Goal: Task Accomplishment & Management: Complete application form

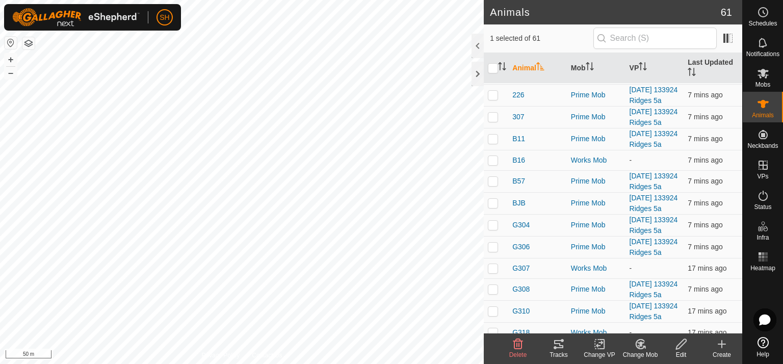
scroll to position [254, 0]
click at [638, 345] on icon at bounding box center [638, 346] width 3 height 3
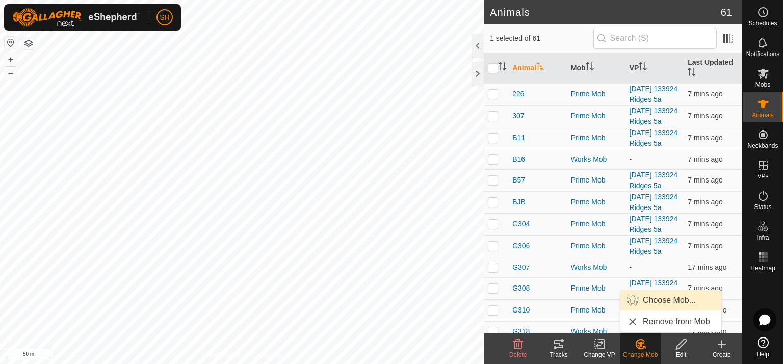
click at [656, 298] on link "Choose Mob..." at bounding box center [670, 300] width 101 height 20
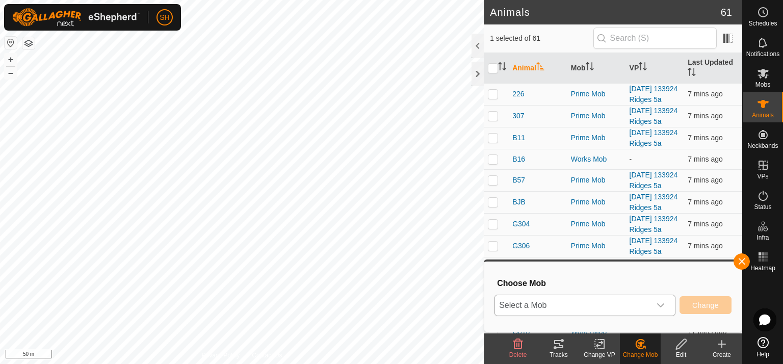
click at [664, 304] on icon "dropdown trigger" at bounding box center [660, 305] width 7 height 4
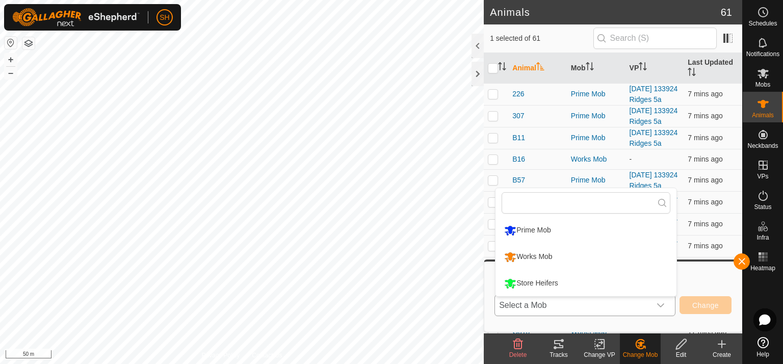
click at [547, 282] on li "Store Heifers" at bounding box center [586, 283] width 181 height 25
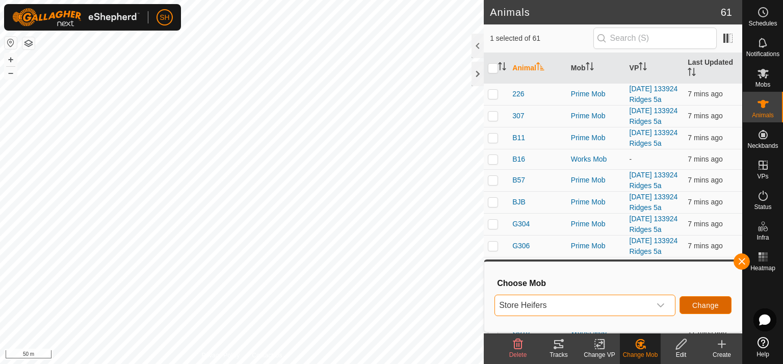
click at [703, 305] on span "Change" at bounding box center [705, 305] width 27 height 8
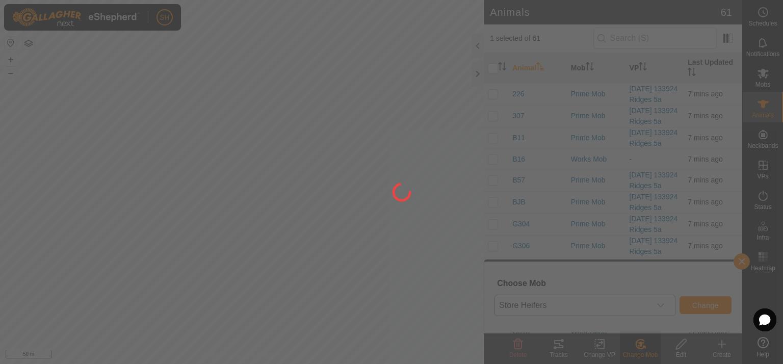
checkbox input "false"
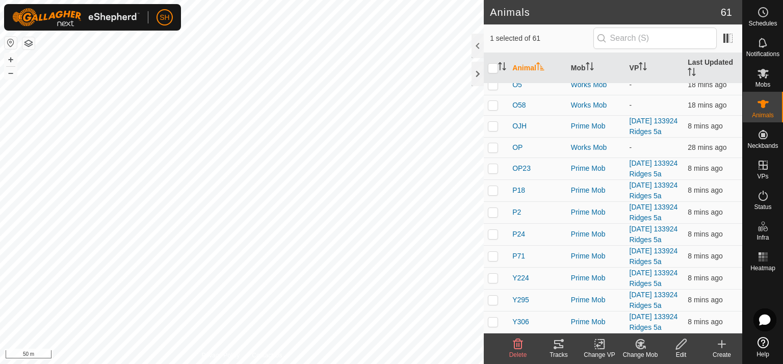
scroll to position [1106, 0]
click at [642, 343] on icon at bounding box center [640, 344] width 7 height 5
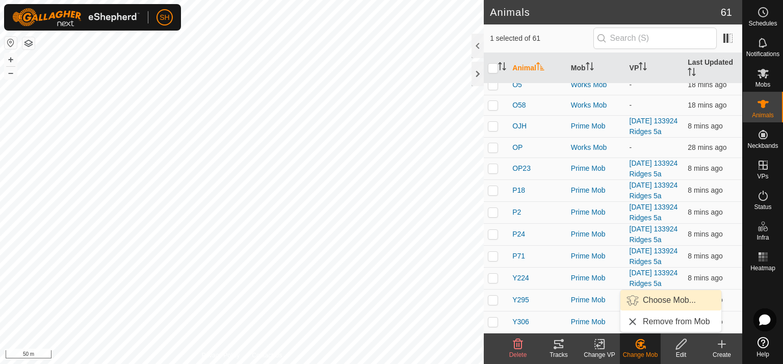
click at [655, 300] on link "Choose Mob..." at bounding box center [670, 300] width 101 height 20
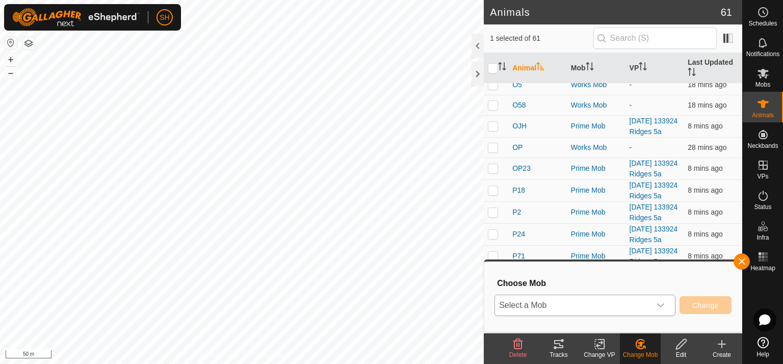
click at [663, 305] on icon "dropdown trigger" at bounding box center [660, 305] width 7 height 4
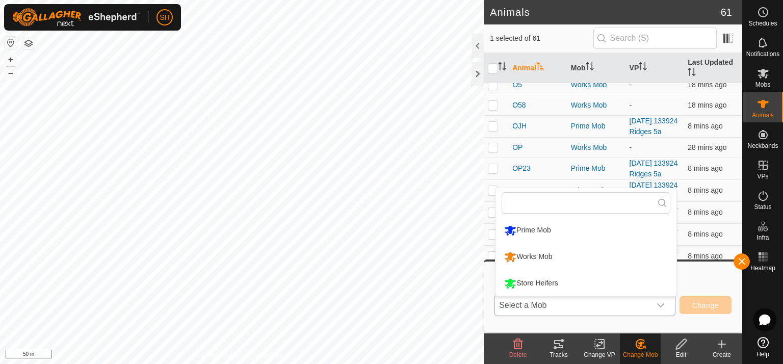
click at [572, 285] on li "Store Heifers" at bounding box center [586, 283] width 181 height 25
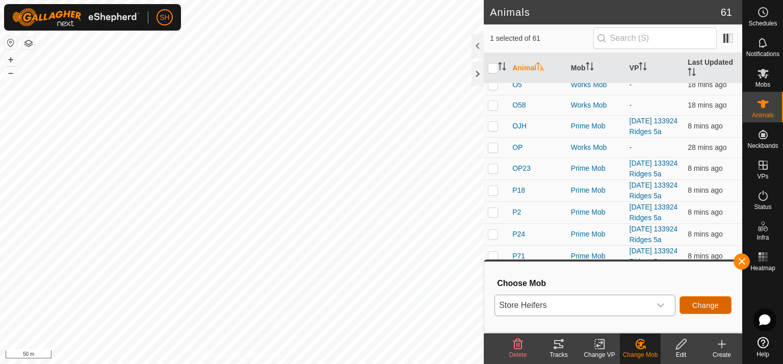
click at [705, 306] on span "Change" at bounding box center [705, 305] width 27 height 8
checkbox input "false"
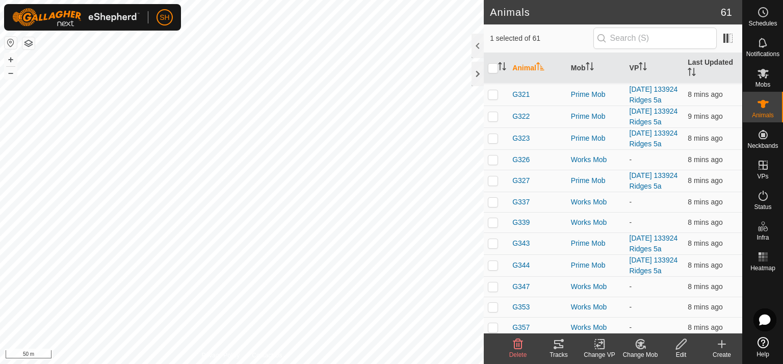
scroll to position [494, 0]
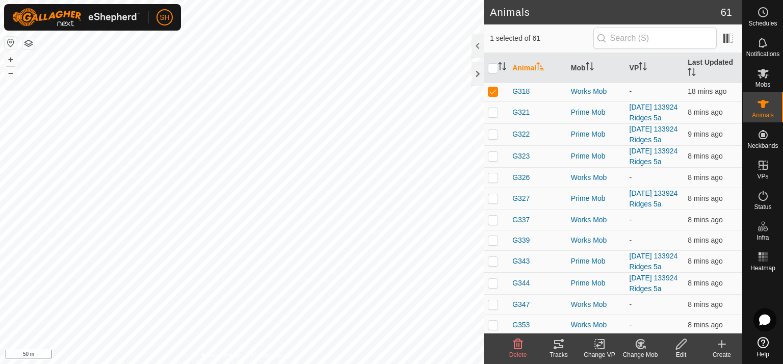
click at [643, 345] on icon at bounding box center [640, 344] width 13 height 12
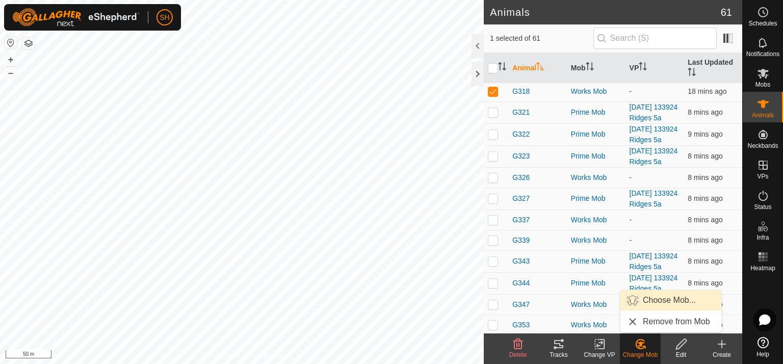
click at [658, 298] on link "Choose Mob..." at bounding box center [670, 300] width 101 height 20
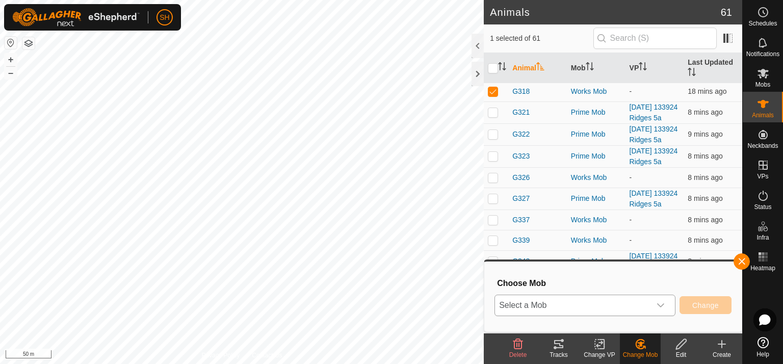
click at [663, 302] on icon "dropdown trigger" at bounding box center [661, 305] width 8 height 8
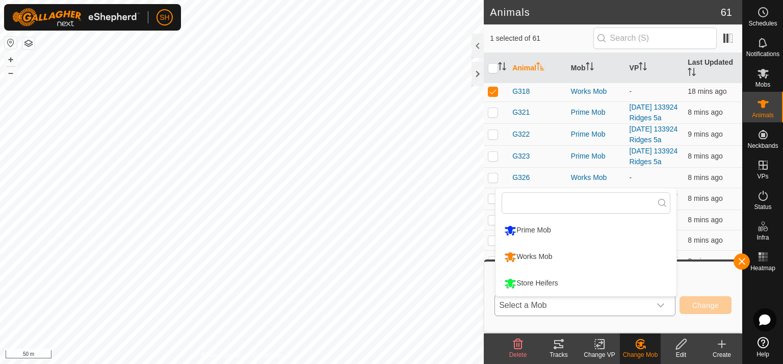
click at [571, 283] on li "Store Heifers" at bounding box center [586, 283] width 181 height 25
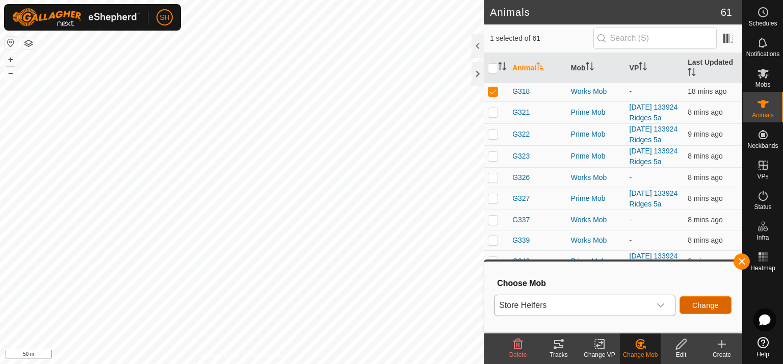
click at [697, 308] on span "Change" at bounding box center [705, 305] width 27 height 8
checkbox input "false"
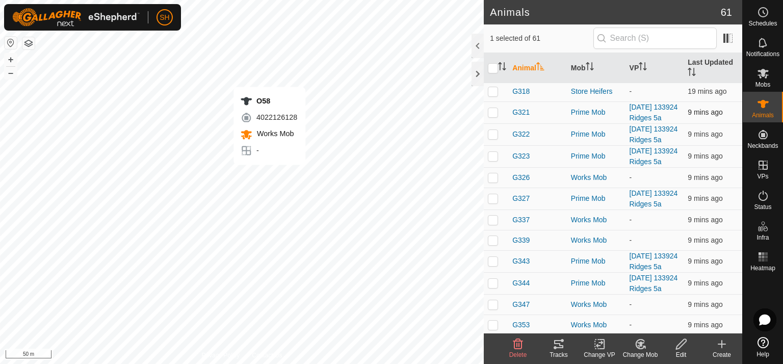
click at [270, 175] on div "O58 4022126128 Works Mob - + – ⇧ i 50 m" at bounding box center [242, 182] width 484 height 364
checkbox input "false"
checkbox input "true"
click at [239, 220] on div "O247 3716792921 Works Mob - + – ⇧ i 50 m" at bounding box center [242, 182] width 484 height 364
checkbox input "true"
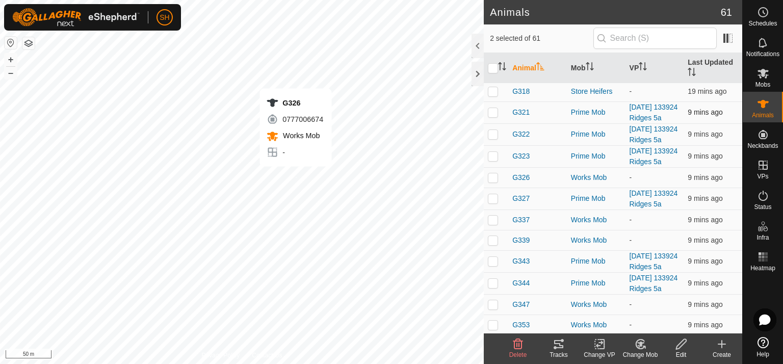
click at [296, 176] on div "G326 0777006674 Works Mob - + – ⇧ i 50 m" at bounding box center [242, 182] width 484 height 364
checkbox input "true"
click at [310, 165] on div "22277 2285963702 Works Mob - + – ⇧ i 50 m" at bounding box center [242, 182] width 484 height 364
checkbox input "true"
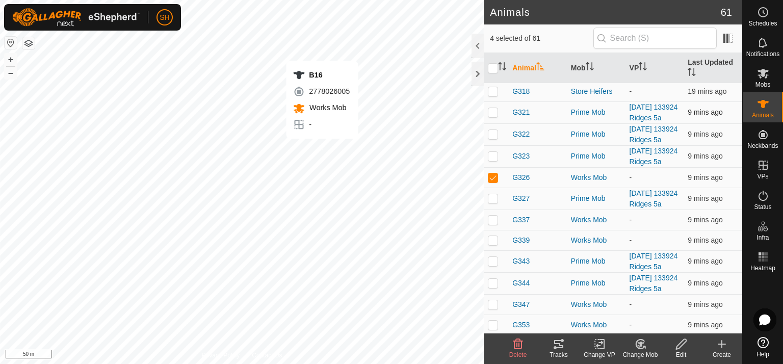
click at [322, 149] on div "B16 2778026005 Works Mob - + – ⇧ i 50 m" at bounding box center [242, 182] width 484 height 364
checkbox input "true"
click at [642, 345] on icon at bounding box center [640, 344] width 13 height 12
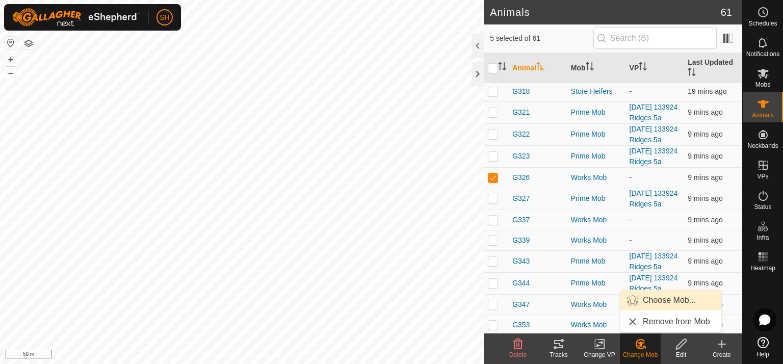
click at [648, 298] on link "Choose Mob..." at bounding box center [670, 300] width 101 height 20
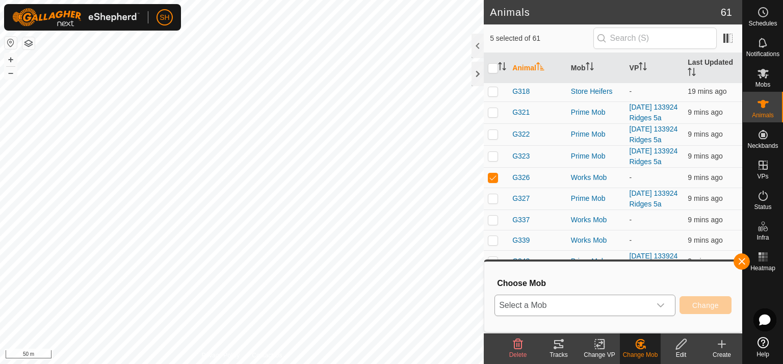
click at [661, 302] on icon "dropdown trigger" at bounding box center [661, 305] width 8 height 8
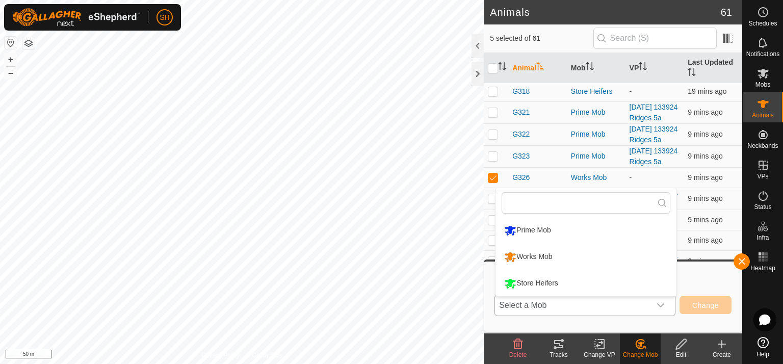
click at [567, 284] on li "Store Heifers" at bounding box center [586, 283] width 181 height 25
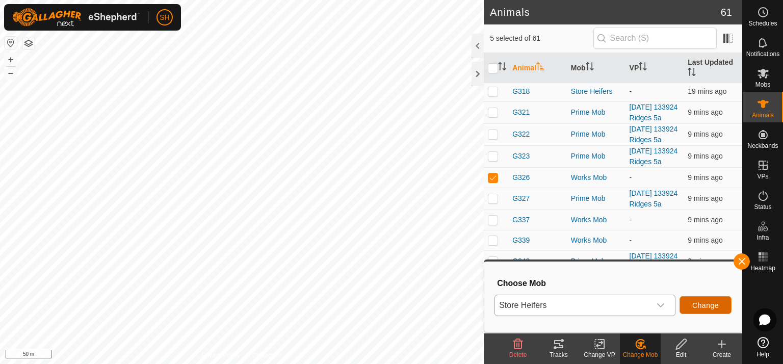
click at [706, 305] on span "Change" at bounding box center [705, 305] width 27 height 8
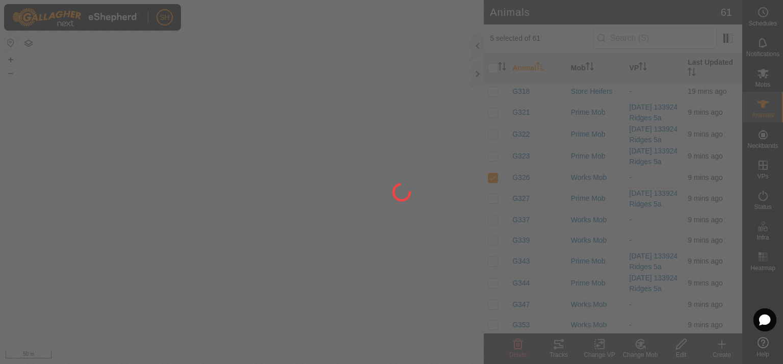
checkbox input "false"
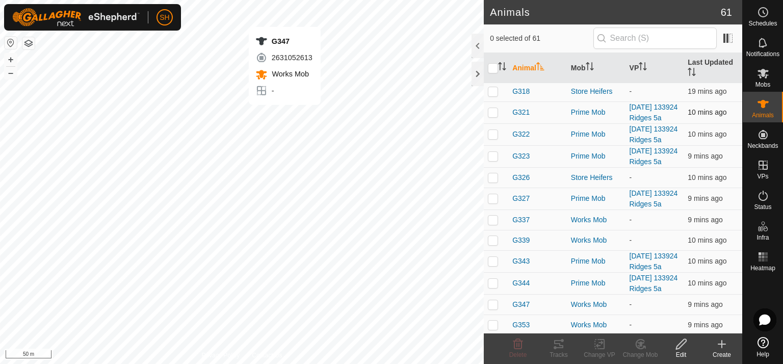
click at [284, 115] on div "G347 2631052613 Works Mob - + – ⇧ i 50 m" at bounding box center [242, 182] width 484 height 364
checkbox input "true"
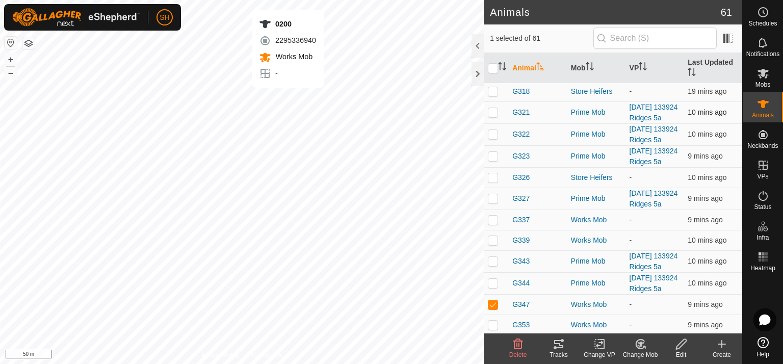
click at [289, 98] on div "0200 2295336940 Works Mob - + – ⇧ i 50 m" at bounding box center [242, 182] width 484 height 364
checkbox input "true"
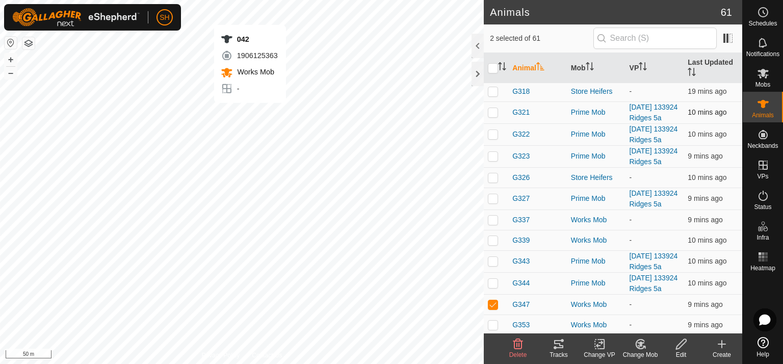
click at [250, 113] on div "042 1906125363 Works Mob - + – ⇧ i 50 m" at bounding box center [242, 182] width 484 height 364
checkbox input "true"
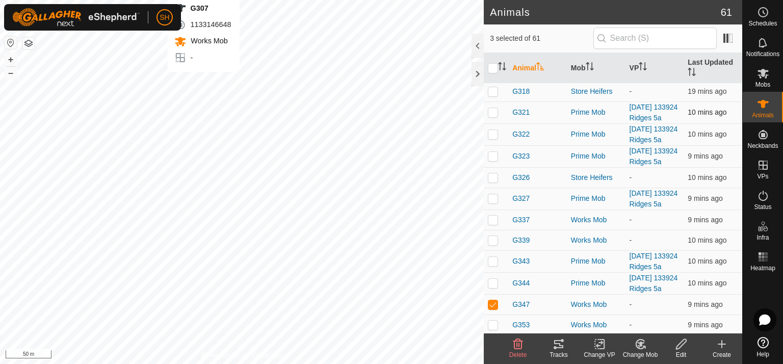
click at [203, 82] on div "G307 1133146648 Works Mob - + – ⇧ i 50 m" at bounding box center [242, 182] width 484 height 364
checkbox input "true"
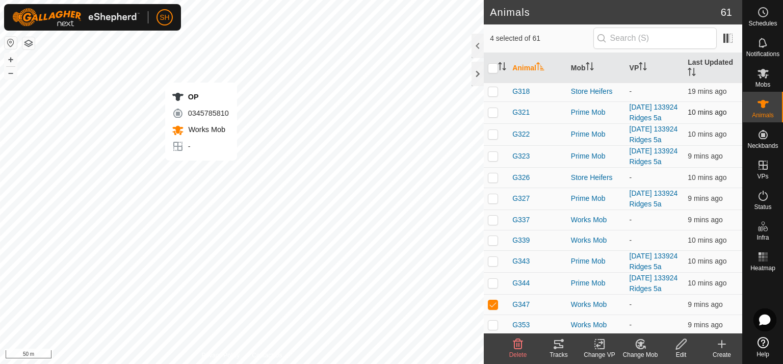
click at [201, 72] on div "OP 0345785810 Works Mob - + – ⇧ i 50 m" at bounding box center [242, 182] width 484 height 364
checkbox input "true"
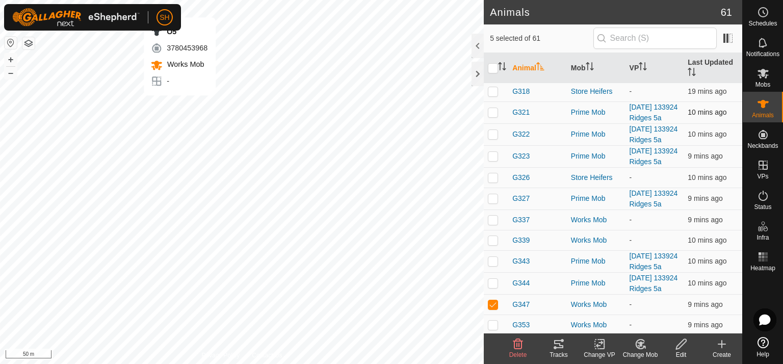
click at [179, 106] on div "O5 3780453968 Works Mob - + – ⇧ i 50 m" at bounding box center [242, 182] width 484 height 364
checkbox input "true"
click at [640, 347] on icon at bounding box center [640, 344] width 13 height 12
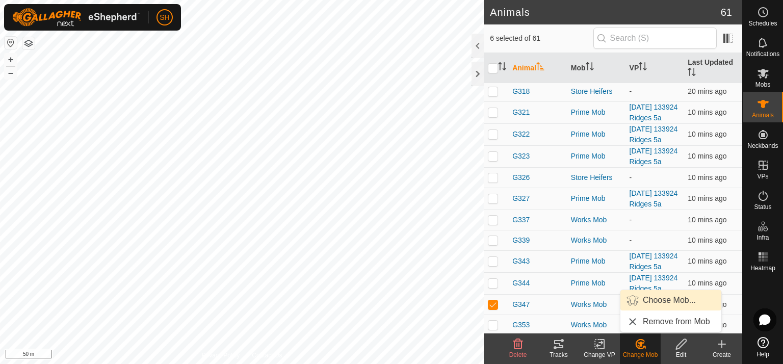
click at [653, 298] on link "Choose Mob..." at bounding box center [670, 300] width 101 height 20
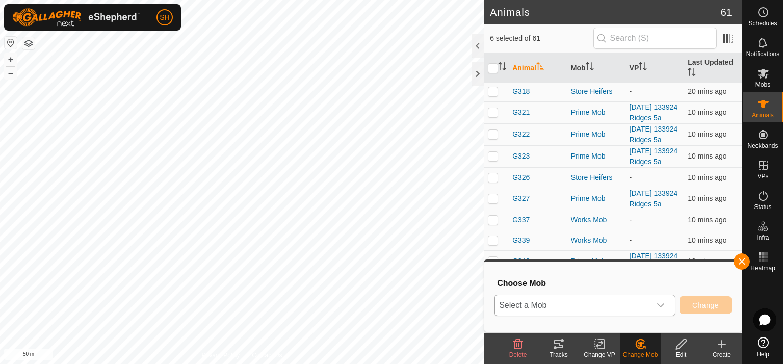
click at [663, 304] on icon "dropdown trigger" at bounding box center [661, 305] width 8 height 8
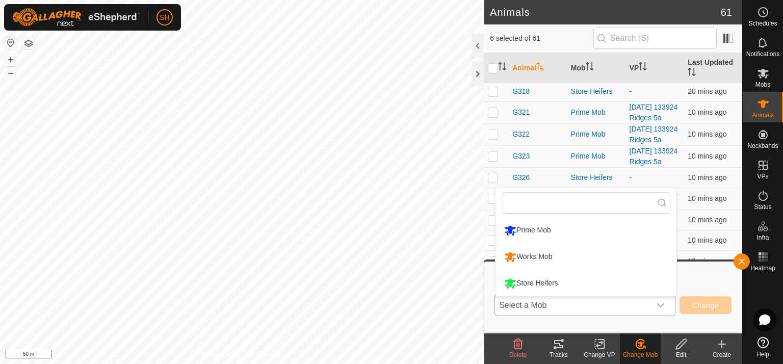
click at [556, 278] on li "Store Heifers" at bounding box center [586, 283] width 181 height 25
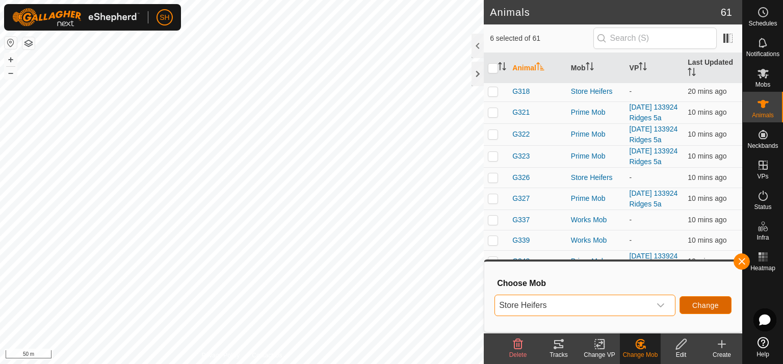
click at [710, 307] on span "Change" at bounding box center [705, 305] width 27 height 8
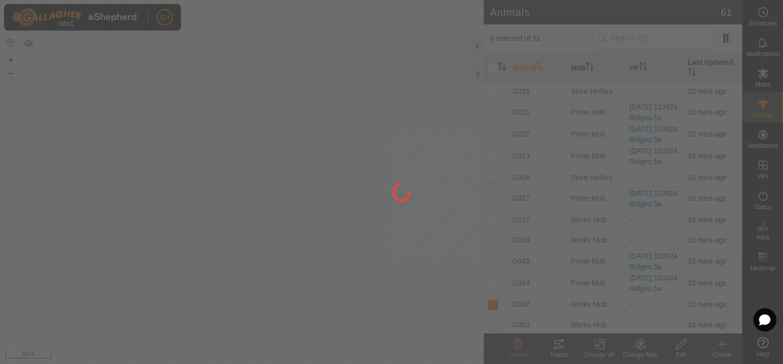
checkbox input "false"
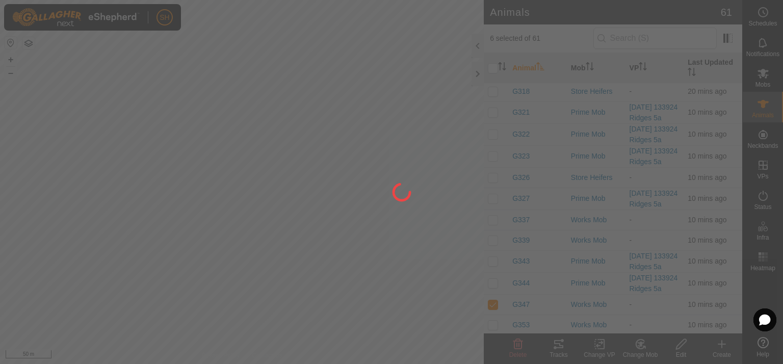
checkbox input "false"
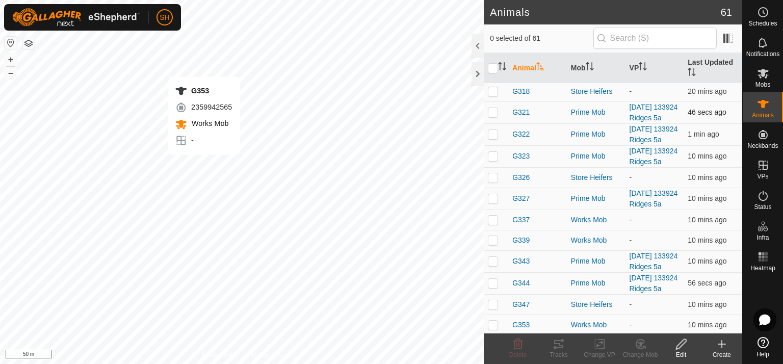
click at [204, 165] on div "G353 2359942565 Works Mob - + – ⇧ i 50 m" at bounding box center [242, 182] width 484 height 364
checkbox input "true"
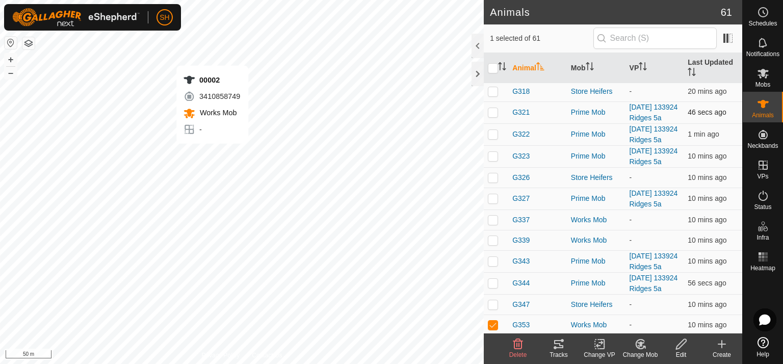
click at [212, 153] on div "00002 3410858749 Works Mob - + – ⇧ i 50 m" at bounding box center [242, 182] width 484 height 364
checkbox input "true"
click at [173, 145] on div "O34 1451314667 Works Mob - + – ⇧ i 50 m" at bounding box center [242, 182] width 484 height 364
checkbox input "true"
click at [217, 132] on div "00003 0585469777 Works Mob - + – ⇧ i 50 m" at bounding box center [242, 182] width 484 height 364
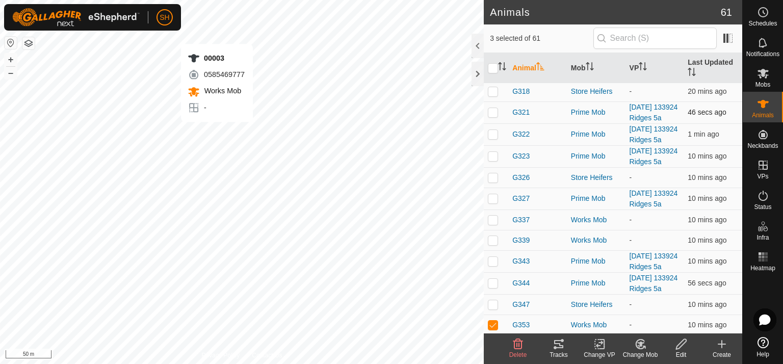
checkbox input "true"
click at [211, 96] on div "00005 3993886720 Works Mob - + – ⇧ i 50 m" at bounding box center [242, 182] width 484 height 364
checkbox input "true"
click at [195, 87] on div "O289 1468581044 Works Mob - + – ⇧ i 50 m" at bounding box center [242, 182] width 484 height 364
checkbox input "true"
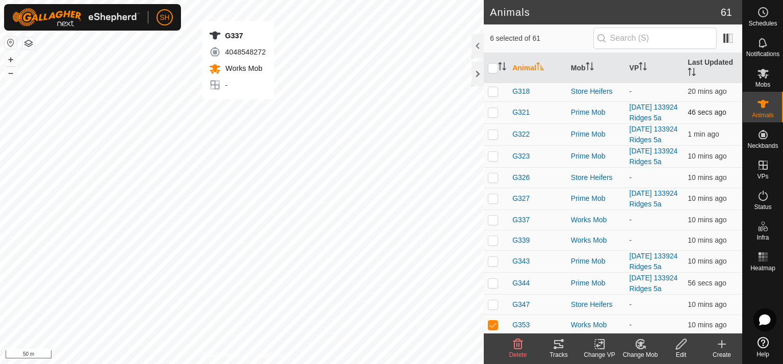
click at [238, 109] on div "G337 4048548272 Works Mob - + – ⇧ i 50 m" at bounding box center [242, 182] width 484 height 364
checkbox input "true"
click at [260, 94] on div "G357 1819745726 Works Mob - + – ⇧ i 50 m" at bounding box center [242, 182] width 484 height 364
checkbox input "true"
click at [638, 342] on icon at bounding box center [640, 344] width 7 height 5
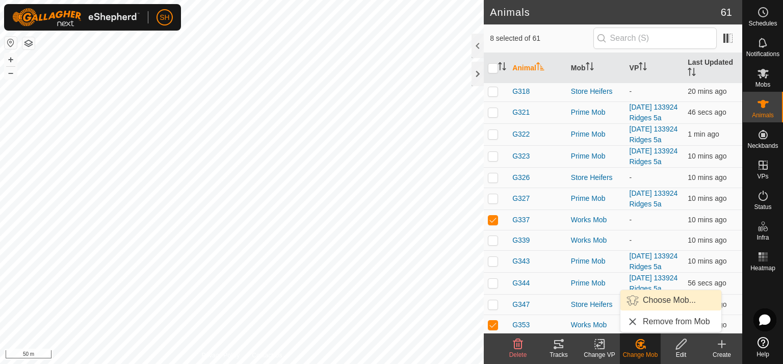
click at [649, 297] on link "Choose Mob..." at bounding box center [670, 300] width 101 height 20
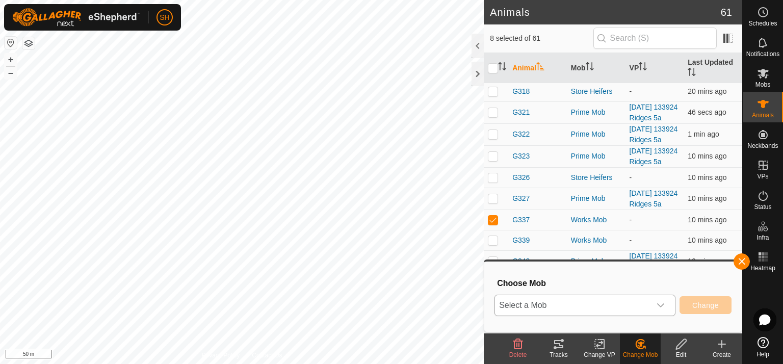
click at [661, 304] on icon "dropdown trigger" at bounding box center [661, 305] width 8 height 8
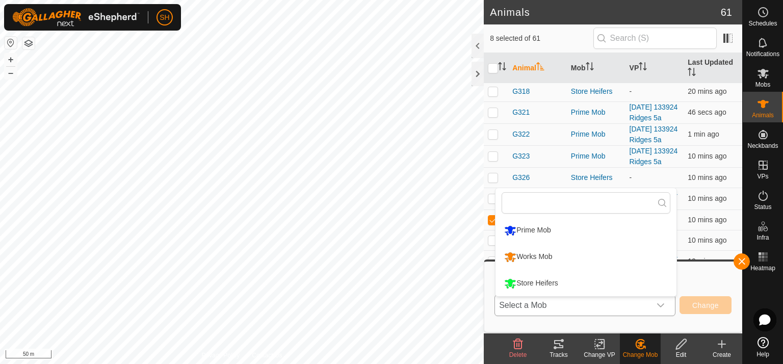
click at [553, 284] on li "Store Heifers" at bounding box center [586, 283] width 181 height 25
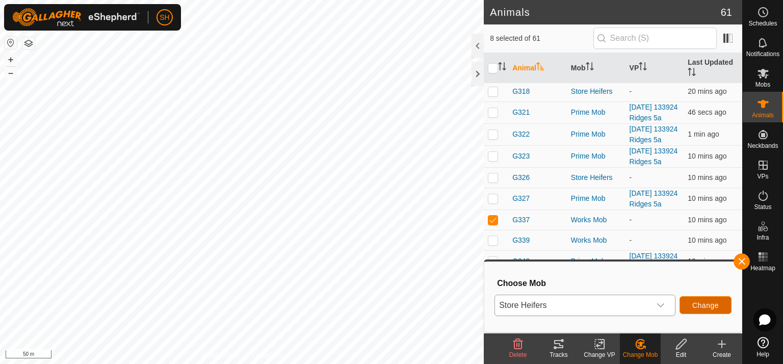
click at [711, 307] on span "Change" at bounding box center [705, 305] width 27 height 8
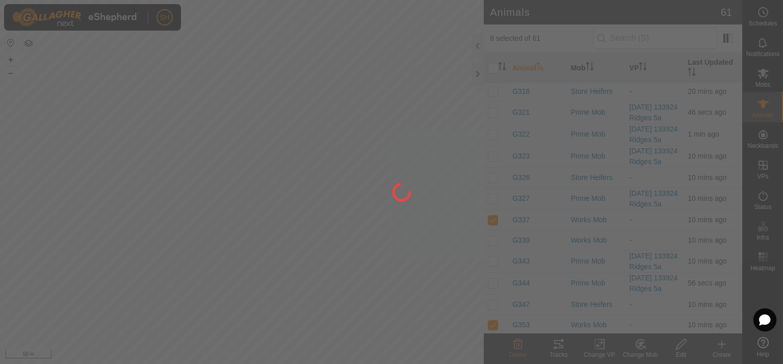
checkbox input "false"
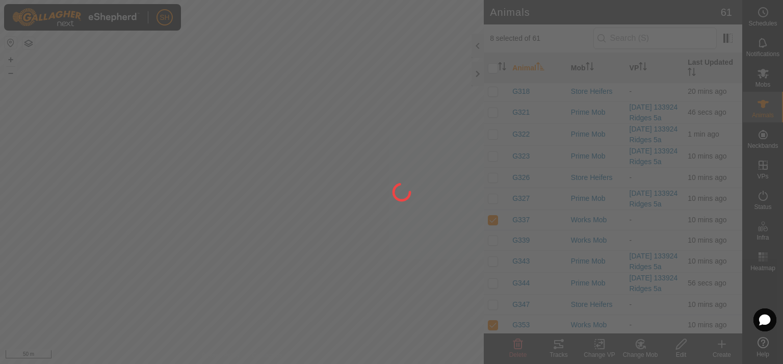
checkbox input "false"
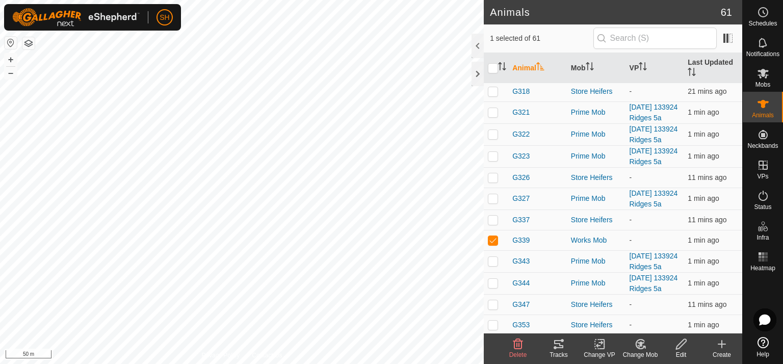
click at [640, 341] on icon at bounding box center [640, 344] width 13 height 12
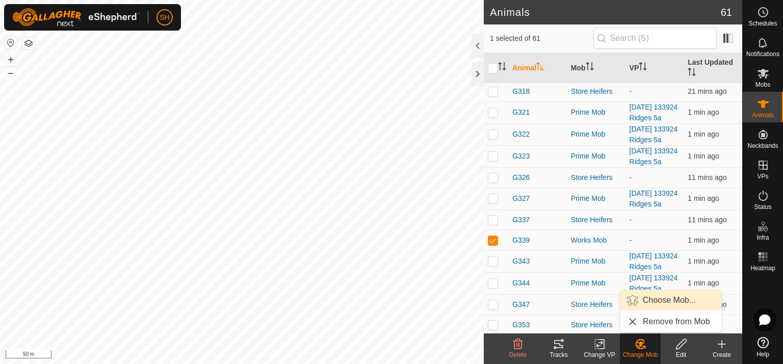
click at [663, 300] on link "Choose Mob..." at bounding box center [670, 300] width 101 height 20
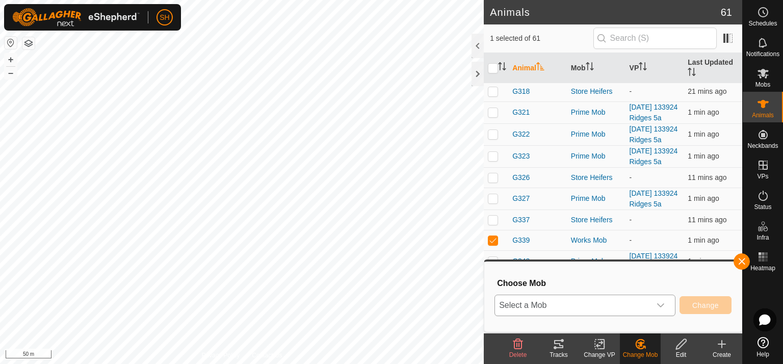
click at [659, 303] on icon "dropdown trigger" at bounding box center [660, 305] width 7 height 4
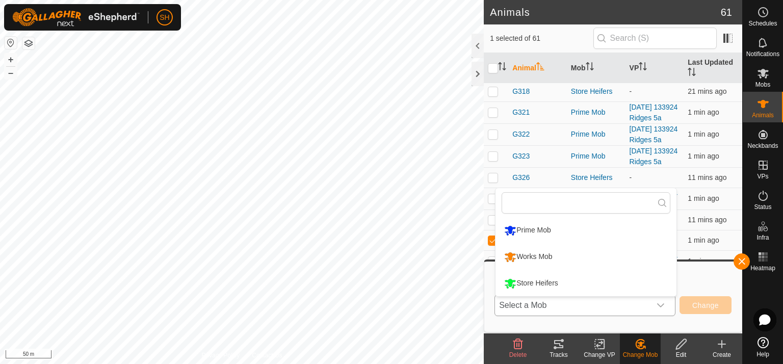
click at [551, 278] on li "Store Heifers" at bounding box center [586, 283] width 181 height 25
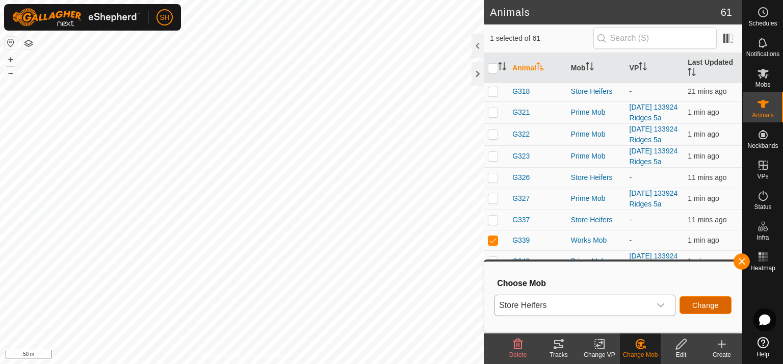
click at [702, 304] on span "Change" at bounding box center [705, 305] width 27 height 8
checkbox input "false"
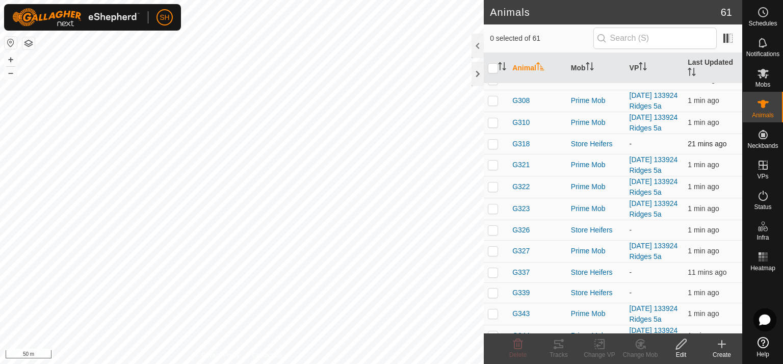
scroll to position [438, 0]
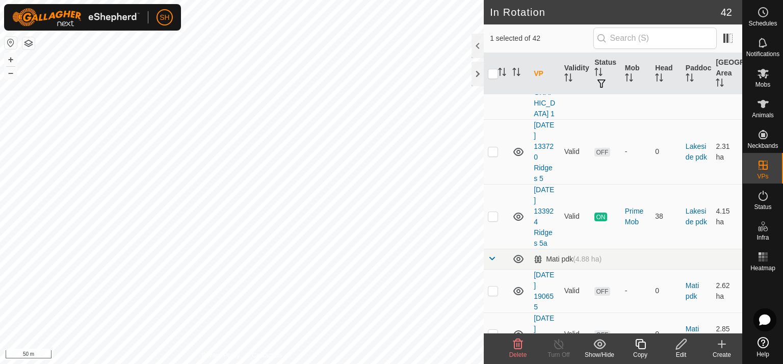
scroll to position [520, 0]
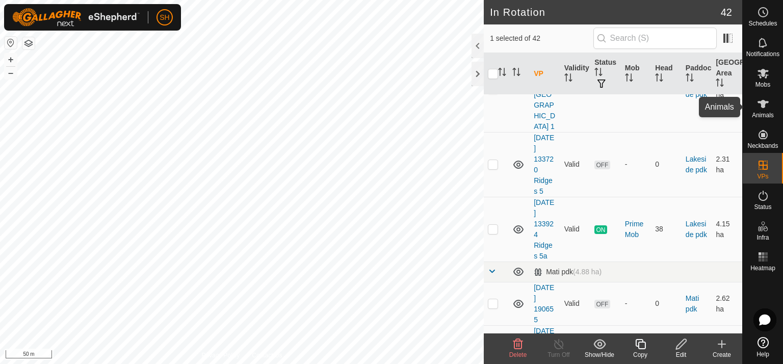
click at [765, 103] on icon at bounding box center [763, 104] width 11 height 8
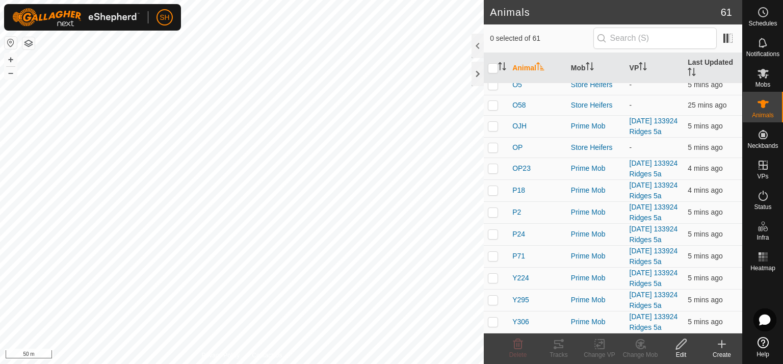
scroll to position [1455, 0]
click at [722, 345] on icon at bounding box center [722, 344] width 0 height 7
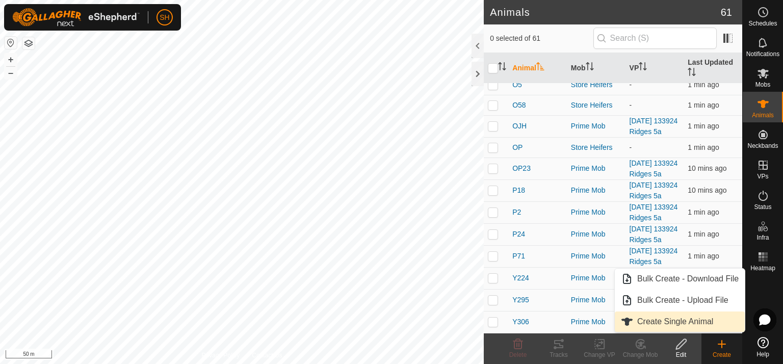
click at [674, 324] on link "Create Single Animal" at bounding box center [680, 322] width 130 height 20
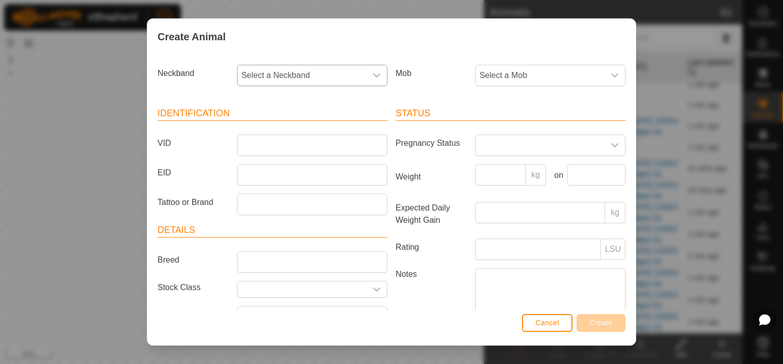
click at [373, 76] on icon "dropdown trigger" at bounding box center [377, 75] width 8 height 8
type input "3548"
click at [290, 127] on li "3548529777" at bounding box center [311, 128] width 147 height 20
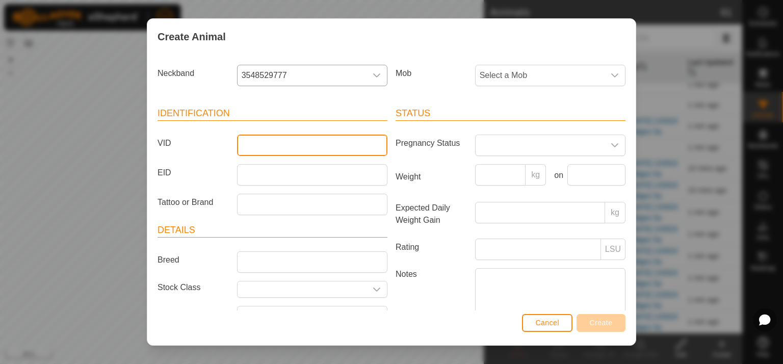
click at [255, 146] on input "VID" at bounding box center [312, 145] width 150 height 21
type input "B66"
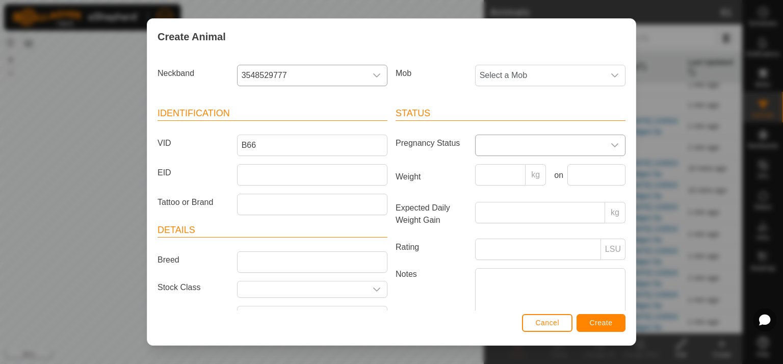
click at [611, 143] on icon "dropdown trigger" at bounding box center [615, 145] width 8 height 8
drag, startPoint x: 498, startPoint y: 164, endPoint x: 533, endPoint y: 152, distance: 36.9
click at [516, 159] on li "Empty" at bounding box center [549, 168] width 147 height 20
click at [611, 74] on icon "dropdown trigger" at bounding box center [615, 75] width 8 height 8
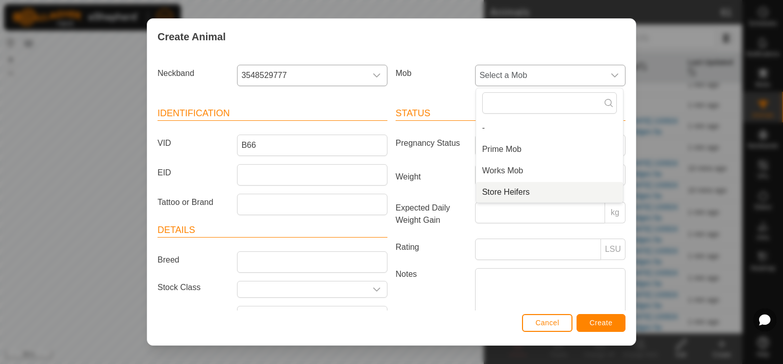
click at [513, 191] on li "Store Heifers" at bounding box center [549, 192] width 147 height 20
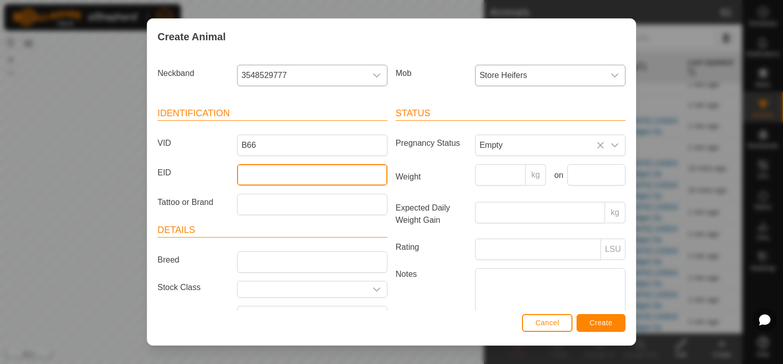
click at [253, 171] on input "EID" at bounding box center [312, 174] width 150 height 21
type input "982123815657601"
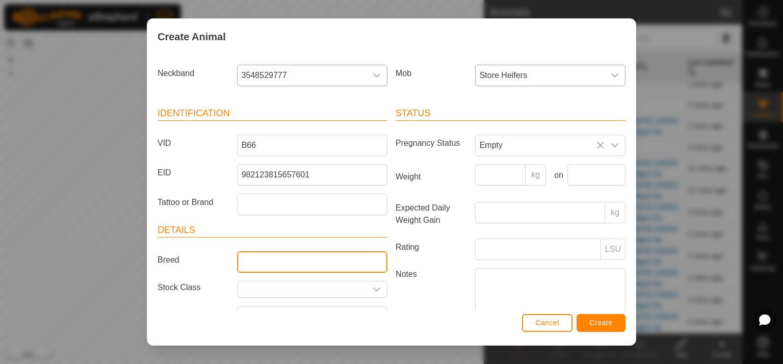
click at [257, 260] on input "Breed" at bounding box center [312, 261] width 150 height 21
type input "angus"
click at [373, 286] on icon "dropdown trigger" at bounding box center [377, 290] width 8 height 8
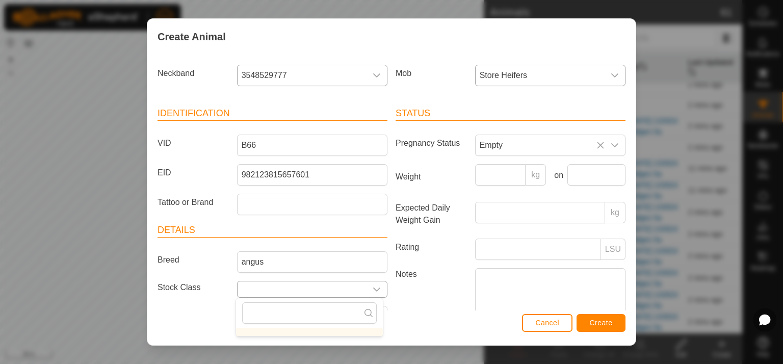
click at [375, 286] on icon "dropdown trigger" at bounding box center [377, 290] width 8 height 8
click at [319, 296] on input "R2yr Heifer" at bounding box center [302, 289] width 129 height 16
type input "R2yr Heifer"
click at [487, 173] on input "Weight" at bounding box center [500, 174] width 51 height 21
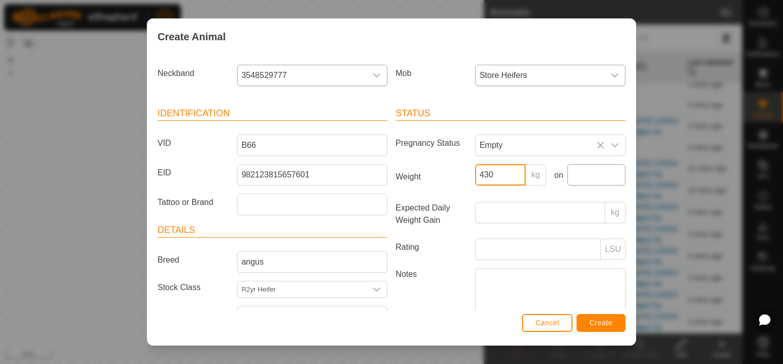
type input "430"
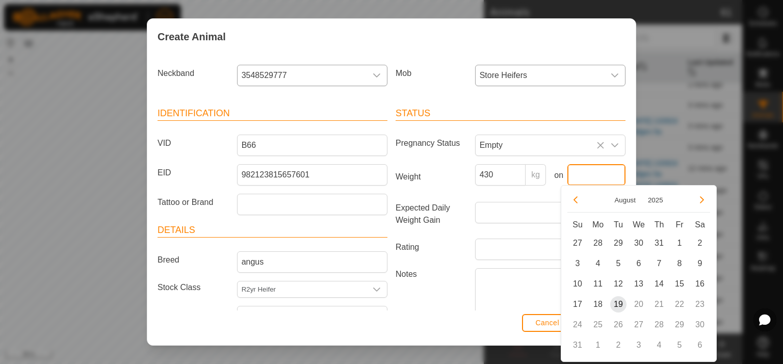
click at [572, 176] on input "text" at bounding box center [596, 174] width 58 height 21
click at [598, 304] on span "18" at bounding box center [598, 304] width 16 height 16
type input "[DATE]"
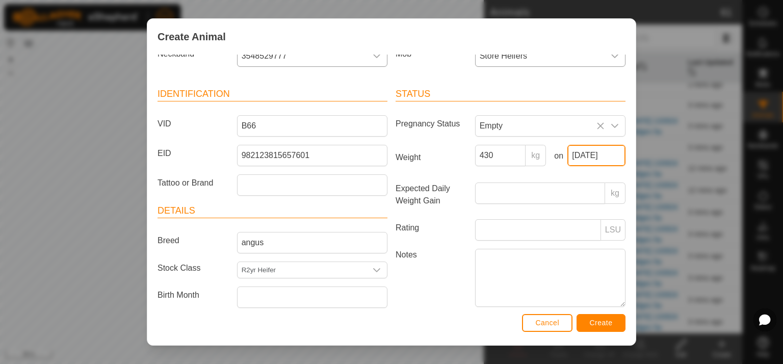
scroll to position [53, 0]
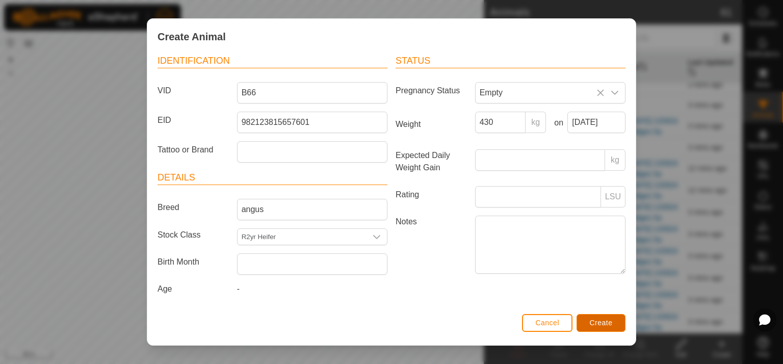
click at [607, 324] on span "Create" at bounding box center [601, 323] width 23 height 8
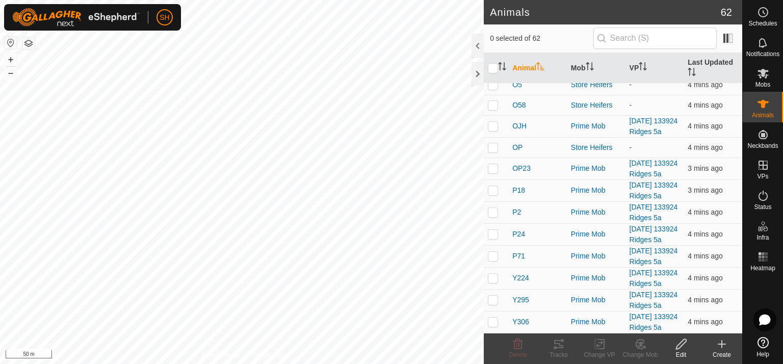
click at [723, 343] on icon at bounding box center [722, 344] width 12 height 12
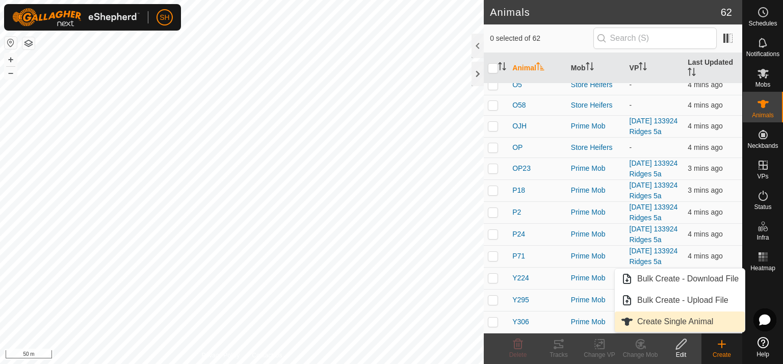
click at [683, 321] on link "Create Single Animal" at bounding box center [680, 322] width 130 height 20
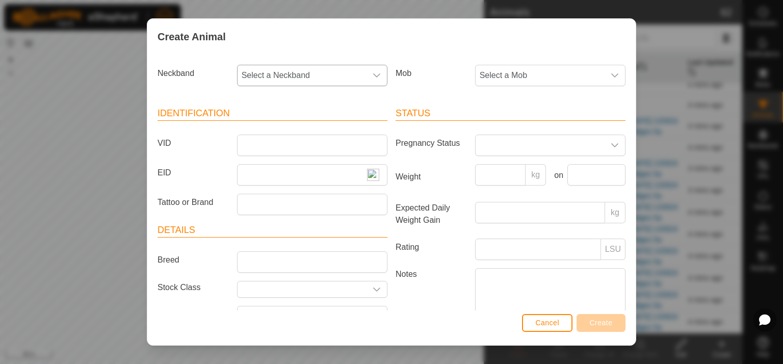
click at [373, 72] on icon "dropdown trigger" at bounding box center [377, 75] width 8 height 8
type input "088"
click at [286, 130] on li "0886967321" at bounding box center [311, 128] width 147 height 20
click at [611, 73] on icon "dropdown trigger" at bounding box center [614, 75] width 7 height 4
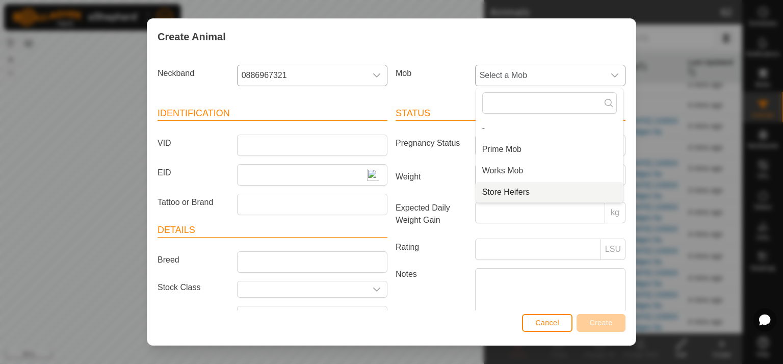
click at [506, 188] on li "Store Heifers" at bounding box center [549, 192] width 147 height 20
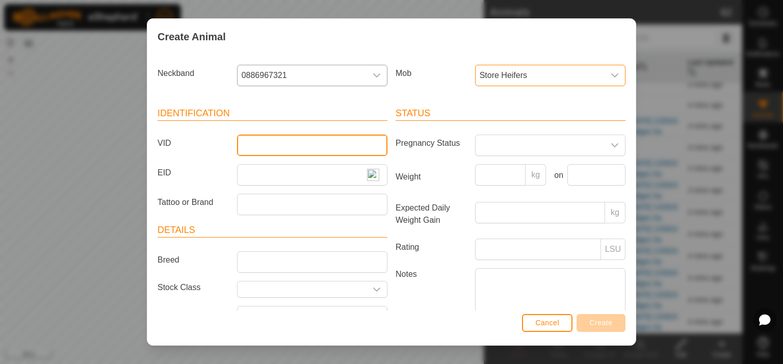
click at [255, 148] on input "VID" at bounding box center [312, 145] width 150 height 21
type input "o"
type input "O176"
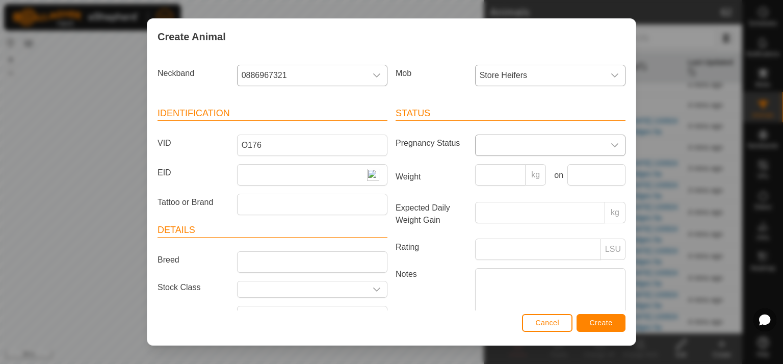
click at [611, 143] on icon "dropdown trigger" at bounding box center [615, 145] width 8 height 8
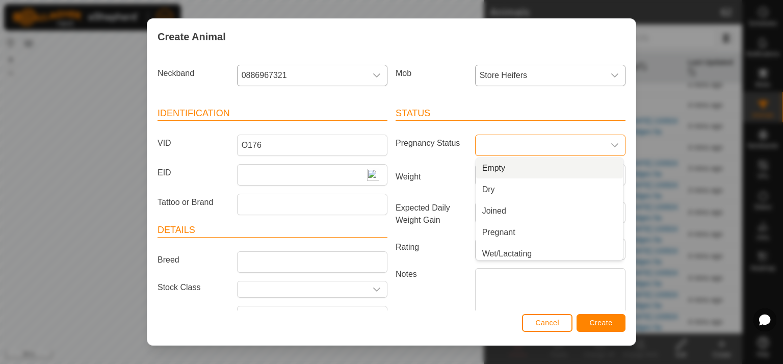
click at [510, 168] on li "Empty" at bounding box center [549, 168] width 147 height 20
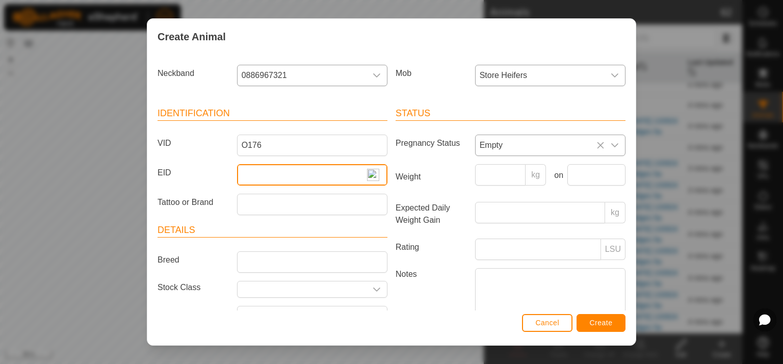
click at [252, 175] on input "EID" at bounding box center [312, 174] width 150 height 21
type input "982123795939087"
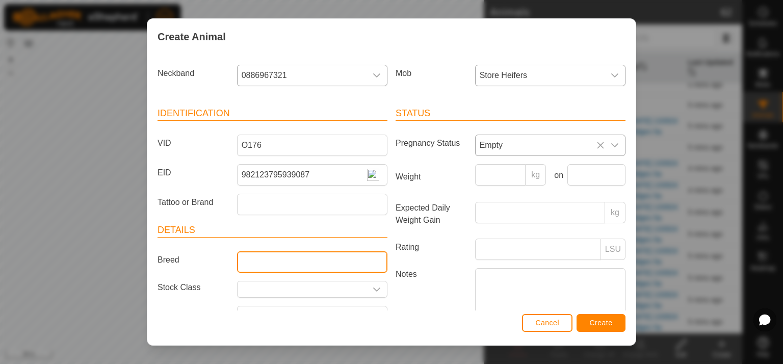
click at [253, 266] on input "Breed" at bounding box center [312, 261] width 150 height 21
type input "angus"
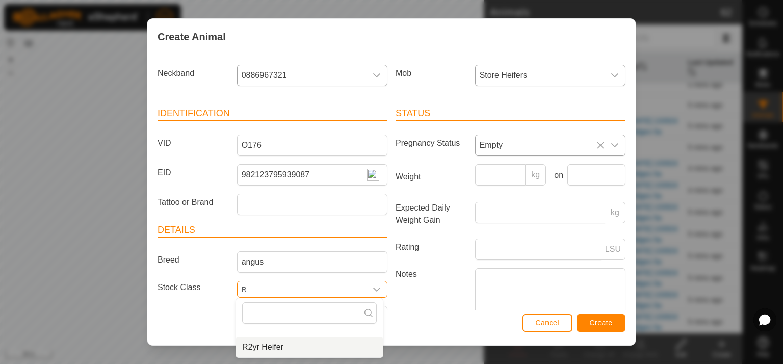
drag, startPoint x: 257, startPoint y: 347, endPoint x: 271, endPoint y: 337, distance: 17.3
click at [260, 345] on li "R2yr Heifer" at bounding box center [309, 347] width 147 height 20
type input "R2yr Heifer"
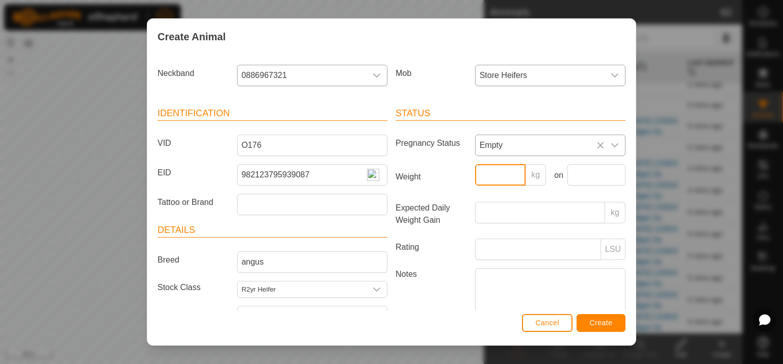
click at [482, 175] on input "Weight" at bounding box center [500, 174] width 51 height 21
type input "481"
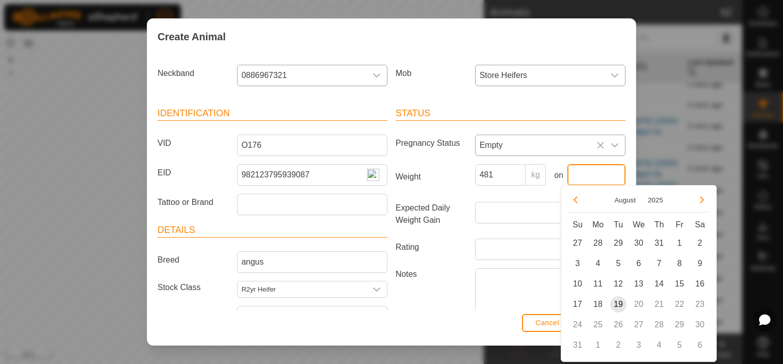
click at [585, 177] on input "text" at bounding box center [596, 174] width 58 height 21
click at [601, 303] on span "18" at bounding box center [598, 304] width 16 height 16
type input "[DATE]"
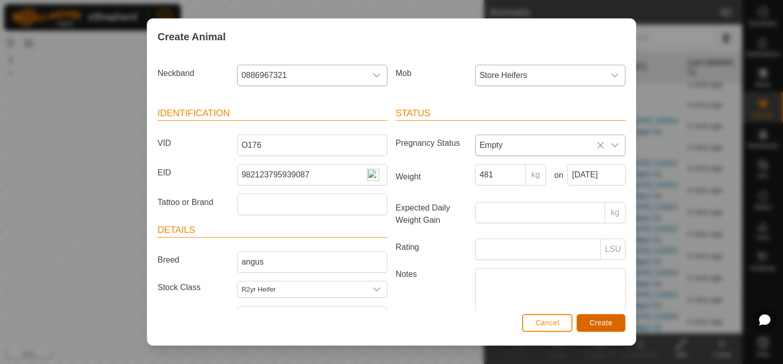
click at [605, 323] on span "Create" at bounding box center [601, 323] width 23 height 8
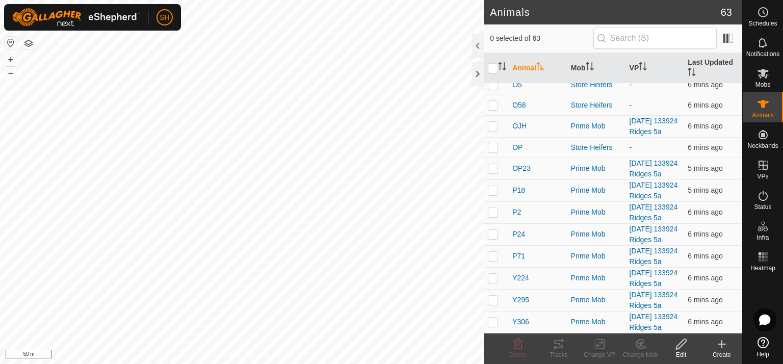
click at [722, 345] on icon at bounding box center [722, 344] width 12 height 12
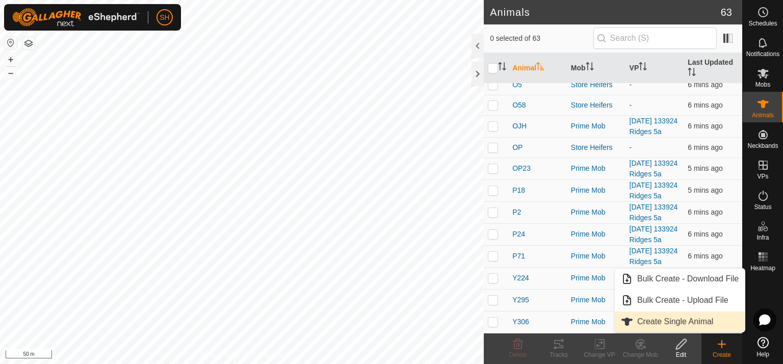
click at [685, 322] on link "Create Single Animal" at bounding box center [680, 322] width 130 height 20
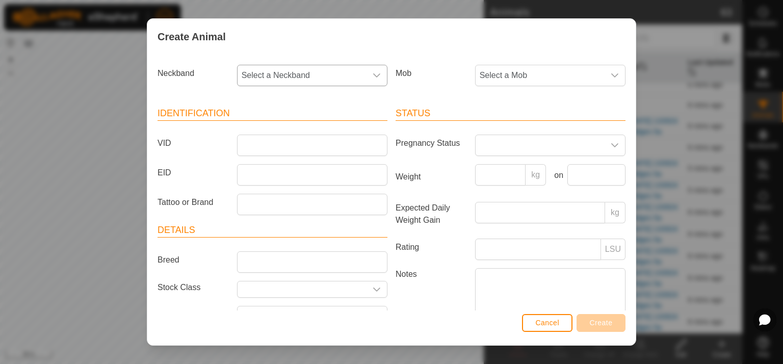
click at [375, 71] on icon "dropdown trigger" at bounding box center [377, 75] width 8 height 8
type input "1037"
click at [284, 127] on li "1037119738" at bounding box center [311, 128] width 147 height 20
click at [611, 76] on icon "dropdown trigger" at bounding box center [615, 75] width 8 height 8
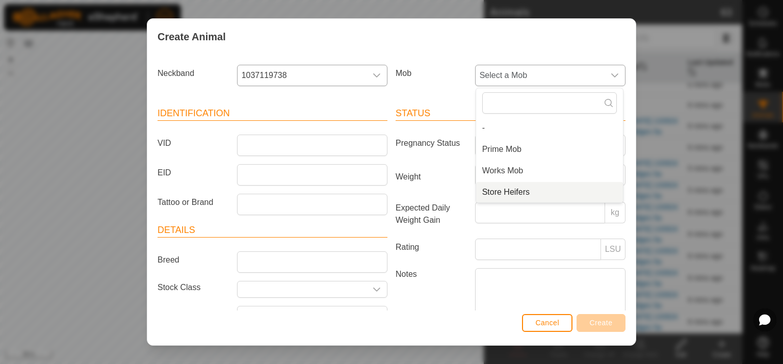
click at [512, 189] on li "Store Heifers" at bounding box center [549, 192] width 147 height 20
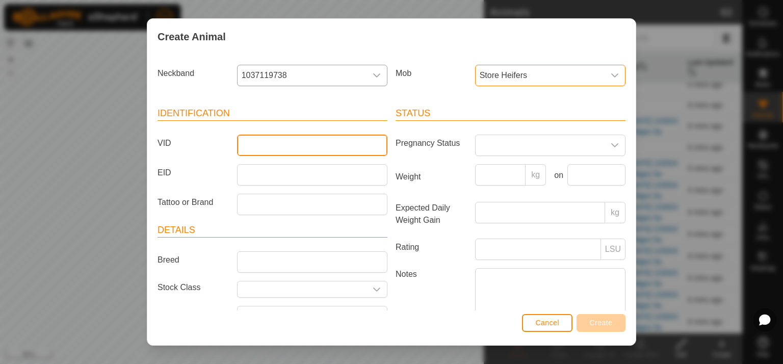
click at [263, 141] on input "VID" at bounding box center [312, 145] width 150 height 21
type input "Y324"
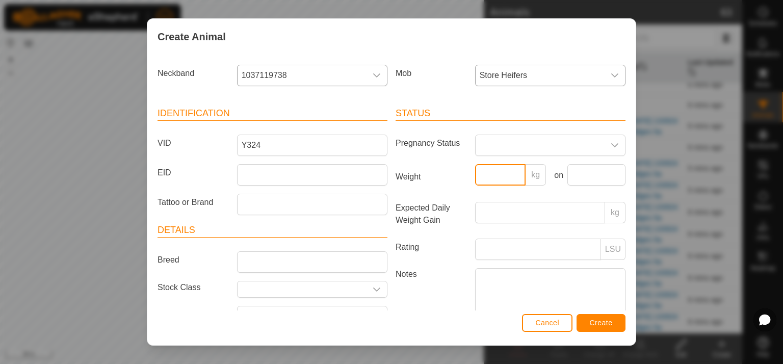
drag, startPoint x: 481, startPoint y: 172, endPoint x: 527, endPoint y: 179, distance: 46.4
click at [486, 174] on input "Weight" at bounding box center [500, 174] width 51 height 21
type input "455"
click at [582, 175] on input "text" at bounding box center [596, 174] width 58 height 21
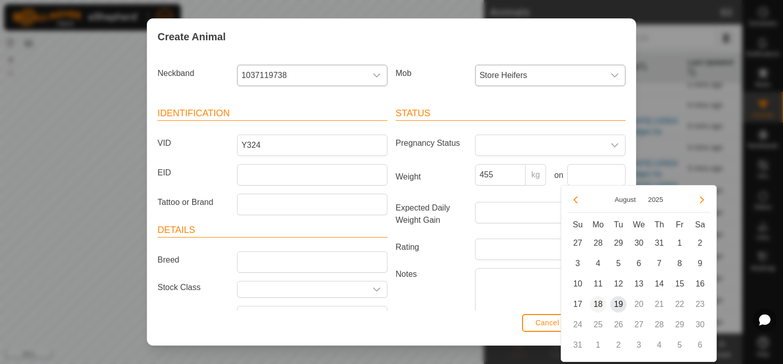
click at [600, 303] on span "18" at bounding box center [598, 304] width 16 height 16
type input "[DATE]"
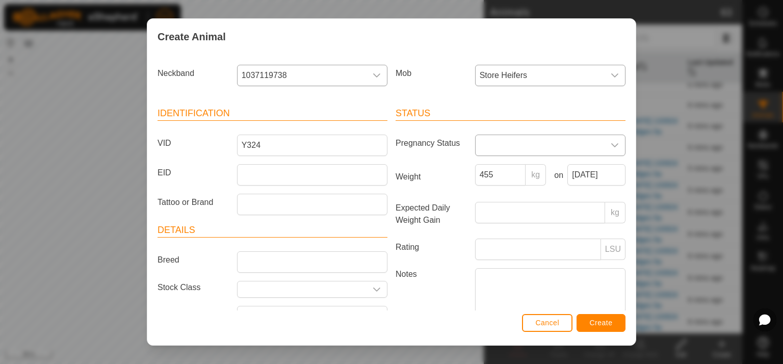
click at [611, 144] on icon "dropdown trigger" at bounding box center [615, 145] width 8 height 8
click at [527, 168] on li "Empty" at bounding box center [549, 168] width 147 height 20
click at [246, 175] on input "EID" at bounding box center [312, 174] width 150 height 21
type input "982123820781909"
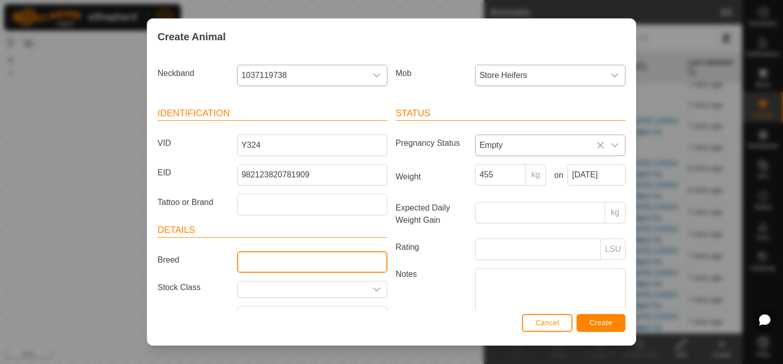
click at [255, 260] on input "Breed" at bounding box center [312, 261] width 150 height 21
type input "angus"
click at [261, 289] on input "text" at bounding box center [302, 289] width 129 height 16
click at [373, 288] on icon "dropdown trigger" at bounding box center [376, 290] width 7 height 4
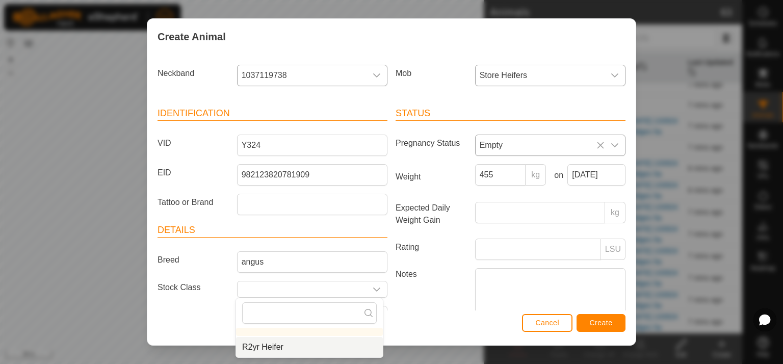
click at [286, 345] on li "R2yr Heifer" at bounding box center [309, 347] width 147 height 20
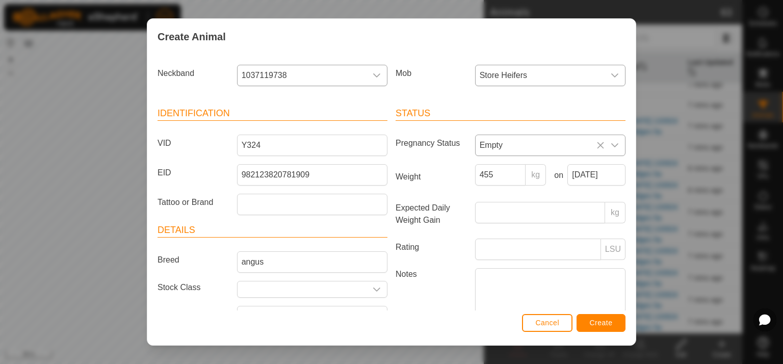
type input "R2yr Heifer"
click at [603, 323] on span "Create" at bounding box center [601, 323] width 23 height 8
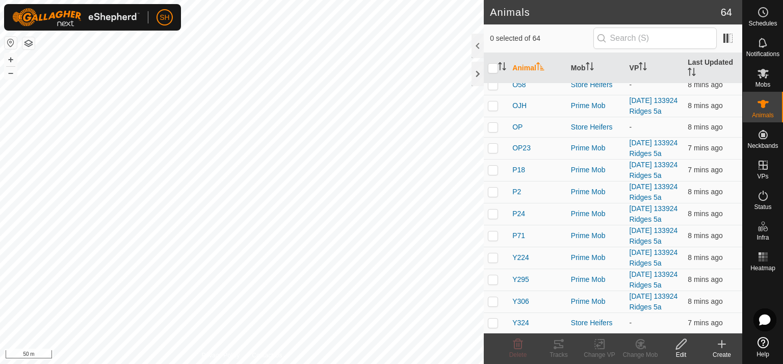
click at [719, 347] on icon at bounding box center [722, 344] width 12 height 12
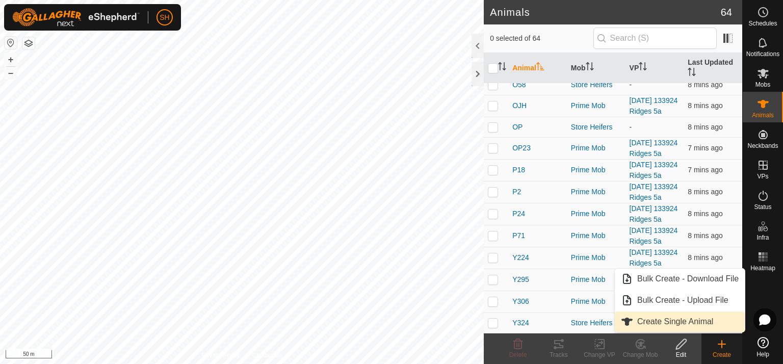
click at [679, 322] on link "Create Single Animal" at bounding box center [680, 322] width 130 height 20
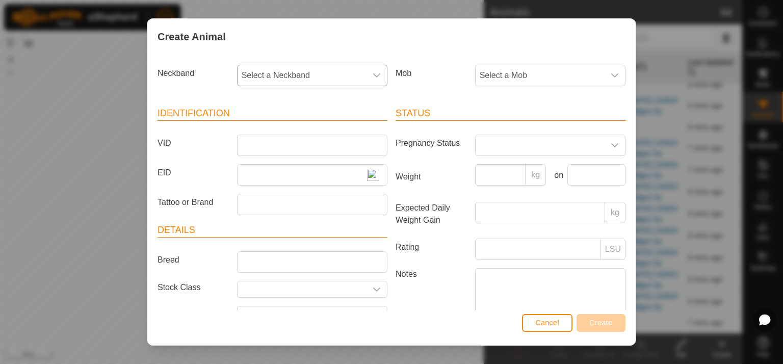
click at [374, 74] on icon "dropdown trigger" at bounding box center [377, 75] width 8 height 8
type input "0744"
click at [282, 127] on li "0744514688" at bounding box center [311, 128] width 147 height 20
click at [611, 71] on icon "dropdown trigger" at bounding box center [615, 75] width 8 height 8
click at [515, 191] on li "Store Heifers" at bounding box center [549, 192] width 147 height 20
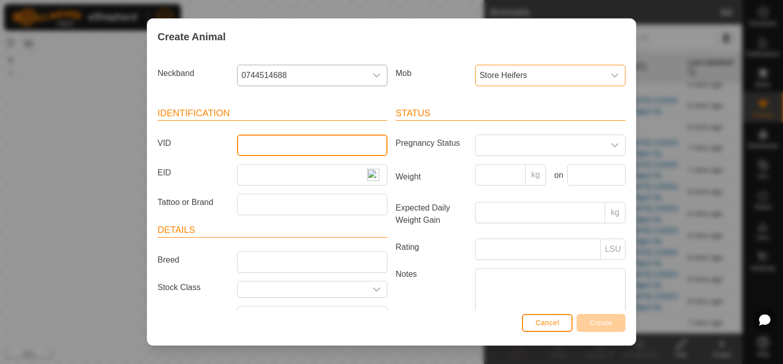
click at [248, 147] on input "VID" at bounding box center [312, 145] width 150 height 21
type input "00012"
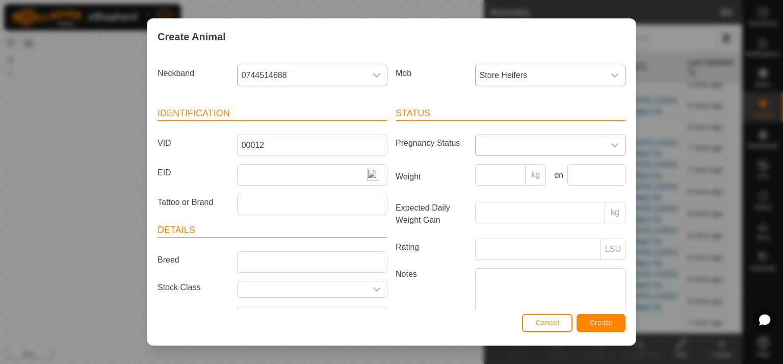
click at [611, 145] on icon "dropdown trigger" at bounding box center [614, 145] width 7 height 4
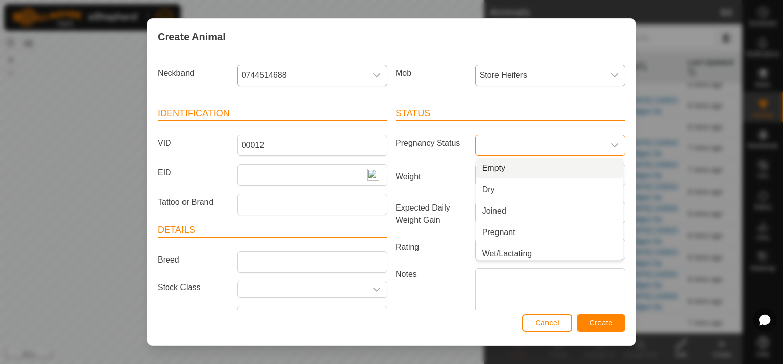
click at [520, 166] on li "Empty" at bounding box center [549, 168] width 147 height 20
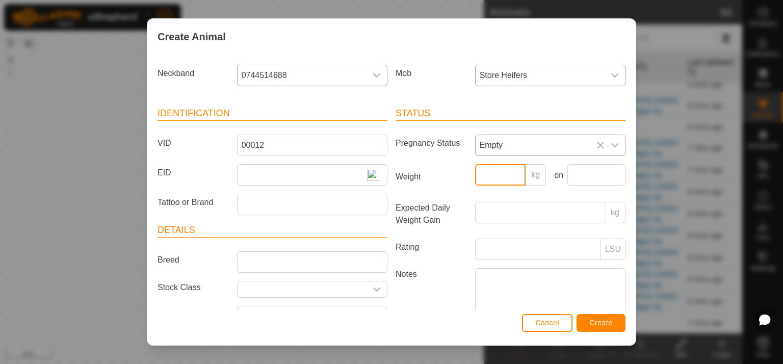
drag, startPoint x: 482, startPoint y: 174, endPoint x: 489, endPoint y: 174, distance: 7.2
click at [482, 174] on input "Weight" at bounding box center [500, 174] width 51 height 21
type input "430"
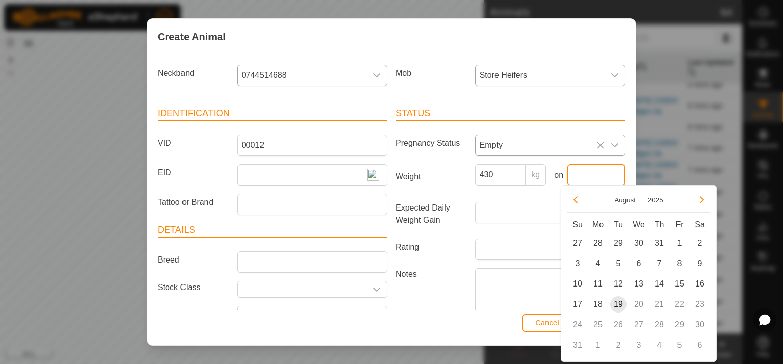
click at [576, 174] on input "text" at bounding box center [596, 174] width 58 height 21
click at [600, 302] on span "18" at bounding box center [598, 304] width 16 height 16
type input "[DATE]"
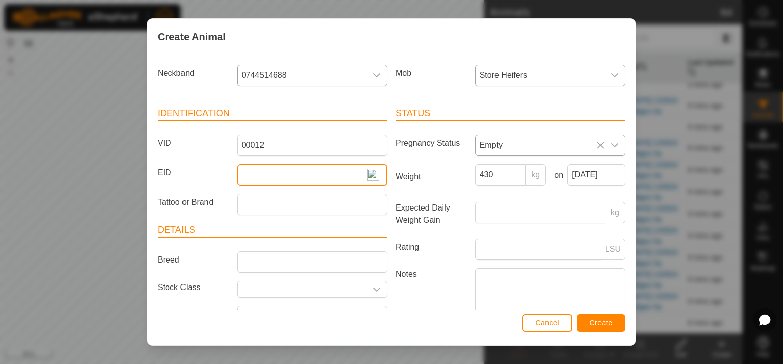
click at [248, 171] on input "EID" at bounding box center [312, 174] width 150 height 21
type input "982123815657515"
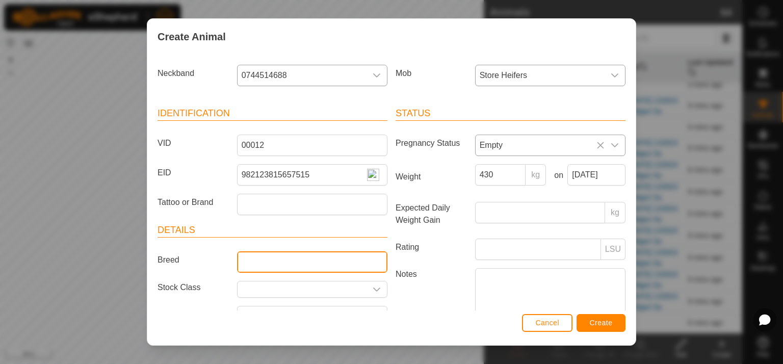
click at [271, 267] on input "Breed" at bounding box center [312, 261] width 150 height 21
type input "angus"
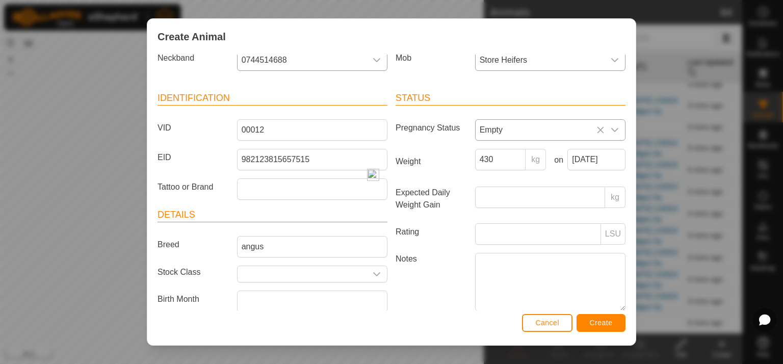
click at [221, 301] on article "Details Breed angus Stock Class Birth Month Age -" at bounding box center [273, 272] width 230 height 128
click at [246, 270] on input "text" at bounding box center [302, 274] width 129 height 16
click at [267, 331] on li "R2yr Heifer" at bounding box center [309, 332] width 147 height 20
type input "R2yr Heifer"
click at [604, 323] on span "Create" at bounding box center [601, 323] width 23 height 8
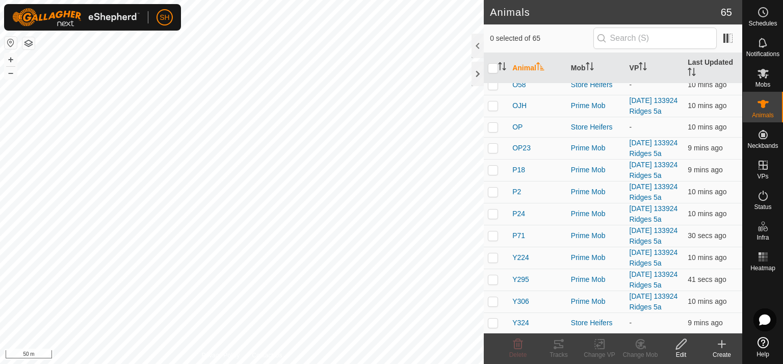
click at [722, 347] on icon at bounding box center [722, 344] width 0 height 7
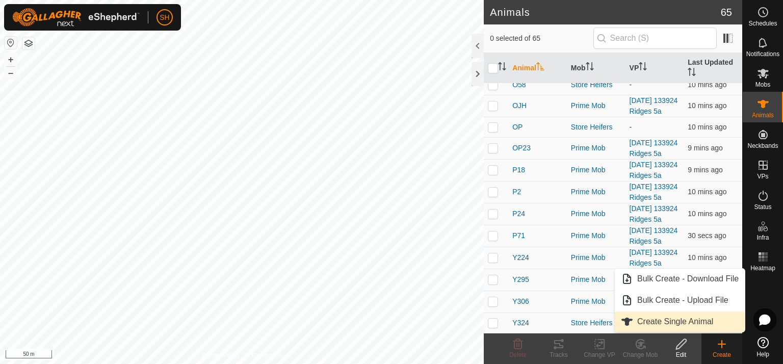
click at [689, 321] on link "Create Single Animal" at bounding box center [680, 322] width 130 height 20
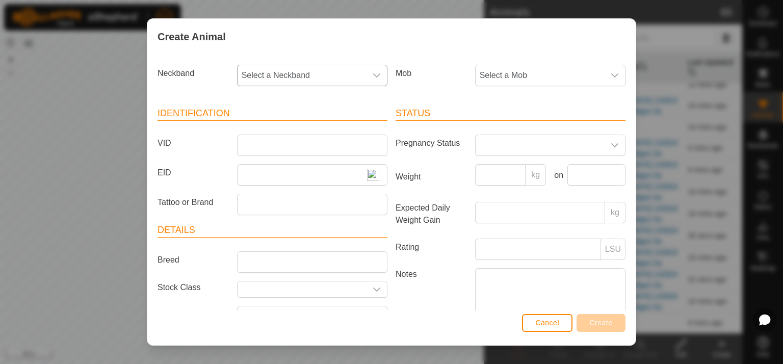
click at [373, 75] on icon "dropdown trigger" at bounding box center [376, 75] width 7 height 4
type input "291"
click at [284, 123] on li "2913951052" at bounding box center [311, 128] width 147 height 20
click at [611, 74] on icon "dropdown trigger" at bounding box center [615, 75] width 8 height 8
click at [510, 191] on li "Store Heifers" at bounding box center [549, 192] width 147 height 20
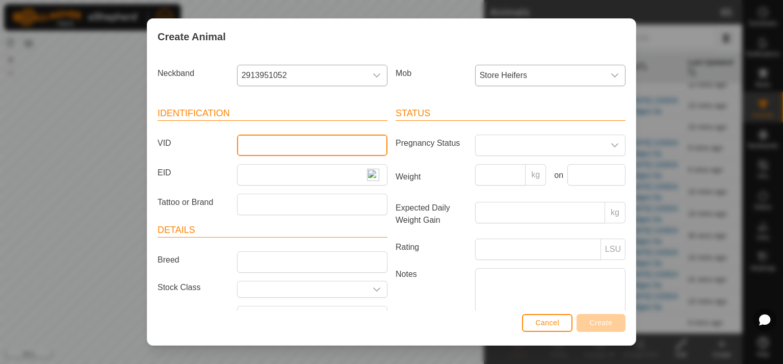
drag, startPoint x: 251, startPoint y: 141, endPoint x: 264, endPoint y: 141, distance: 12.7
click at [252, 141] on input "VID" at bounding box center [312, 145] width 150 height 21
type input "B42"
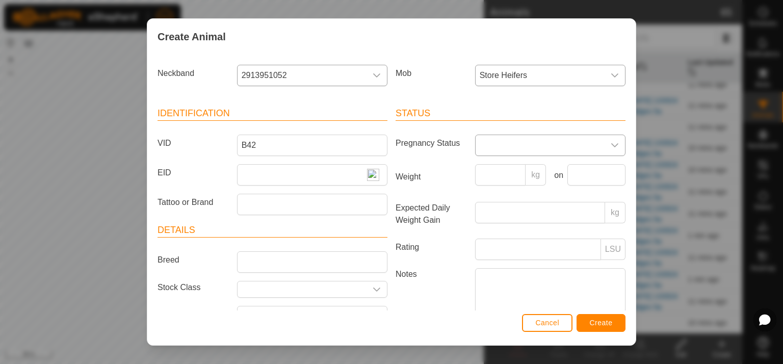
click at [611, 144] on icon "dropdown trigger" at bounding box center [615, 145] width 8 height 8
click at [497, 169] on li "Empty" at bounding box center [549, 168] width 147 height 20
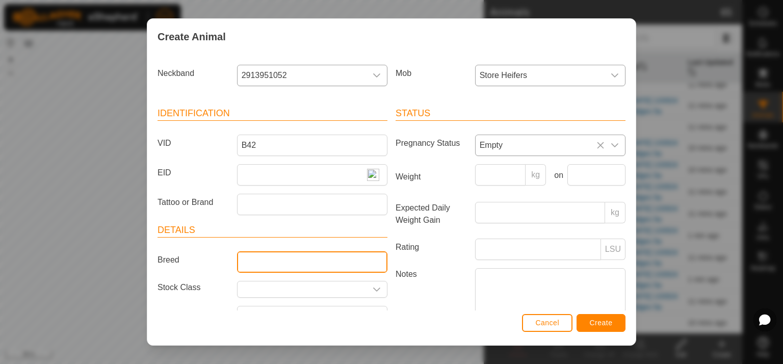
click at [254, 253] on input "Breed" at bounding box center [312, 261] width 150 height 21
type input "angus"
click at [258, 294] on input "text" at bounding box center [302, 289] width 129 height 16
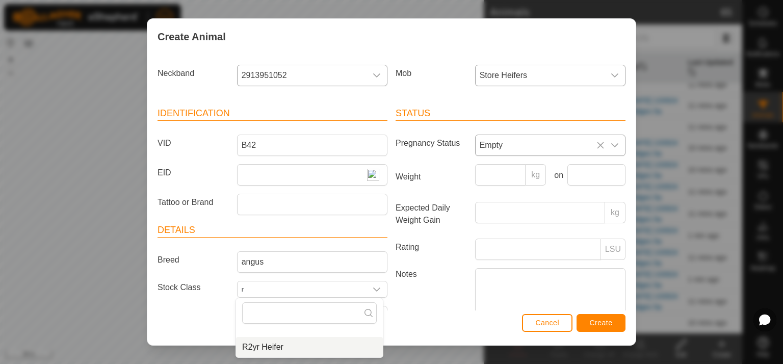
click at [266, 347] on li "R2yr Heifer" at bounding box center [309, 347] width 147 height 20
type input "R2yr Heifer"
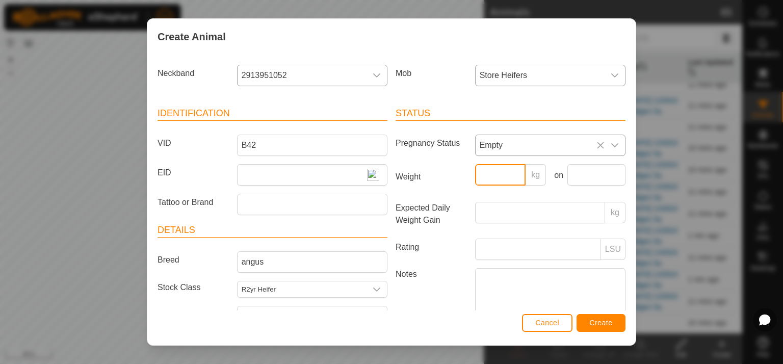
click at [480, 173] on input "Weight" at bounding box center [500, 174] width 51 height 21
type input "442"
click at [571, 176] on input "text" at bounding box center [596, 174] width 58 height 21
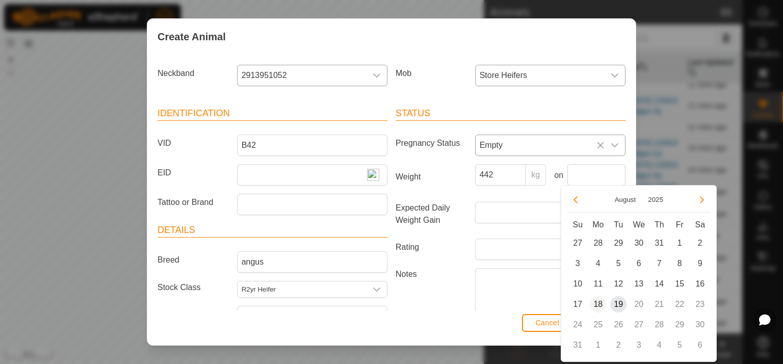
click at [598, 301] on span "18" at bounding box center [598, 304] width 16 height 16
type input "[DATE]"
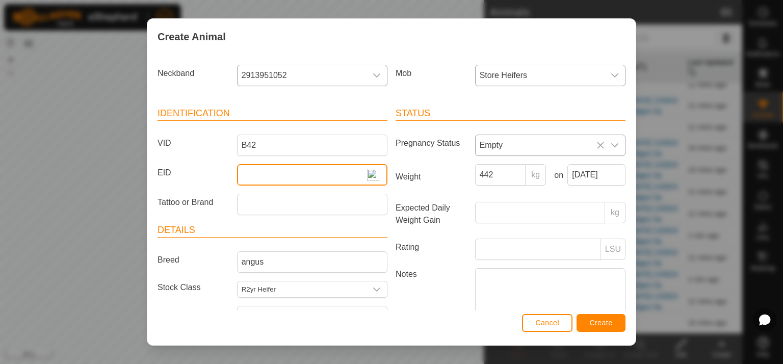
click at [245, 173] on input "EID" at bounding box center [312, 174] width 150 height 21
type input "982123815657625"
click at [608, 323] on span "Create" at bounding box center [601, 323] width 23 height 8
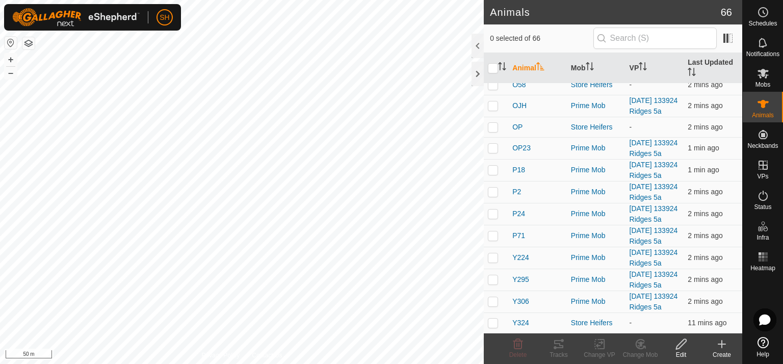
click at [722, 346] on icon at bounding box center [722, 344] width 0 height 7
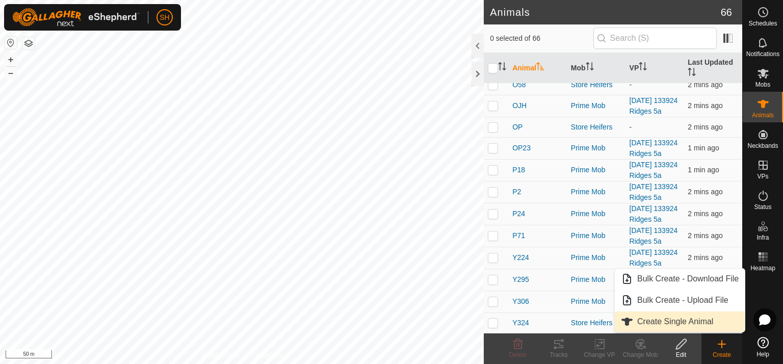
click at [685, 322] on link "Create Single Animal" at bounding box center [680, 322] width 130 height 20
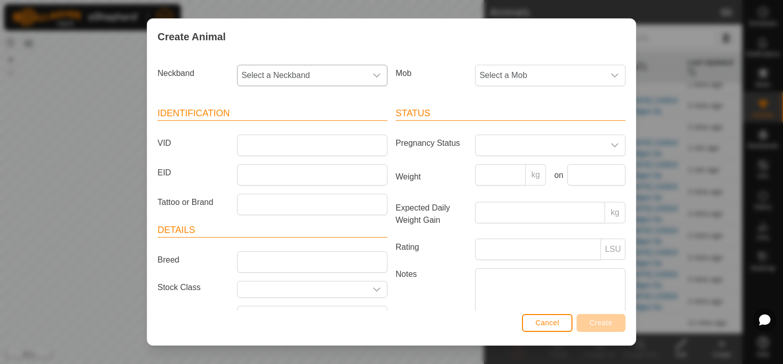
click at [373, 72] on icon "dropdown trigger" at bounding box center [377, 75] width 8 height 8
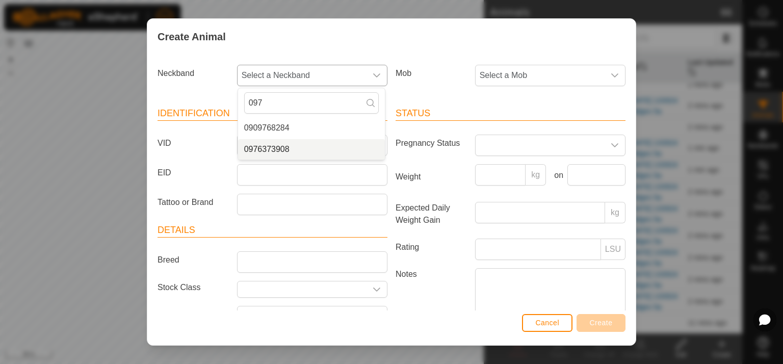
type input "097"
click at [276, 147] on li "0976373908" at bounding box center [311, 149] width 147 height 20
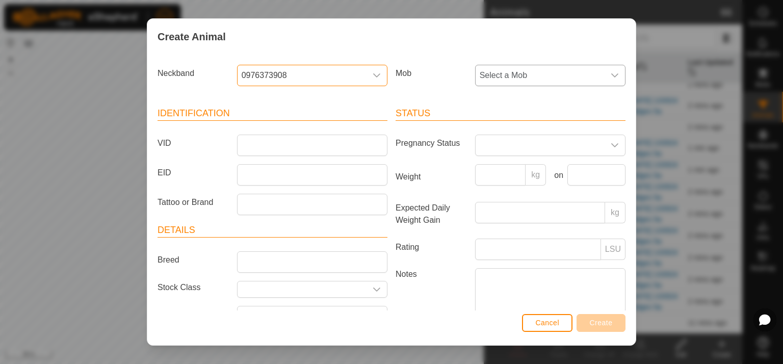
click at [611, 74] on icon "dropdown trigger" at bounding box center [615, 75] width 8 height 8
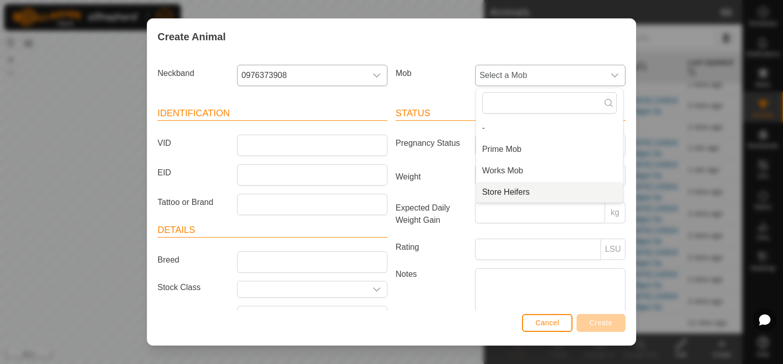
click at [517, 190] on li "Store Heifers" at bounding box center [549, 192] width 147 height 20
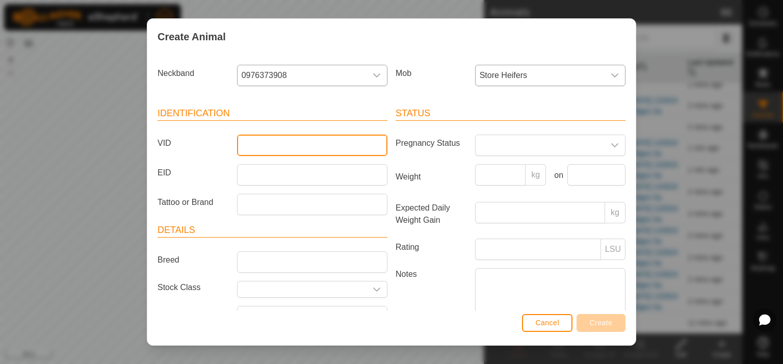
click at [258, 146] on input "VID" at bounding box center [312, 145] width 150 height 21
type input "B140"
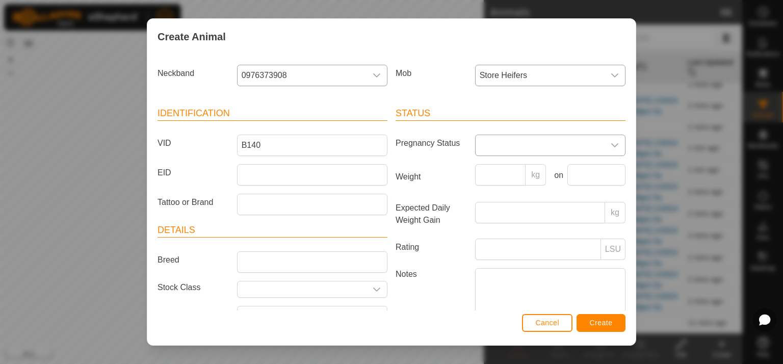
click at [611, 144] on icon "dropdown trigger" at bounding box center [615, 145] width 8 height 8
click at [502, 166] on li "Empty" at bounding box center [549, 168] width 147 height 20
click at [249, 174] on input "EID" at bounding box center [312, 174] width 150 height 21
type input "982123815657527"
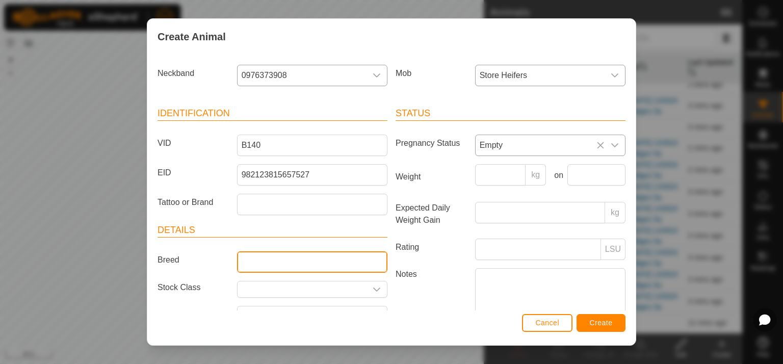
click at [268, 262] on input "Breed" at bounding box center [312, 261] width 150 height 21
type input "angus"
type input "R2yr Heifer"
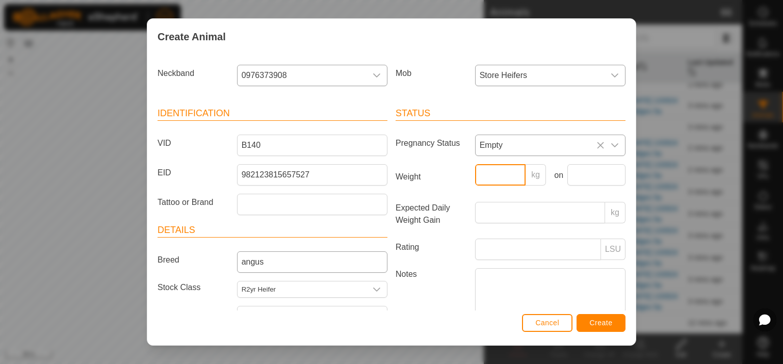
type input "442"
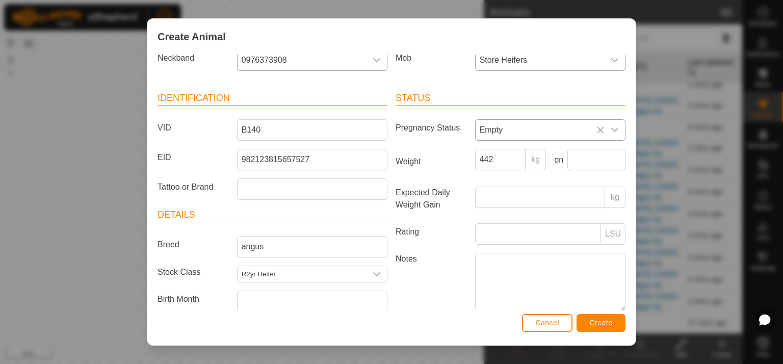
click at [195, 329] on div "Cancel Create" at bounding box center [391, 327] width 488 height 35
click at [281, 274] on input "R2yr Heifer" at bounding box center [302, 274] width 129 height 16
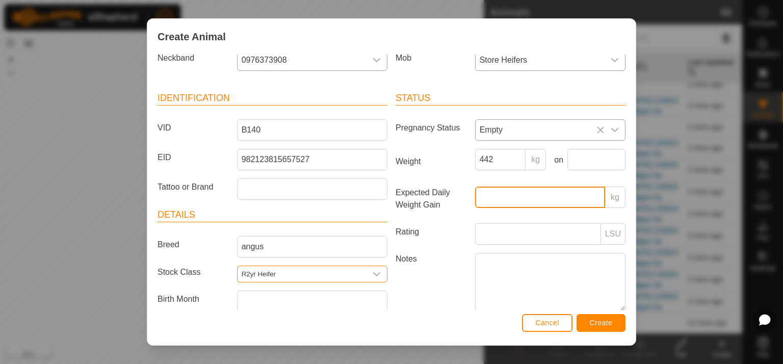
click at [493, 193] on input "Expected Daily Weight Gain" at bounding box center [540, 197] width 130 height 21
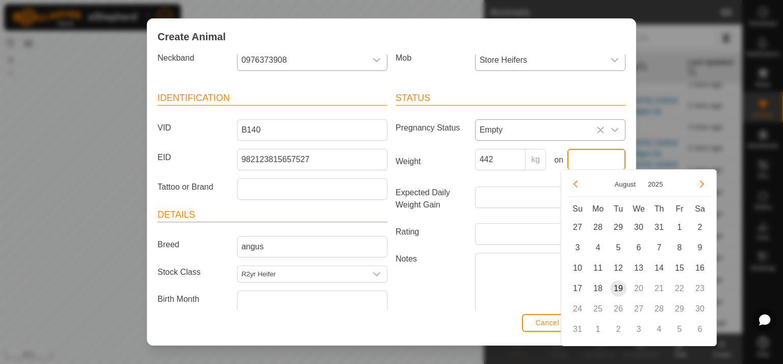
click at [578, 154] on input "text" at bounding box center [596, 159] width 58 height 21
click at [604, 288] on span "18" at bounding box center [598, 288] width 16 height 16
type input "[DATE]"
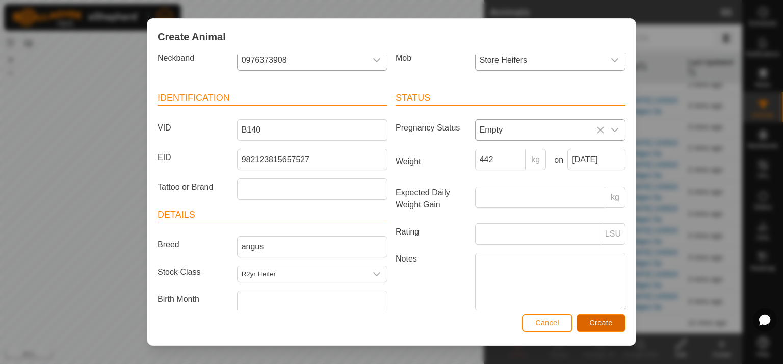
click at [607, 325] on span "Create" at bounding box center [601, 323] width 23 height 8
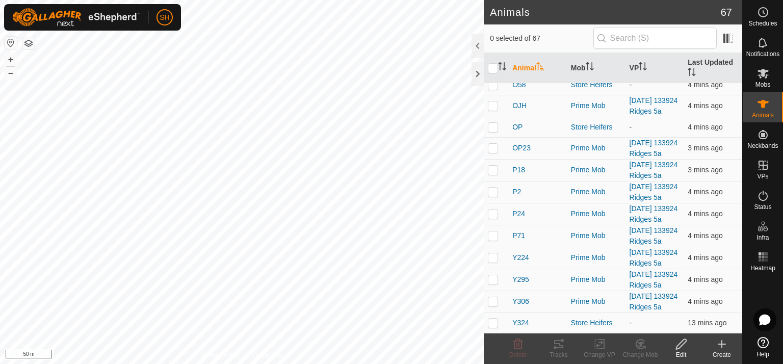
click at [722, 345] on icon at bounding box center [722, 344] width 12 height 12
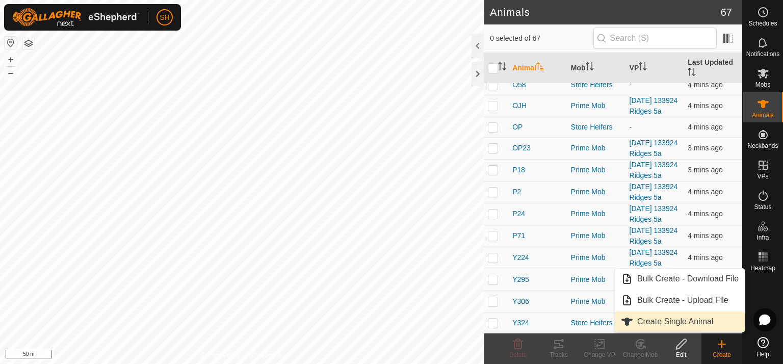
click at [691, 317] on link "Create Single Animal" at bounding box center [680, 322] width 130 height 20
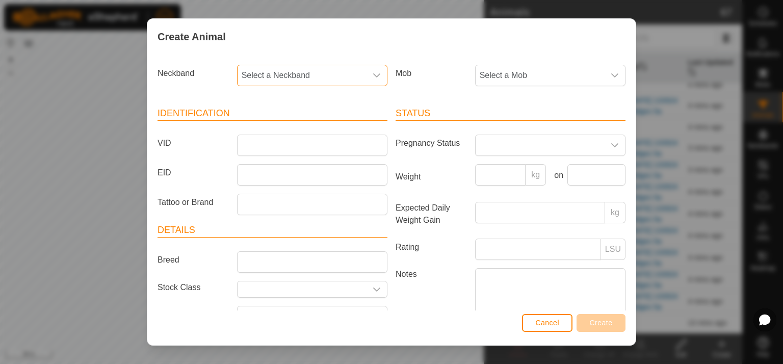
click at [281, 72] on span "Select a Neckband" at bounding box center [302, 75] width 129 height 20
type input "188"
click at [281, 126] on li "1883776718" at bounding box center [311, 128] width 147 height 20
click at [611, 72] on icon "dropdown trigger" at bounding box center [615, 75] width 8 height 8
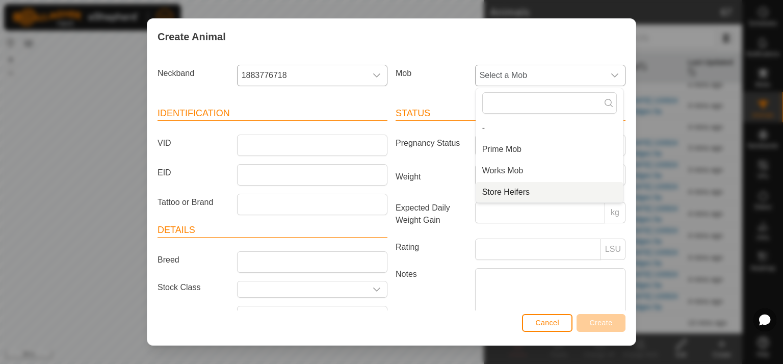
click at [517, 190] on li "Store Heifers" at bounding box center [549, 192] width 147 height 20
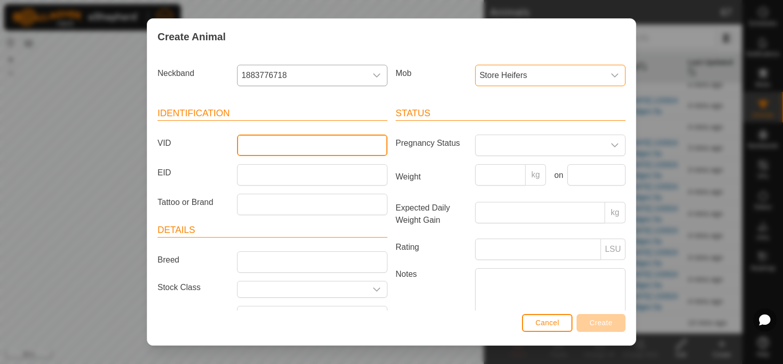
click at [253, 143] on input "VID" at bounding box center [312, 145] width 150 height 21
type input "O350"
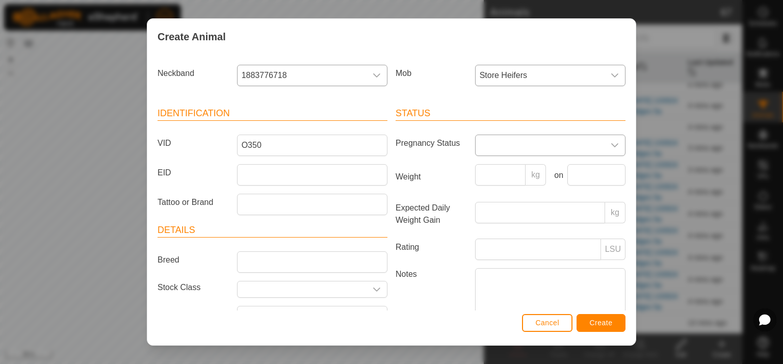
click at [611, 144] on icon "dropdown trigger" at bounding box center [615, 145] width 8 height 8
click at [504, 170] on li "Empty" at bounding box center [549, 168] width 147 height 20
click at [483, 175] on input "Weight" at bounding box center [500, 174] width 51 height 21
type input "434"
click at [567, 176] on input "text" at bounding box center [596, 174] width 58 height 21
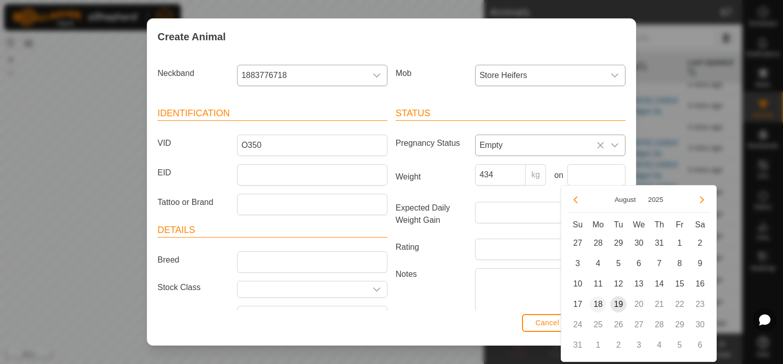
click at [600, 304] on span "18" at bounding box center [598, 304] width 16 height 16
type input "[DATE]"
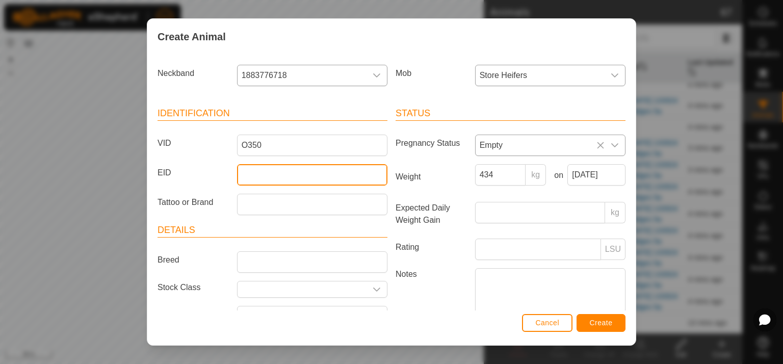
click at [250, 175] on input "EID" at bounding box center [312, 174] width 150 height 21
type input "982123794599706"
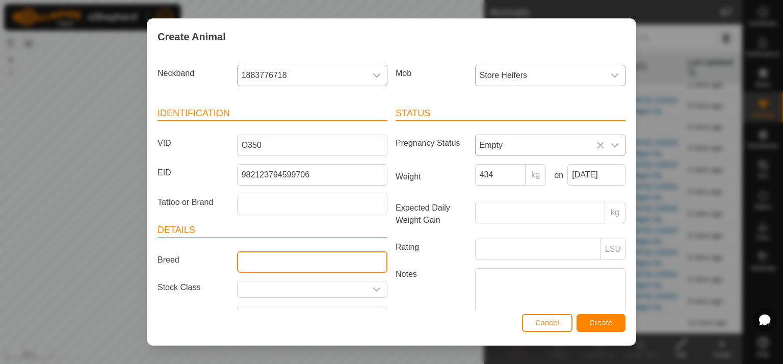
click at [271, 264] on input "Breed" at bounding box center [312, 261] width 150 height 21
type input "angus"
type input "R2yr Heifer"
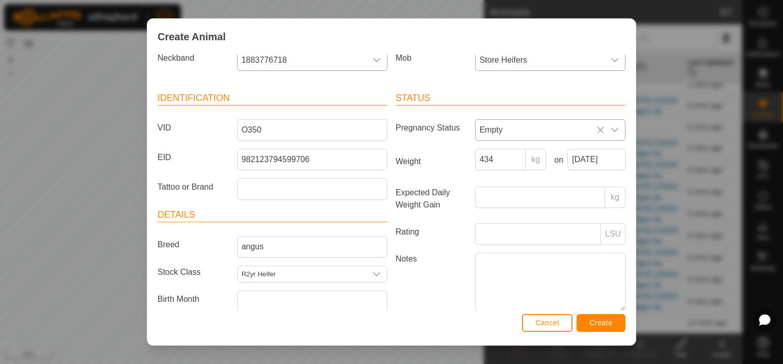
click at [270, 347] on div "R2yr Heifer" at bounding box center [310, 328] width 148 height 60
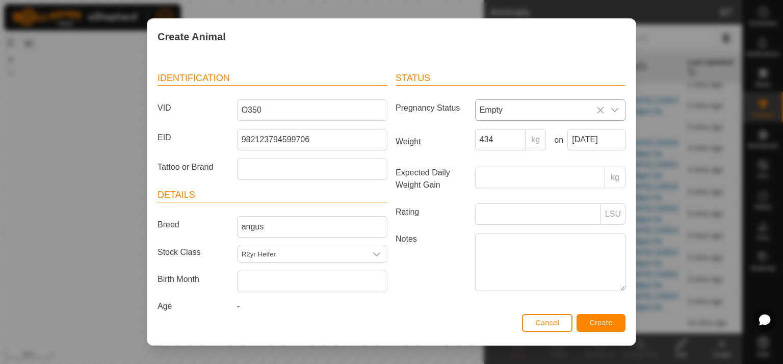
scroll to position [53, 0]
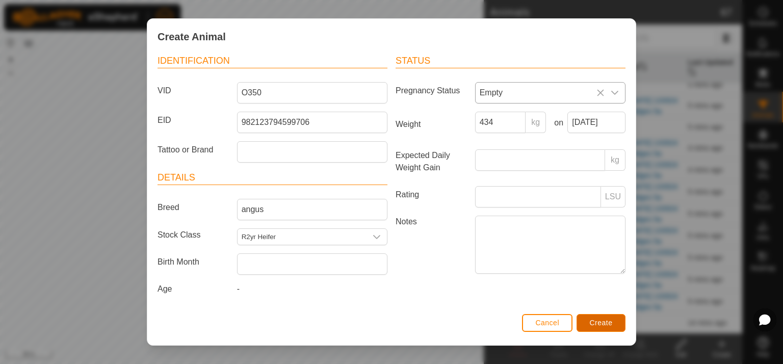
click at [600, 323] on span "Create" at bounding box center [601, 323] width 23 height 8
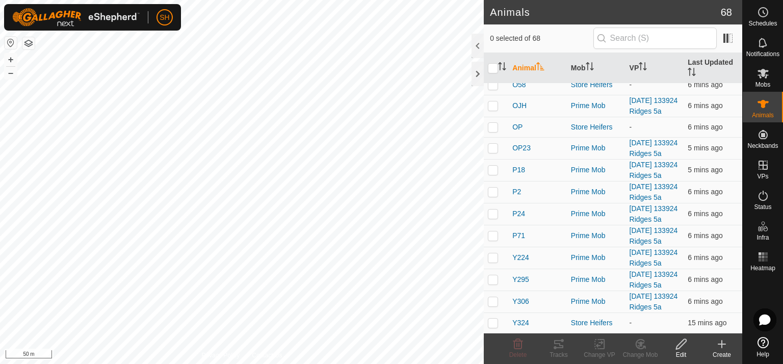
click at [720, 346] on icon at bounding box center [722, 344] width 12 height 12
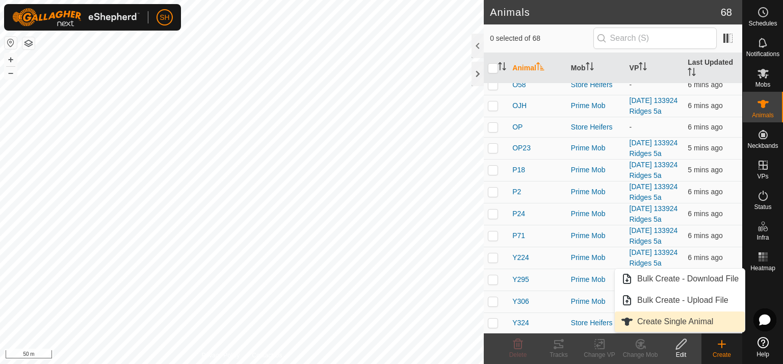
click at [651, 322] on link "Create Single Animal" at bounding box center [680, 322] width 130 height 20
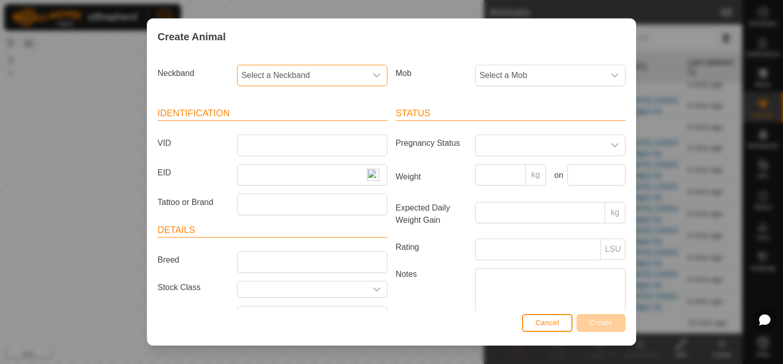
click at [292, 75] on span "Select a Neckband" at bounding box center [302, 75] width 129 height 20
type input "1668"
click at [283, 123] on li "1668950337" at bounding box center [311, 128] width 147 height 20
click at [611, 74] on icon "dropdown trigger" at bounding box center [614, 75] width 7 height 4
click at [520, 192] on li "Store Heifers" at bounding box center [549, 192] width 147 height 20
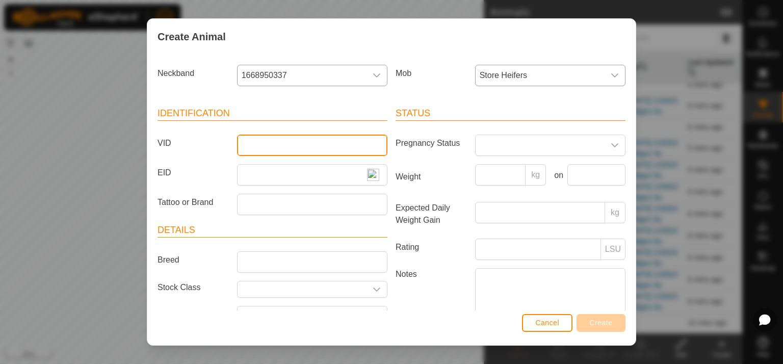
click at [243, 143] on input "VID" at bounding box center [312, 145] width 150 height 21
type input "B125"
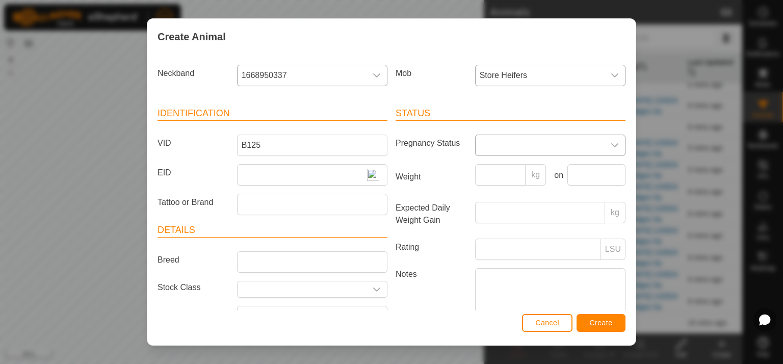
click at [611, 144] on icon "dropdown trigger" at bounding box center [615, 145] width 8 height 8
click at [517, 170] on li "Empty" at bounding box center [549, 168] width 147 height 20
click at [251, 176] on input "EID" at bounding box center [312, 174] width 150 height 21
click at [206, 170] on label "EID" at bounding box center [193, 172] width 80 height 17
click at [237, 170] on input "EID" at bounding box center [312, 174] width 150 height 21
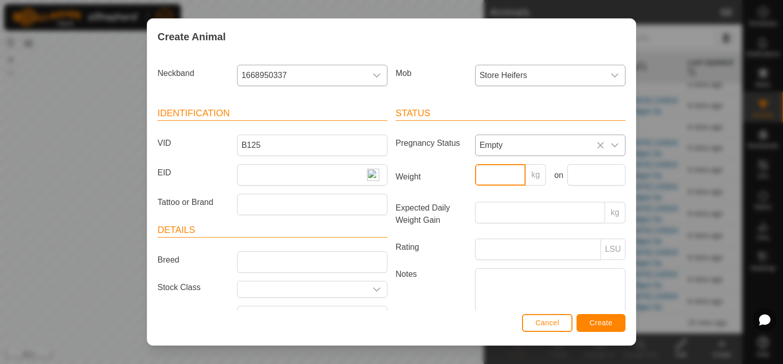
click at [483, 175] on input "Weight" at bounding box center [500, 174] width 51 height 21
type input "440"
click at [583, 176] on input "text" at bounding box center [596, 174] width 58 height 21
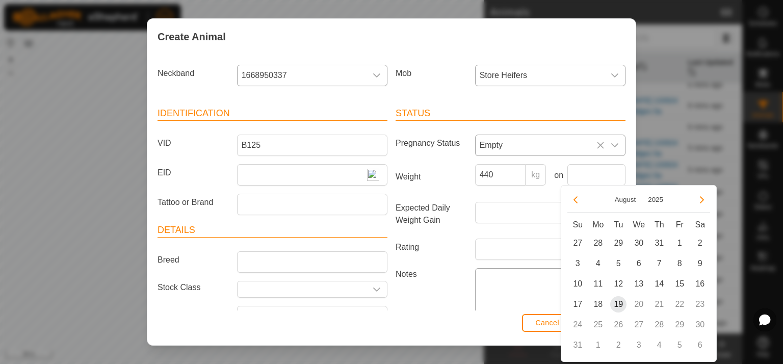
drag, startPoint x: 603, startPoint y: 302, endPoint x: 547, endPoint y: 280, distance: 59.7
click at [602, 302] on span "18" at bounding box center [598, 304] width 16 height 16
type input "[DATE]"
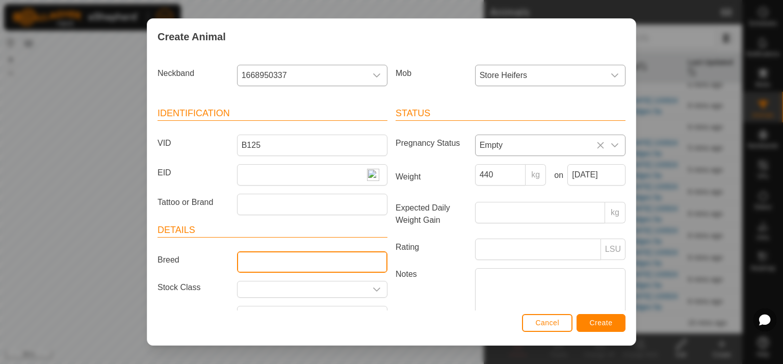
click at [256, 262] on input "Breed" at bounding box center [312, 261] width 150 height 21
type input "angus"
type input "R2yr Heifer"
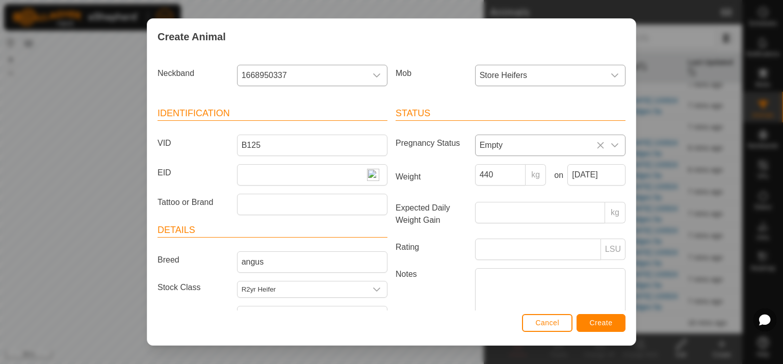
scroll to position [15, 0]
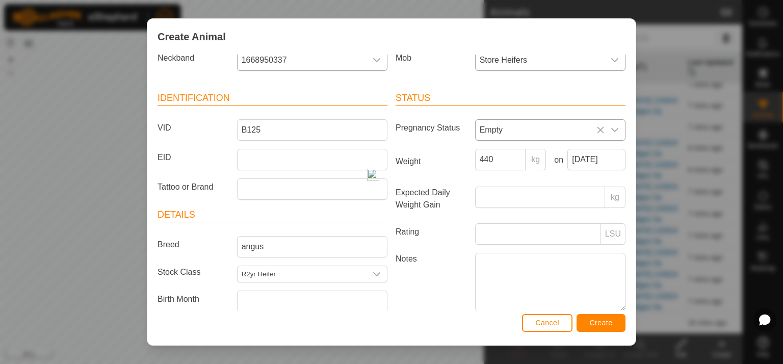
click at [200, 309] on div "Birth Month" at bounding box center [272, 301] width 238 height 21
click at [247, 160] on input "EID" at bounding box center [312, 159] width 150 height 21
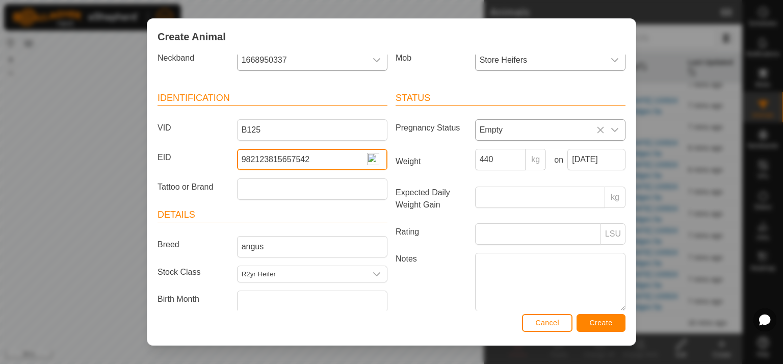
type input "982123815657542"
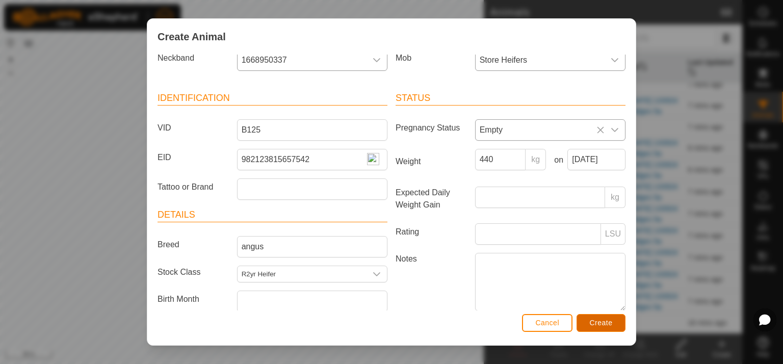
click at [608, 323] on span "Create" at bounding box center [601, 323] width 23 height 8
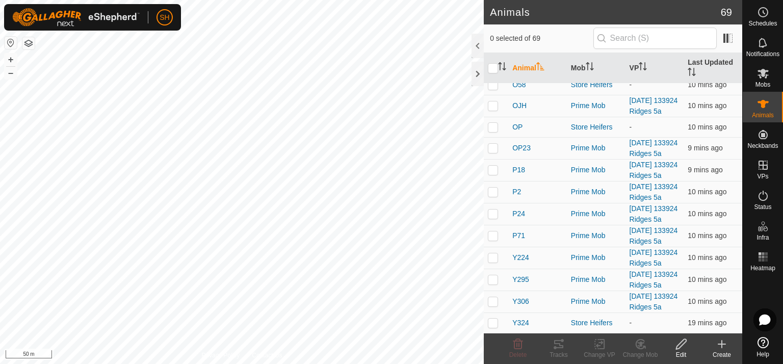
click at [719, 346] on icon at bounding box center [722, 344] width 12 height 12
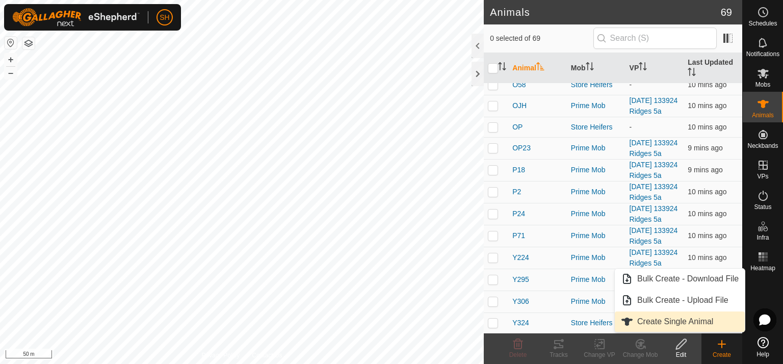
click at [681, 319] on link "Create Single Animal" at bounding box center [680, 322] width 130 height 20
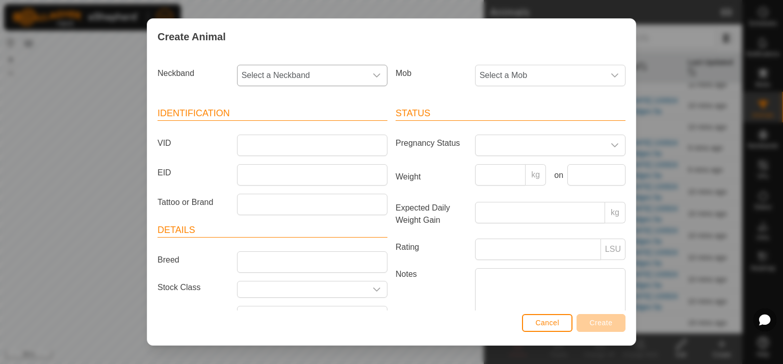
click at [380, 68] on div "dropdown trigger" at bounding box center [377, 75] width 20 height 20
type input "3274"
click at [281, 126] on li "3274746239" at bounding box center [311, 128] width 147 height 20
click at [611, 73] on icon "dropdown trigger" at bounding box center [615, 75] width 8 height 8
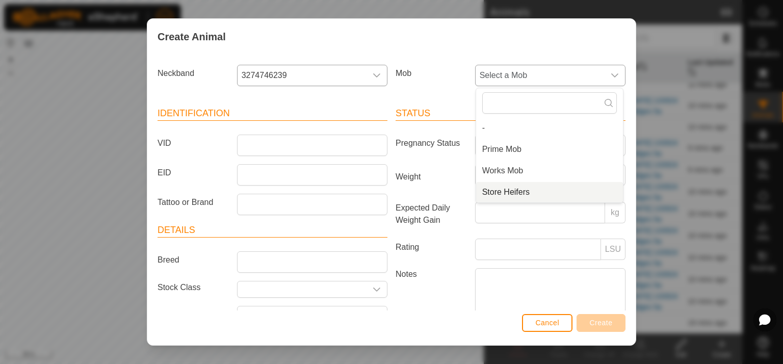
click at [501, 191] on li "Store Heifers" at bounding box center [549, 192] width 147 height 20
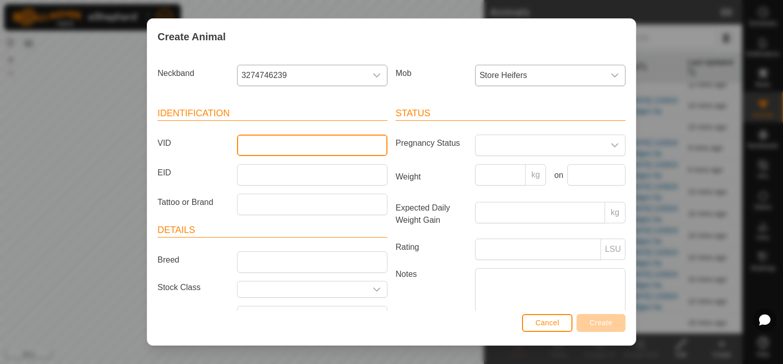
click at [247, 143] on input "VID" at bounding box center [312, 145] width 150 height 21
type input "O175"
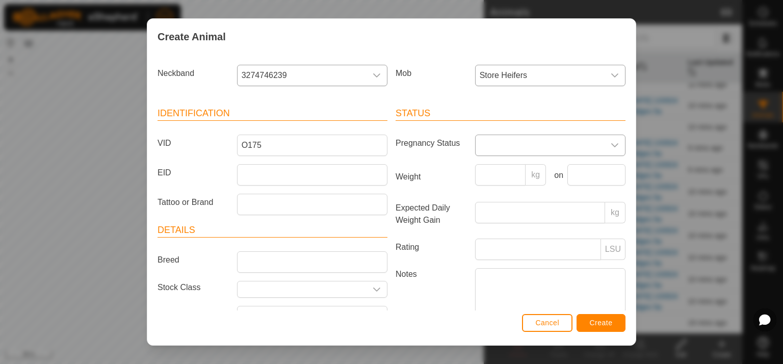
click at [611, 141] on icon "dropdown trigger" at bounding box center [615, 145] width 8 height 8
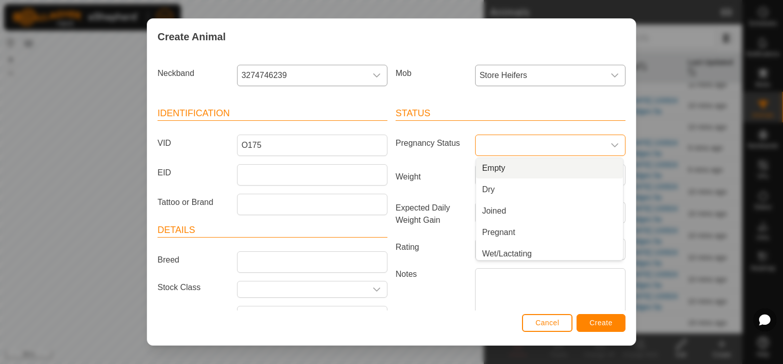
click at [534, 166] on li "Empty" at bounding box center [549, 168] width 147 height 20
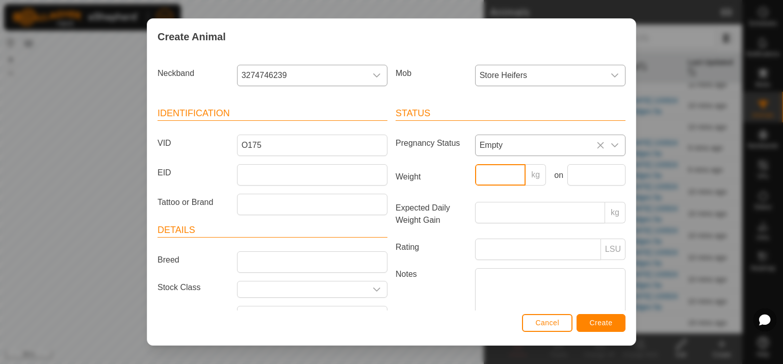
click at [477, 174] on input "Weight" at bounding box center [500, 174] width 51 height 21
type input "439"
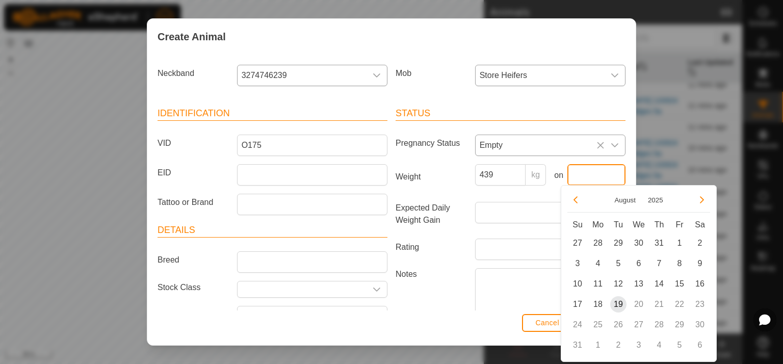
click at [579, 175] on input "text" at bounding box center [596, 174] width 58 height 21
click at [598, 299] on span "18" at bounding box center [598, 304] width 16 height 16
type input "[DATE]"
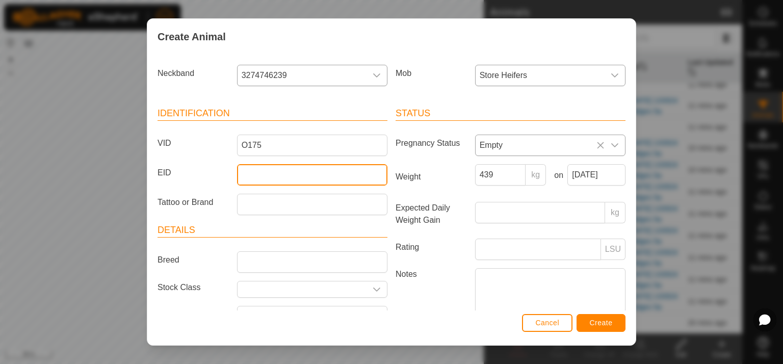
click at [256, 170] on input "EID" at bounding box center [312, 174] width 150 height 21
type input "982123795939086"
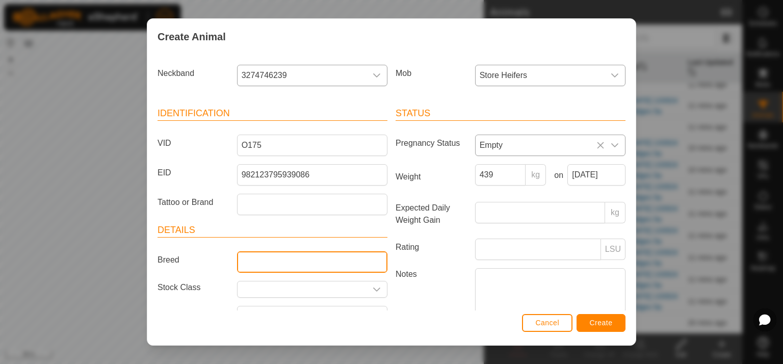
click at [251, 265] on input "Breed" at bounding box center [312, 261] width 150 height 21
type input "Hereford"
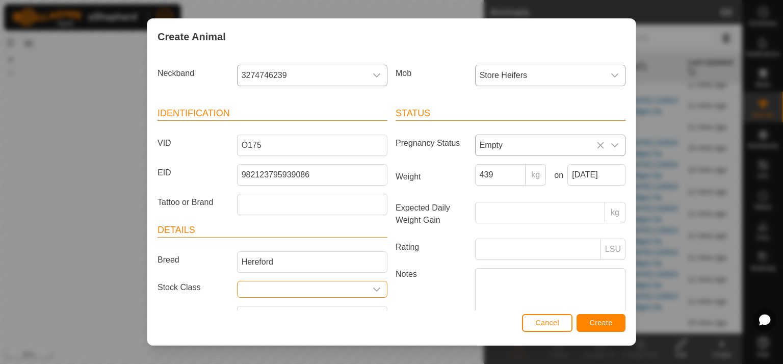
click at [242, 288] on input "text" at bounding box center [302, 289] width 129 height 16
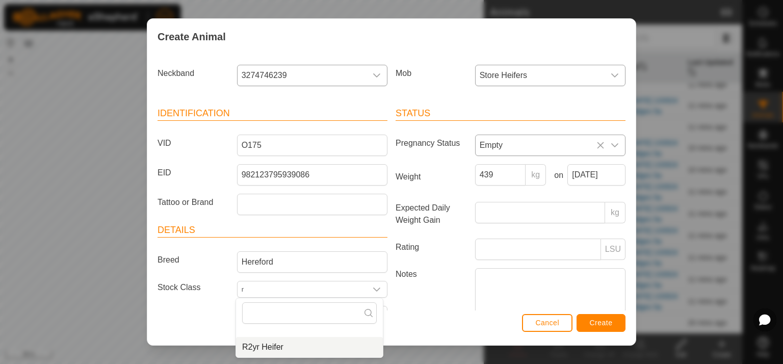
click at [274, 347] on li "R2yr Heifer" at bounding box center [309, 347] width 147 height 20
type input "R2yr Heifer"
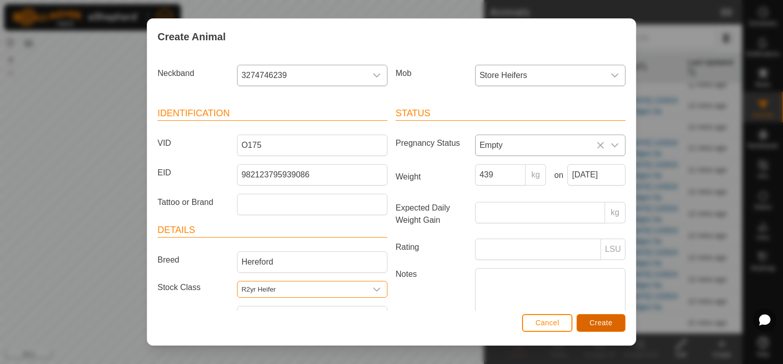
click at [608, 325] on span "Create" at bounding box center [601, 323] width 23 height 8
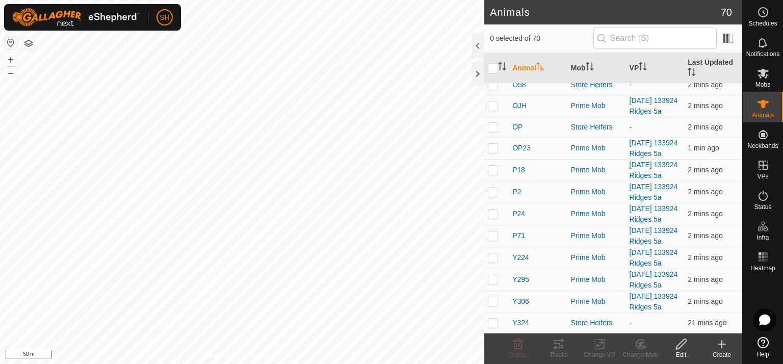
click at [722, 344] on icon at bounding box center [721, 344] width 7 height 0
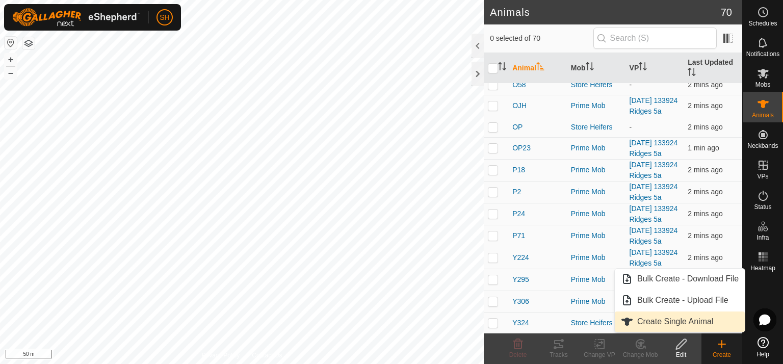
click at [689, 319] on link "Create Single Animal" at bounding box center [680, 322] width 130 height 20
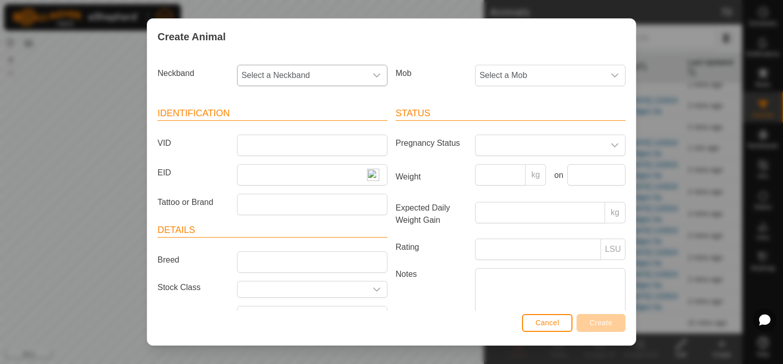
click at [375, 76] on icon "dropdown trigger" at bounding box center [377, 75] width 8 height 8
type input "2311"
click at [280, 124] on li "2311074346" at bounding box center [311, 128] width 147 height 20
click at [611, 73] on icon "dropdown trigger" at bounding box center [615, 75] width 8 height 8
click at [490, 189] on li "Store Heifers" at bounding box center [549, 192] width 147 height 20
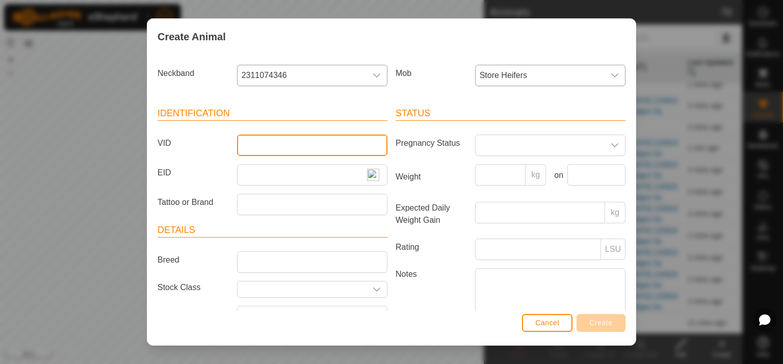
click at [254, 148] on input "VID" at bounding box center [312, 145] width 150 height 21
type input "B53"
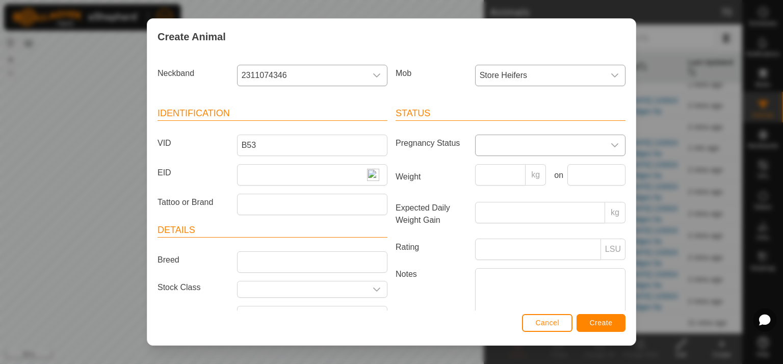
click at [611, 143] on icon "dropdown trigger" at bounding box center [614, 145] width 7 height 4
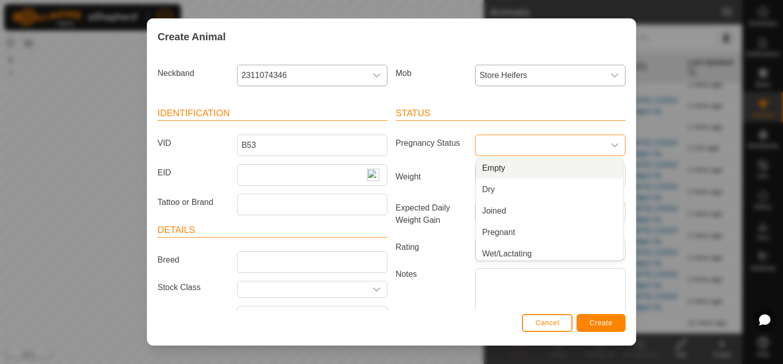
click at [518, 170] on li "Empty" at bounding box center [549, 168] width 147 height 20
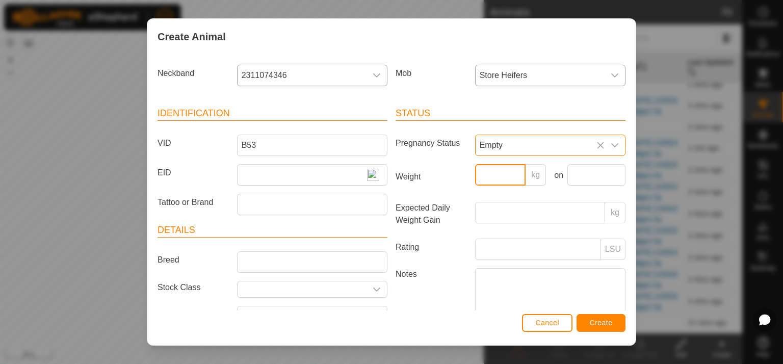
click at [479, 176] on input "Weight" at bounding box center [500, 174] width 51 height 21
type input "450"
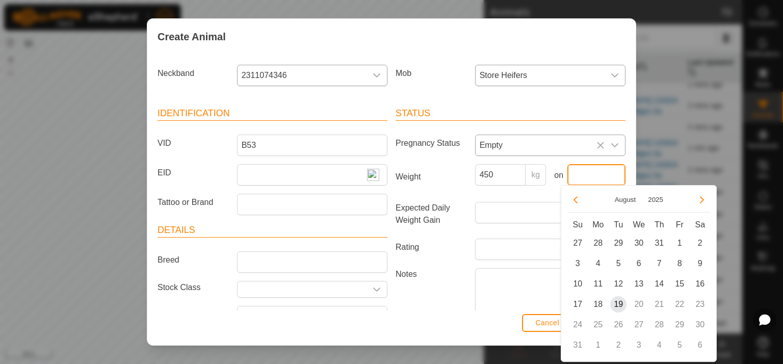
click at [570, 180] on input "text" at bounding box center [596, 174] width 58 height 21
click at [600, 304] on span "18" at bounding box center [598, 304] width 16 height 16
type input "[DATE]"
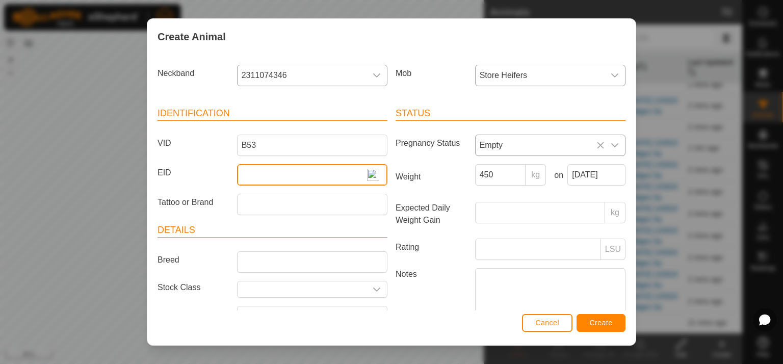
click at [246, 172] on input "EID" at bounding box center [312, 174] width 150 height 21
type input "982123815657614"
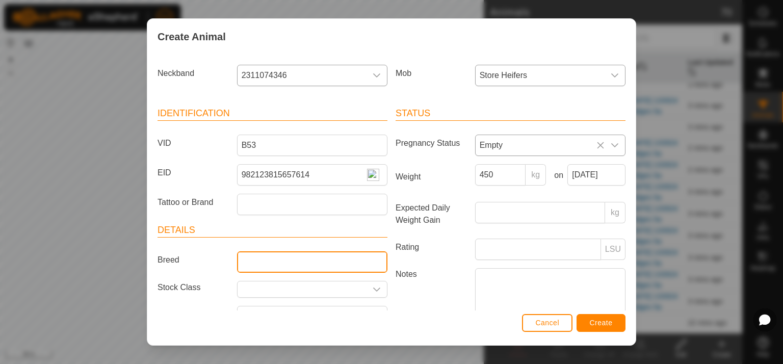
click at [241, 264] on input "Breed" at bounding box center [312, 261] width 150 height 21
type input "angus"
click at [245, 284] on input "text" at bounding box center [302, 289] width 129 height 16
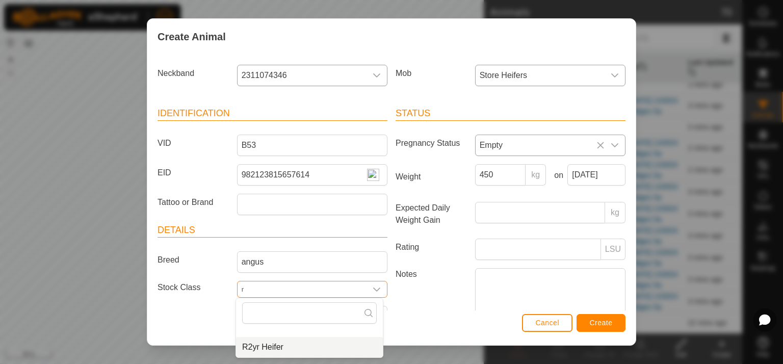
click at [274, 347] on li "R2yr Heifer" at bounding box center [309, 347] width 147 height 20
type input "R2yr Heifer"
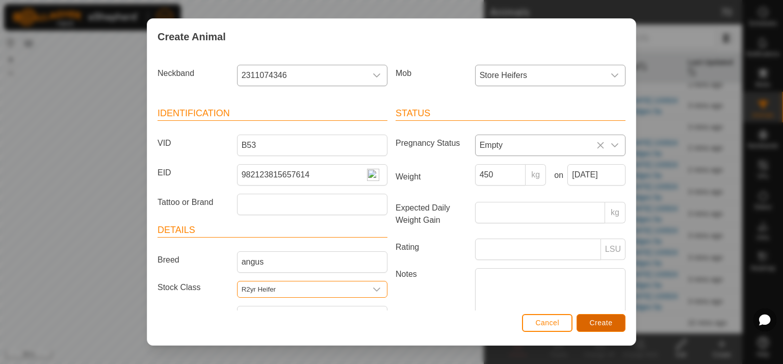
click at [606, 324] on span "Create" at bounding box center [601, 323] width 23 height 8
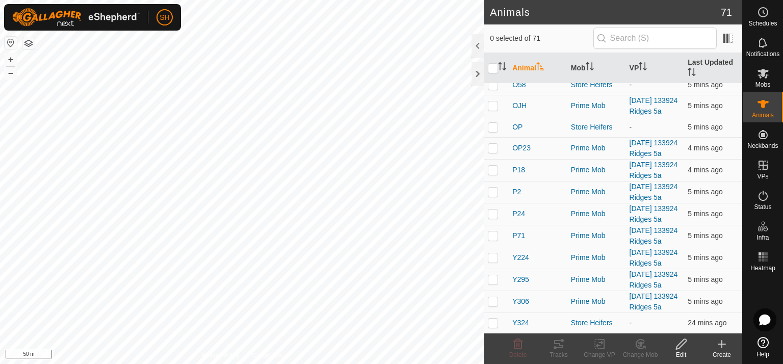
click at [722, 345] on icon at bounding box center [722, 344] width 0 height 7
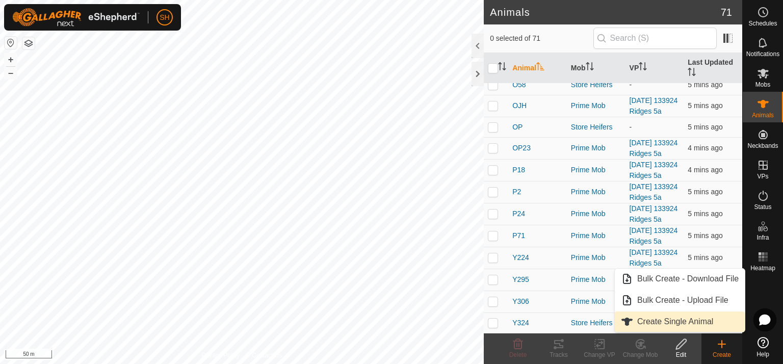
click at [695, 323] on link "Create Single Animal" at bounding box center [680, 322] width 130 height 20
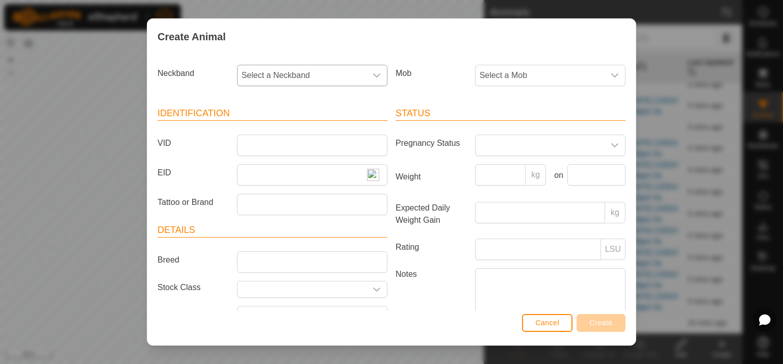
click at [377, 70] on div "dropdown trigger" at bounding box center [377, 75] width 20 height 20
type input "3"
type input "33911398"
click at [279, 127] on li "3391139872" at bounding box center [311, 128] width 147 height 20
click at [611, 75] on icon "dropdown trigger" at bounding box center [614, 75] width 7 height 4
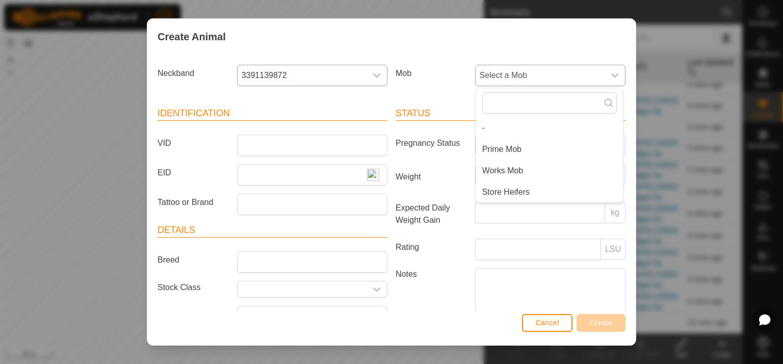
click at [526, 190] on li "Store Heifers" at bounding box center [549, 192] width 147 height 20
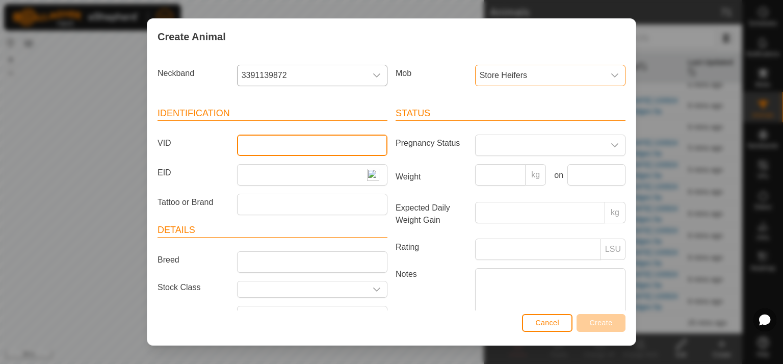
click at [247, 145] on input "VID" at bounding box center [312, 145] width 150 height 21
type input "P53"
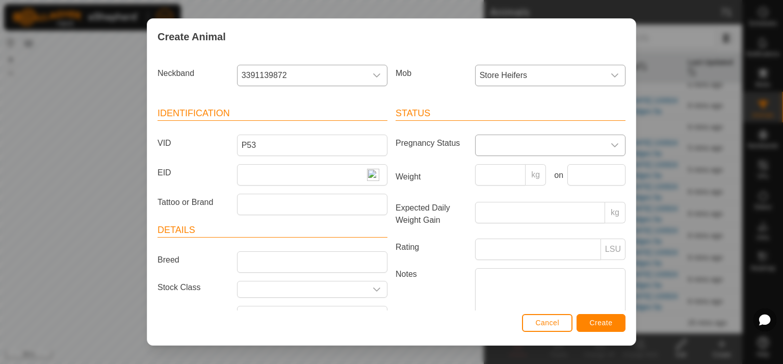
click at [612, 142] on div "dropdown trigger" at bounding box center [615, 145] width 20 height 20
click at [502, 168] on li "Empty" at bounding box center [549, 168] width 147 height 20
click at [488, 178] on input "Weight" at bounding box center [500, 174] width 51 height 21
type input "446"
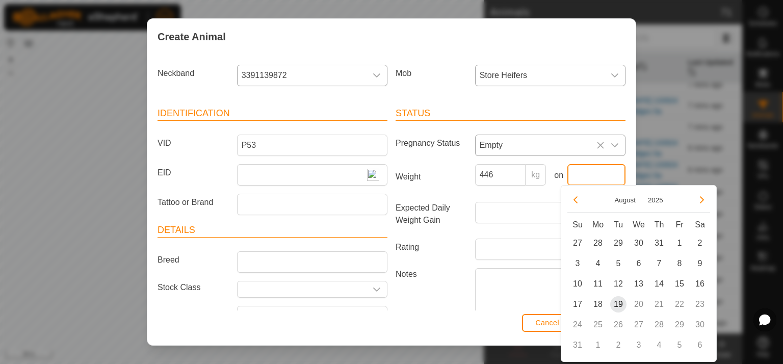
click at [572, 177] on input "text" at bounding box center [596, 174] width 58 height 21
click at [597, 307] on span "18" at bounding box center [598, 304] width 16 height 16
type input "[DATE]"
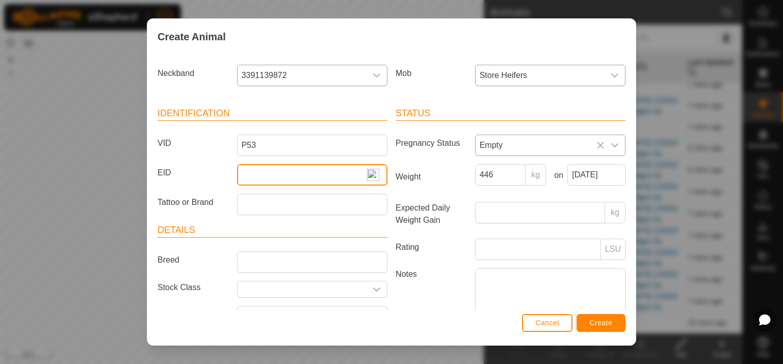
click at [238, 174] on input "EID" at bounding box center [312, 174] width 150 height 21
type input "982123816637152"
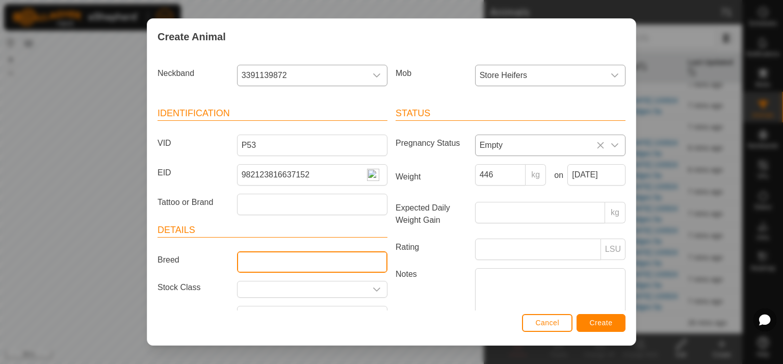
click at [250, 264] on input "Breed" at bounding box center [312, 261] width 150 height 21
type input "angus"
drag, startPoint x: 250, startPoint y: 287, endPoint x: 261, endPoint y: 285, distance: 10.8
click at [253, 287] on input "text" at bounding box center [302, 289] width 129 height 16
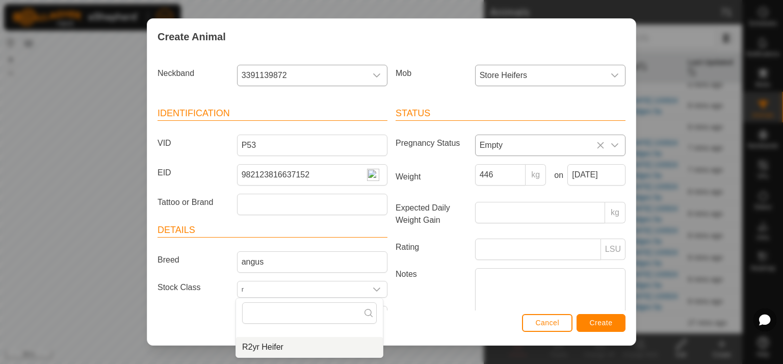
click at [278, 349] on li "R2yr Heifer" at bounding box center [309, 347] width 147 height 20
type input "R2yr Heifer"
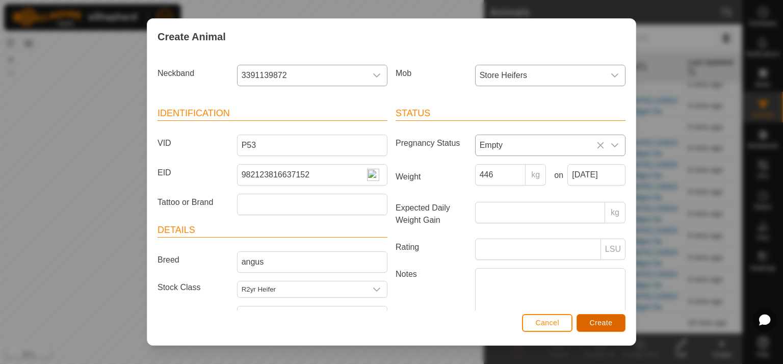
click at [604, 325] on span "Create" at bounding box center [601, 323] width 23 height 8
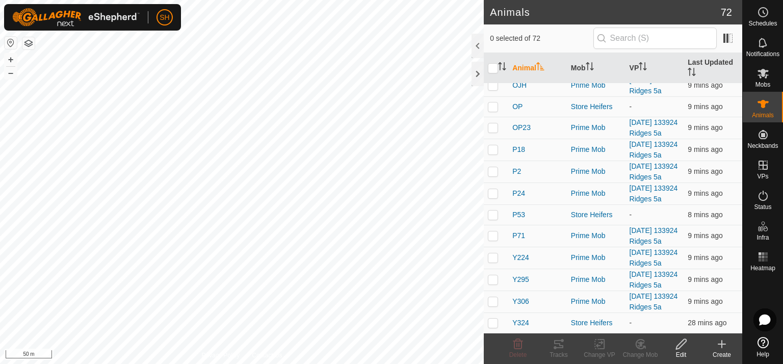
click at [724, 347] on icon at bounding box center [722, 344] width 12 height 12
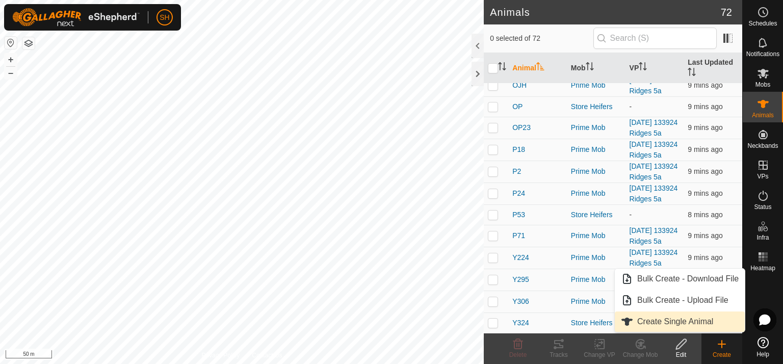
click at [670, 321] on link "Create Single Animal" at bounding box center [680, 322] width 130 height 20
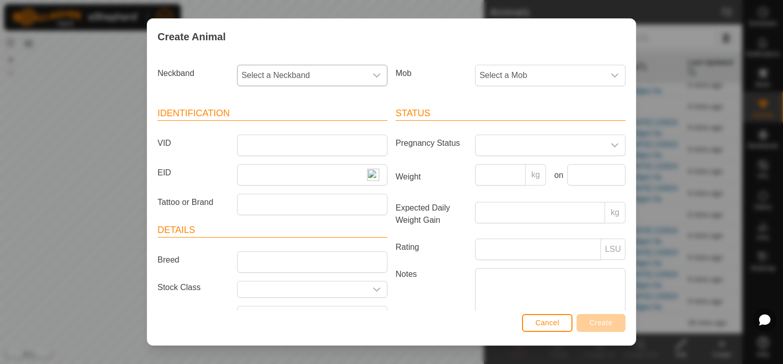
click at [373, 72] on icon "dropdown trigger" at bounding box center [377, 75] width 8 height 8
type input "0909"
click at [282, 123] on li "0909768284" at bounding box center [311, 128] width 147 height 20
click at [611, 73] on icon "dropdown trigger" at bounding box center [614, 75] width 7 height 4
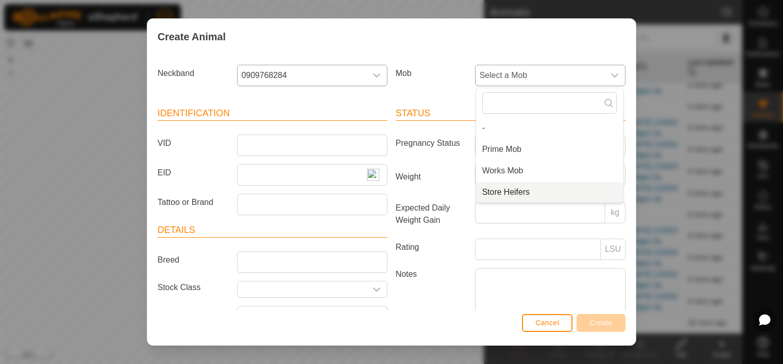
click at [529, 190] on li "Store Heifers" at bounding box center [549, 192] width 147 height 20
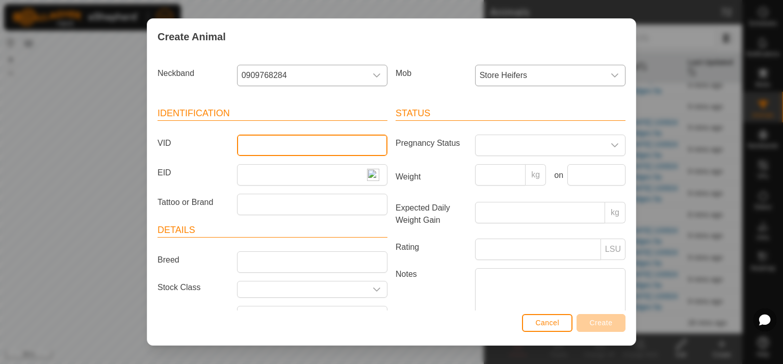
click at [246, 142] on input "VID" at bounding box center [312, 145] width 150 height 21
type input "P4"
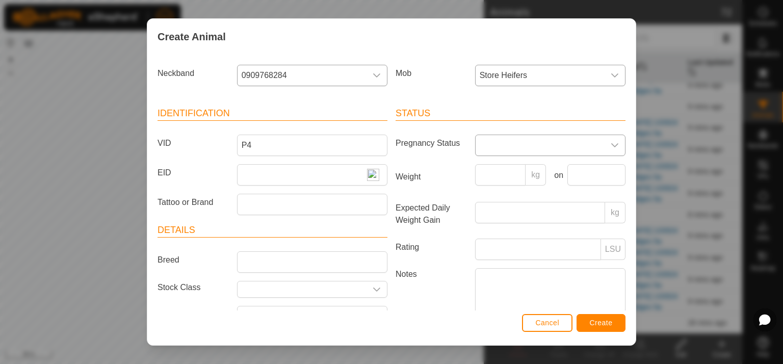
click at [611, 141] on icon "dropdown trigger" at bounding box center [615, 145] width 8 height 8
click at [494, 168] on li "Empty" at bounding box center [549, 168] width 147 height 20
click at [489, 172] on input "Weight" at bounding box center [500, 174] width 51 height 21
type input "415"
click at [586, 174] on input "text" at bounding box center [596, 174] width 58 height 21
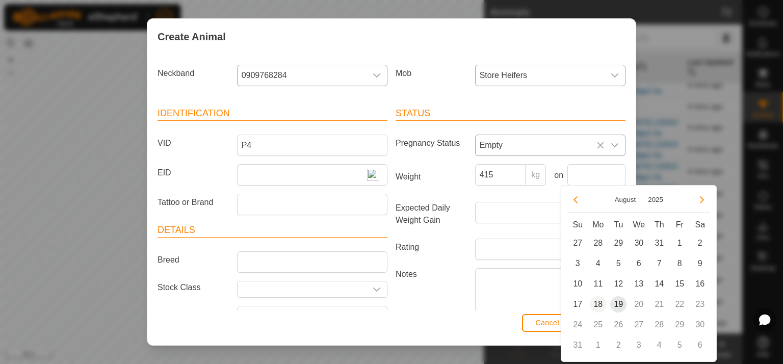
click at [600, 305] on span "18" at bounding box center [598, 304] width 16 height 16
type input "[DATE]"
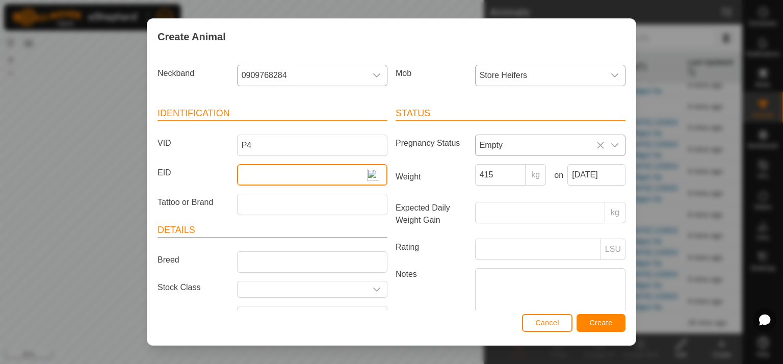
click at [246, 172] on input "EID" at bounding box center [312, 174] width 150 height 21
type input "982123816637201"
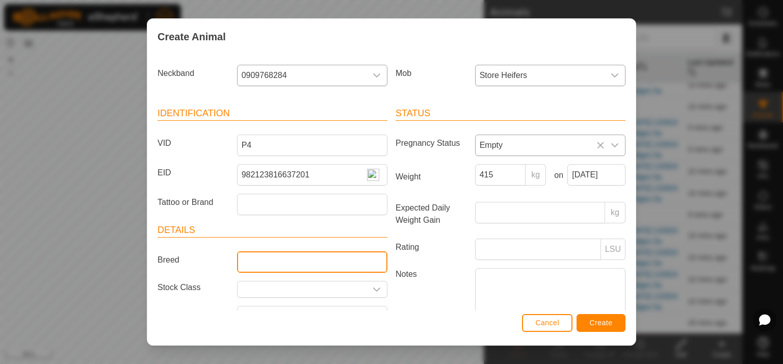
click at [267, 264] on input "Breed" at bounding box center [312, 261] width 150 height 21
type input "Hereford"
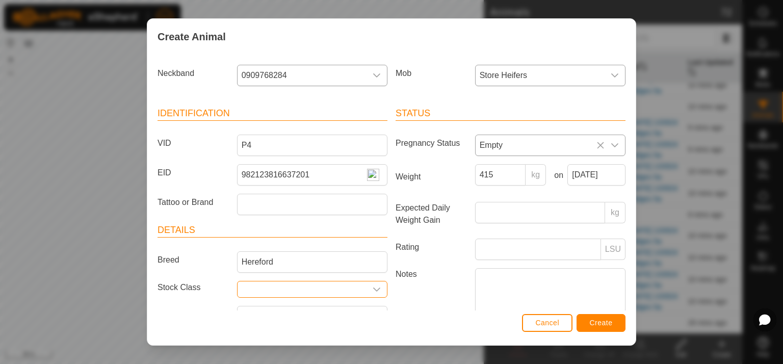
click at [249, 287] on input "text" at bounding box center [302, 289] width 129 height 16
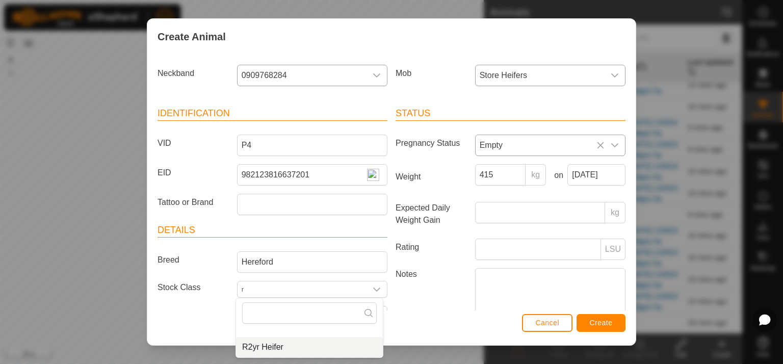
drag, startPoint x: 271, startPoint y: 345, endPoint x: 438, endPoint y: 335, distance: 167.5
click at [277, 345] on li "R2yr Heifer" at bounding box center [309, 347] width 147 height 20
type input "R2yr Heifer"
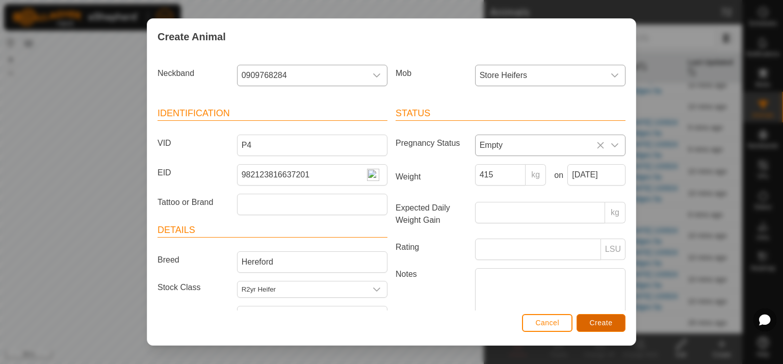
click at [605, 324] on span "Create" at bounding box center [601, 323] width 23 height 8
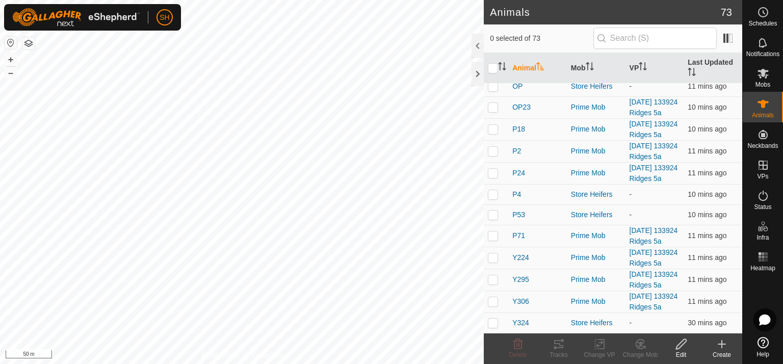
click at [722, 347] on icon at bounding box center [722, 344] width 12 height 12
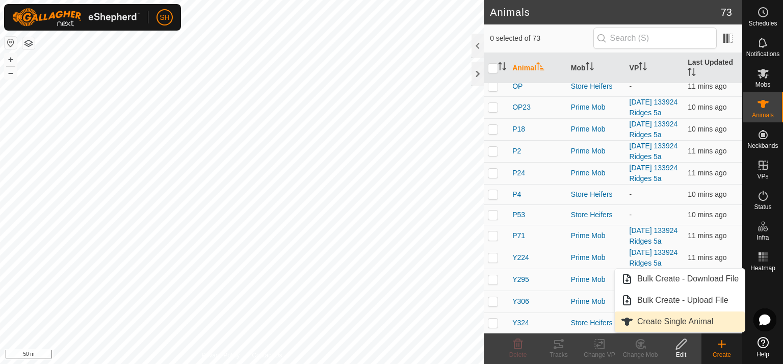
click at [682, 323] on link "Create Single Animal" at bounding box center [680, 322] width 130 height 20
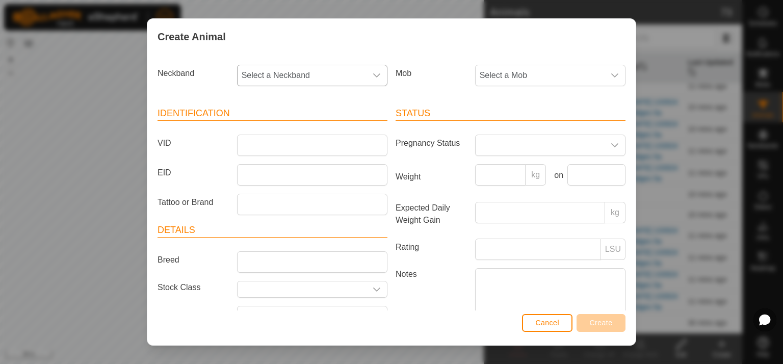
click at [270, 73] on span "Select a Neckband" at bounding box center [302, 75] width 129 height 20
type input "083"
click at [279, 127] on li "0839913804" at bounding box center [311, 128] width 147 height 20
click at [611, 74] on icon "dropdown trigger" at bounding box center [614, 75] width 7 height 4
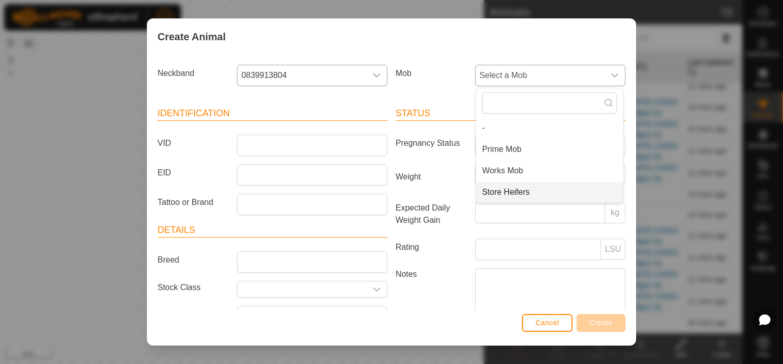
click at [517, 191] on li "Store Heifers" at bounding box center [549, 192] width 147 height 20
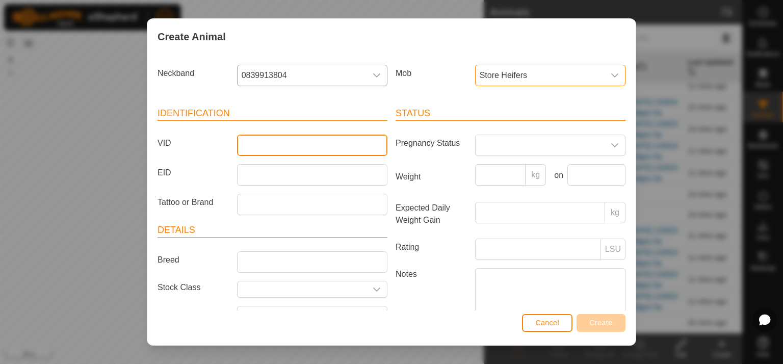
click at [259, 147] on input "VID" at bounding box center [312, 145] width 150 height 21
type input "B120"
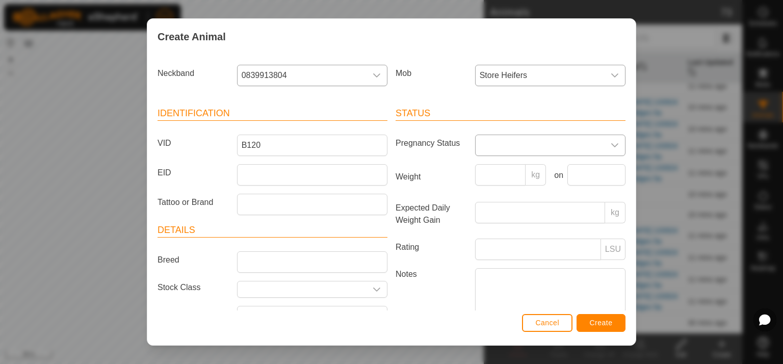
click at [613, 141] on div "dropdown trigger" at bounding box center [615, 145] width 20 height 20
drag, startPoint x: 505, startPoint y: 164, endPoint x: 497, endPoint y: 179, distance: 17.6
click at [505, 164] on li "Empty" at bounding box center [549, 168] width 147 height 20
click at [483, 179] on input "Weight" at bounding box center [500, 174] width 51 height 21
type input "449"
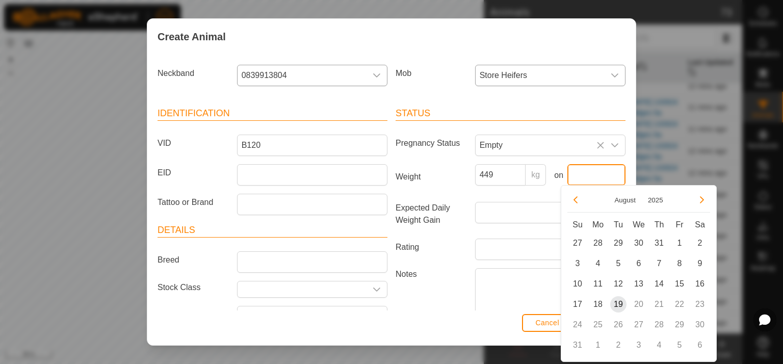
click at [587, 181] on input "text" at bounding box center [596, 174] width 58 height 21
click at [600, 302] on span "18" at bounding box center [598, 304] width 16 height 16
type input "[DATE]"
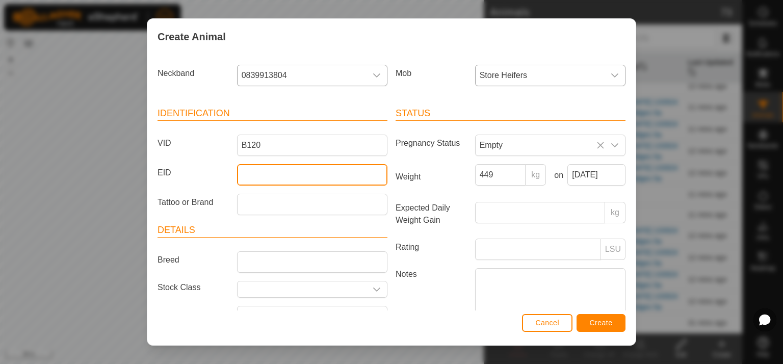
click at [242, 176] on input "EID" at bounding box center [312, 174] width 150 height 21
click at [261, 174] on input "982" at bounding box center [312, 174] width 150 height 21
type input "982123815657547"
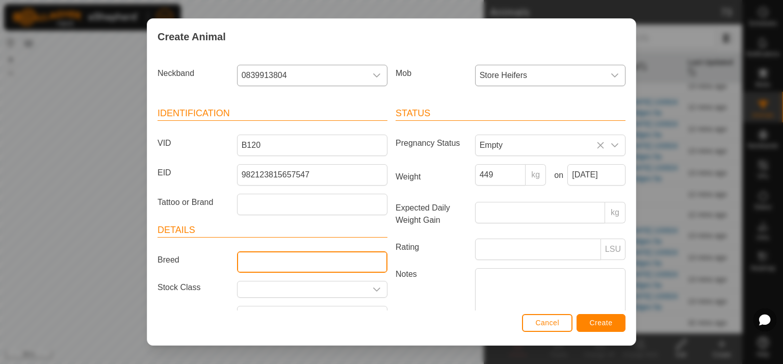
click at [252, 265] on input "Breed" at bounding box center [312, 261] width 150 height 21
type input "angus"
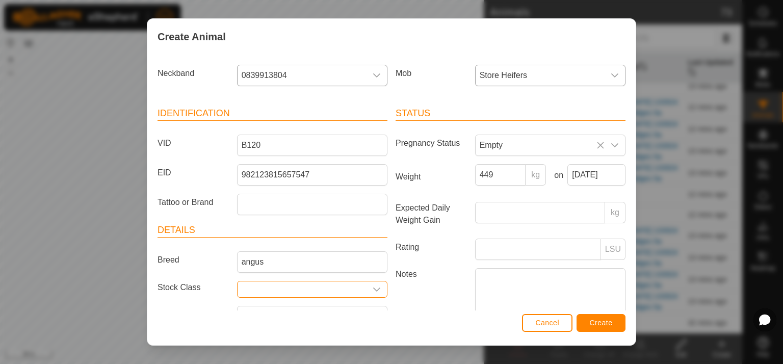
click at [249, 287] on input "text" at bounding box center [302, 289] width 129 height 16
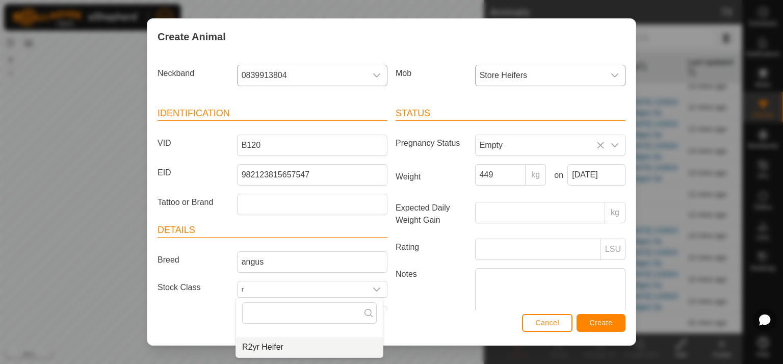
click at [274, 347] on li "R2yr Heifer" at bounding box center [309, 347] width 147 height 20
type input "R2yr Heifer"
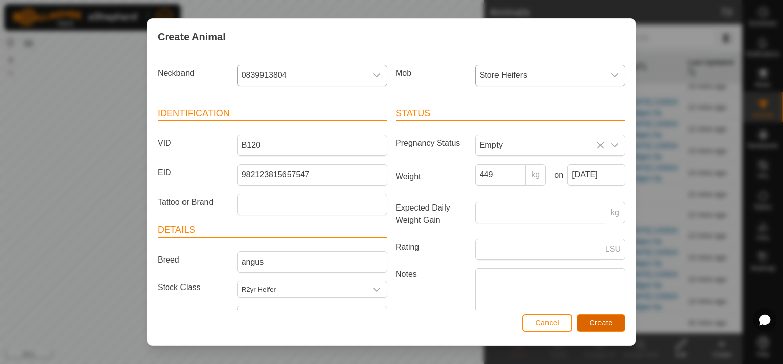
click at [607, 321] on span "Create" at bounding box center [601, 323] width 23 height 8
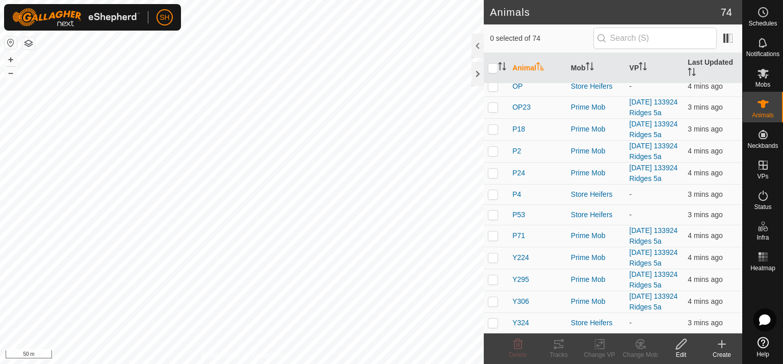
click at [721, 345] on icon at bounding box center [722, 344] width 12 height 12
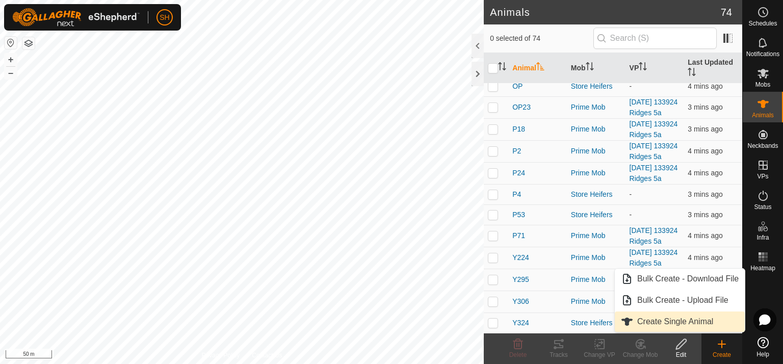
click at [669, 321] on link "Create Single Animal" at bounding box center [680, 322] width 130 height 20
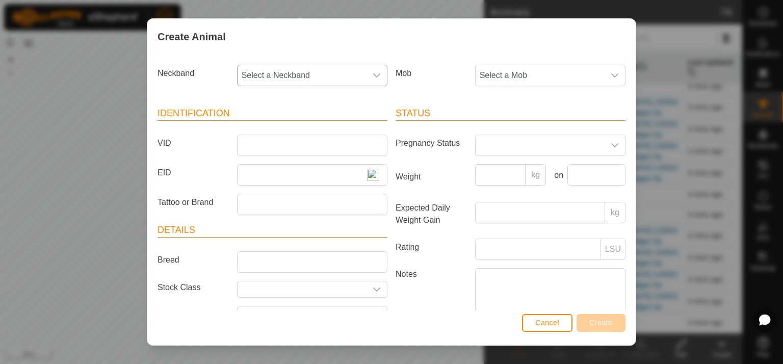
click at [373, 72] on icon "dropdown trigger" at bounding box center [377, 75] width 8 height 8
type input "347"
click at [277, 129] on li "3470250042" at bounding box center [311, 128] width 147 height 20
click at [611, 73] on icon "dropdown trigger" at bounding box center [615, 75] width 8 height 8
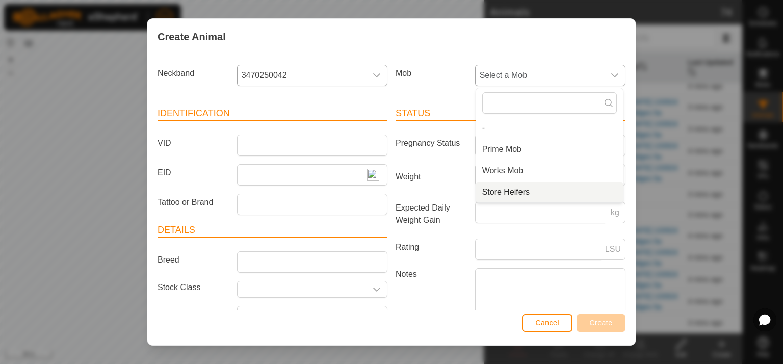
click at [529, 192] on li "Store Heifers" at bounding box center [549, 192] width 147 height 20
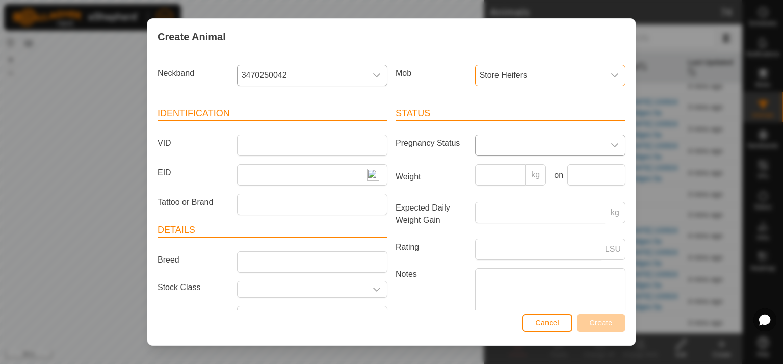
click at [611, 142] on div "dropdown trigger" at bounding box center [615, 145] width 20 height 20
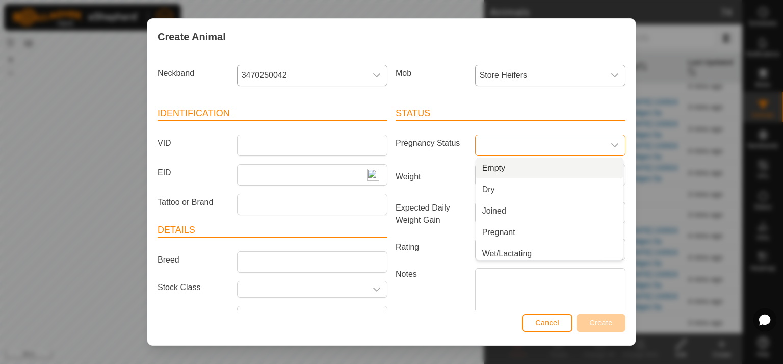
click at [494, 170] on li "Empty" at bounding box center [549, 168] width 147 height 20
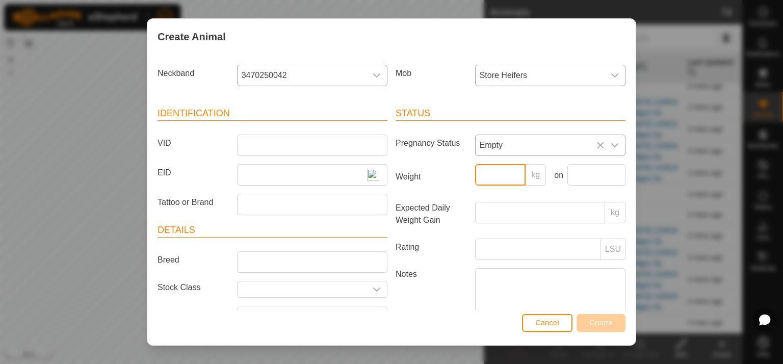
click at [485, 175] on input "Weight" at bounding box center [500, 174] width 51 height 21
type input "450"
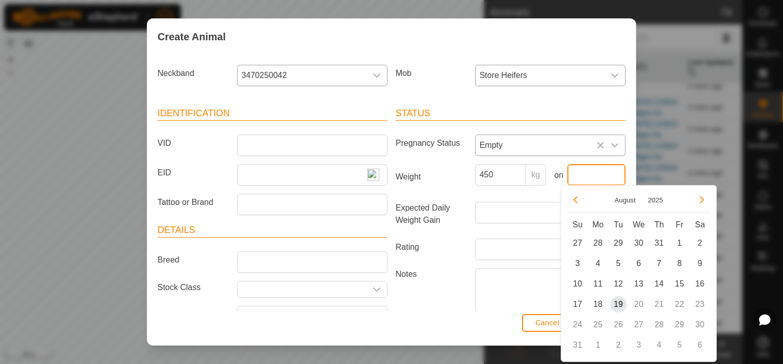
click at [600, 169] on input "text" at bounding box center [596, 174] width 58 height 21
click at [597, 304] on span "18" at bounding box center [598, 304] width 16 height 16
type input "[DATE]"
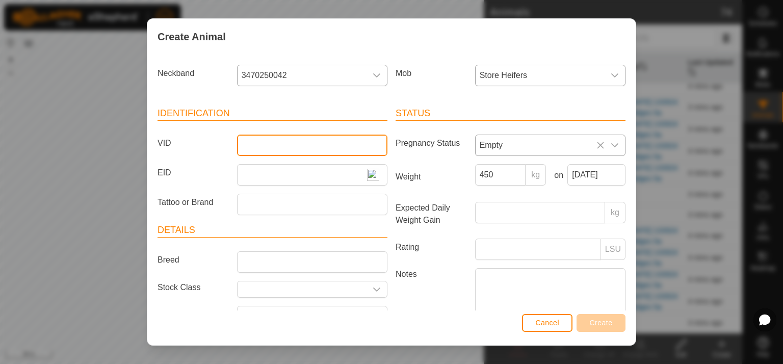
click at [240, 143] on input "VID" at bounding box center [312, 145] width 150 height 21
type input "P85"
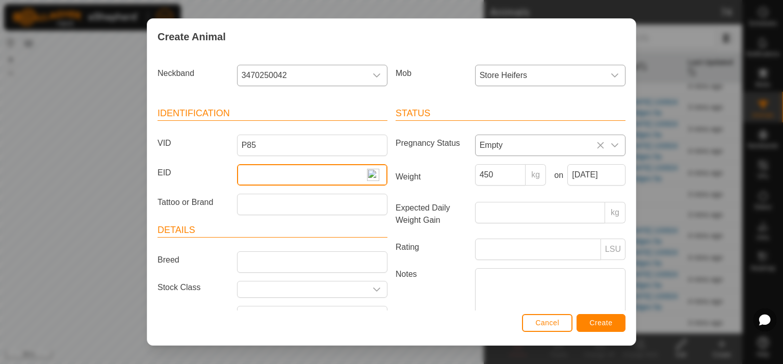
click at [247, 176] on input "EID" at bounding box center [312, 174] width 150 height 21
type input "982123816637120"
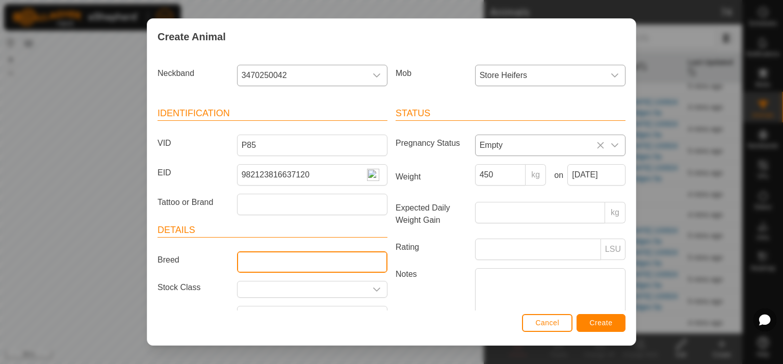
click at [259, 263] on input "Breed" at bounding box center [312, 261] width 150 height 21
type input "Hereford"
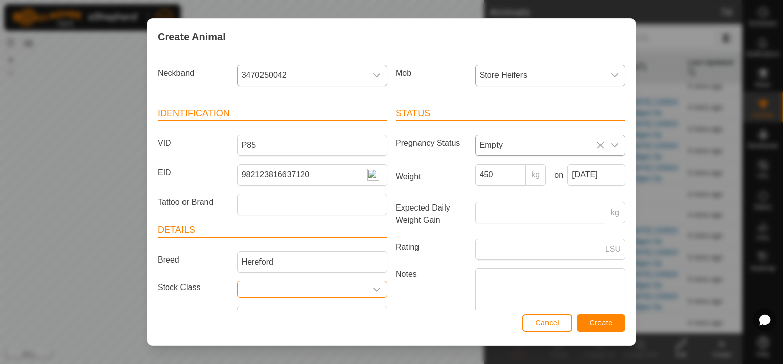
click at [243, 288] on input "text" at bounding box center [302, 289] width 129 height 16
click at [282, 344] on li "R2yr Heifer" at bounding box center [309, 347] width 147 height 20
type input "R2yr Heifer"
click at [604, 323] on span "Create" at bounding box center [601, 323] width 23 height 8
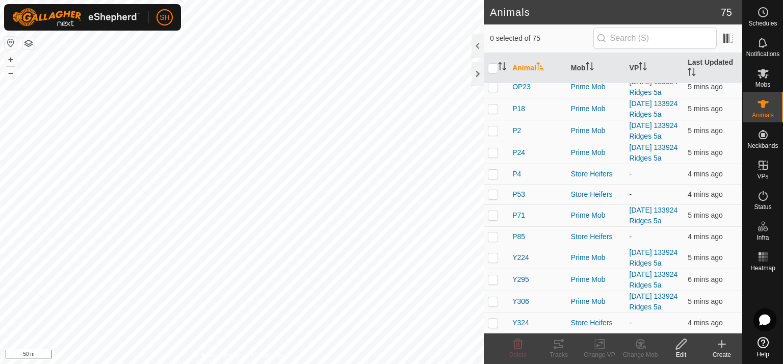
click at [724, 343] on icon at bounding box center [722, 344] width 12 height 12
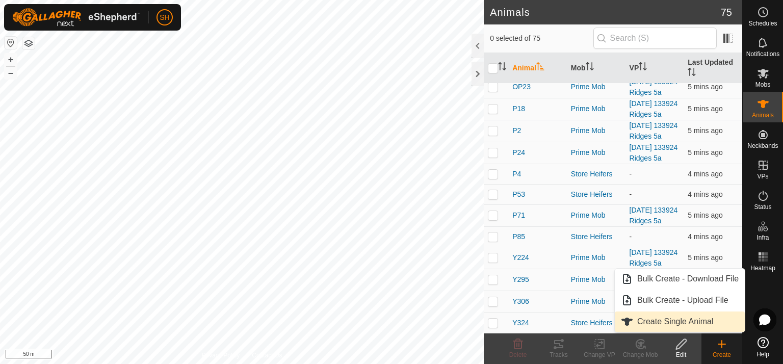
click at [679, 320] on link "Create Single Animal" at bounding box center [680, 322] width 130 height 20
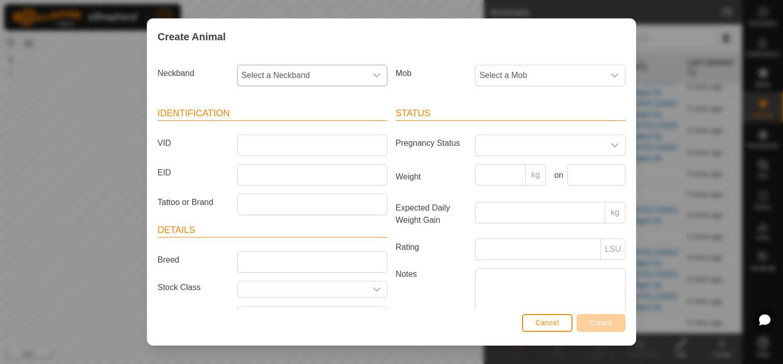
click at [284, 79] on span "Select a Neckband" at bounding box center [302, 75] width 129 height 20
type input "288"
click at [285, 128] on li "2886522852" at bounding box center [311, 128] width 147 height 20
click at [611, 72] on icon "dropdown trigger" at bounding box center [615, 75] width 8 height 8
click at [520, 190] on li "Store Heifers" at bounding box center [549, 192] width 147 height 20
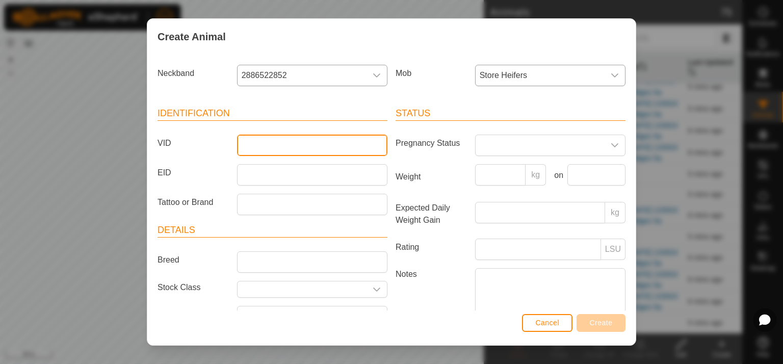
click at [253, 147] on input "VID" at bounding box center [312, 145] width 150 height 21
type input "B78"
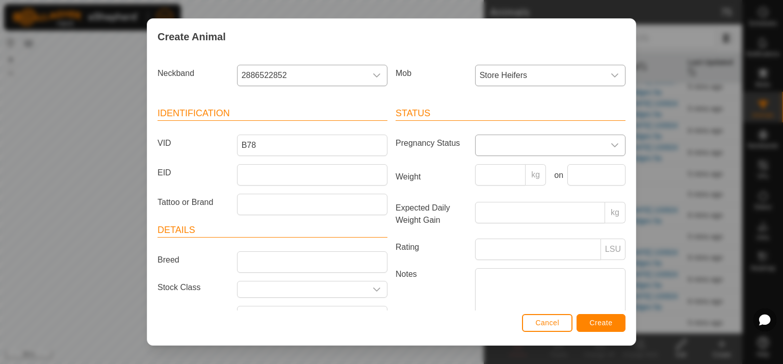
click at [611, 143] on icon "dropdown trigger" at bounding box center [615, 145] width 8 height 8
click at [498, 170] on li "Empty" at bounding box center [549, 168] width 147 height 20
click at [479, 173] on input "Weight" at bounding box center [500, 174] width 51 height 21
type input "502"
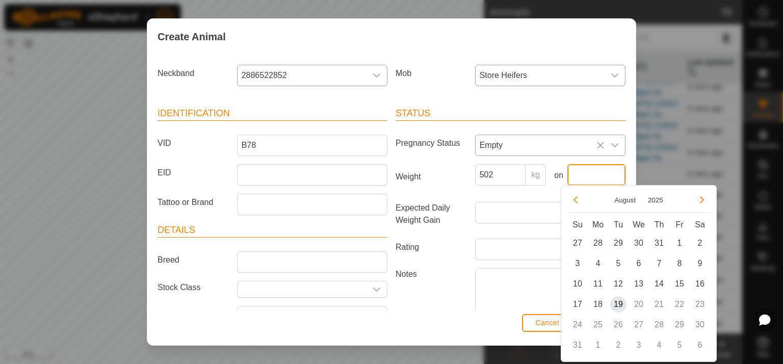
click at [567, 178] on input "text" at bounding box center [596, 174] width 58 height 21
drag, startPoint x: 599, startPoint y: 306, endPoint x: 73, endPoint y: 188, distance: 538.8
click at [596, 304] on span "18" at bounding box center [598, 304] width 16 height 16
type input "[DATE]"
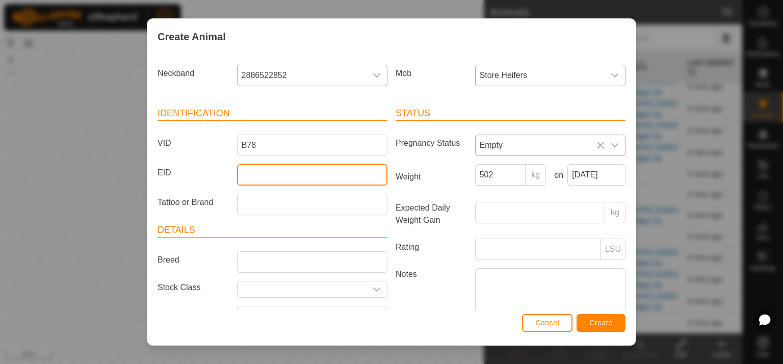
click at [246, 176] on input "EID" at bounding box center [312, 174] width 150 height 21
type input "982123815657589"
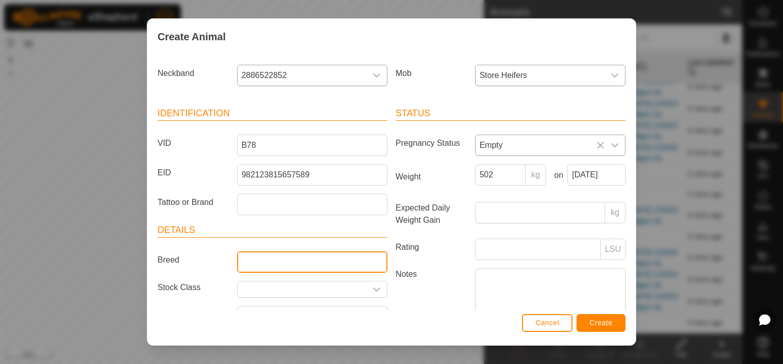
click at [250, 263] on input "Breed" at bounding box center [312, 261] width 150 height 21
type input "angus"
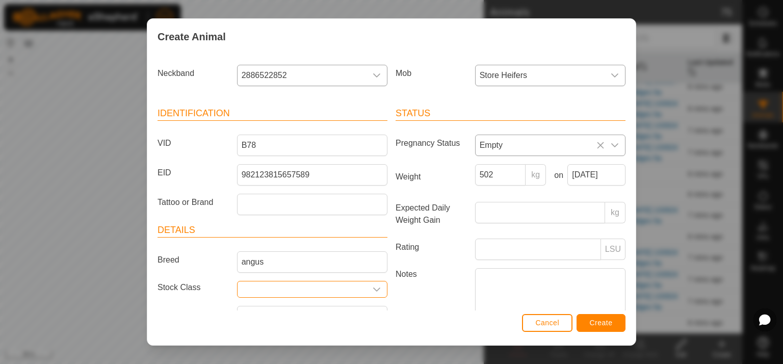
click at [249, 288] on input "text" at bounding box center [302, 289] width 129 height 16
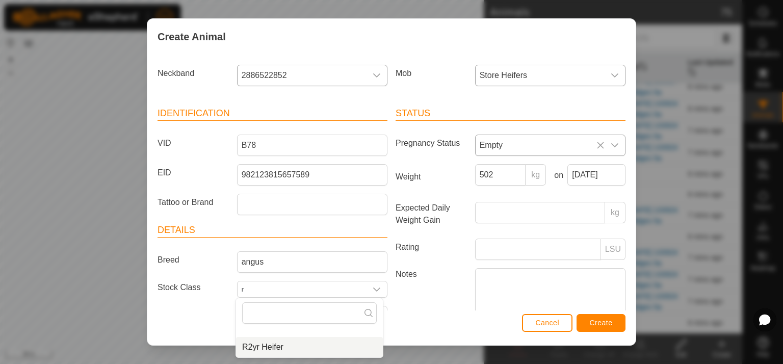
click at [277, 347] on li "R2yr Heifer" at bounding box center [309, 347] width 147 height 20
type input "R2yr Heifer"
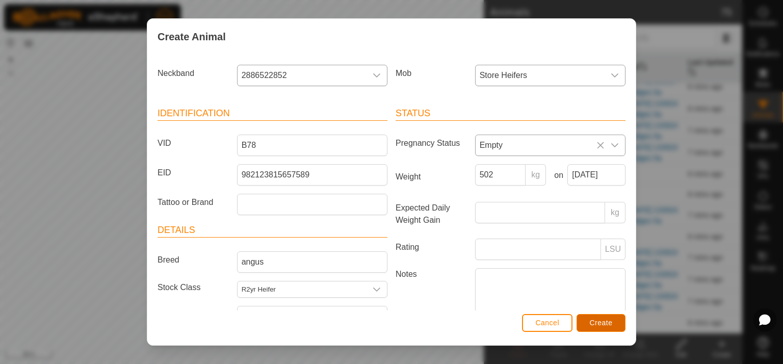
click at [604, 325] on span "Create" at bounding box center [601, 323] width 23 height 8
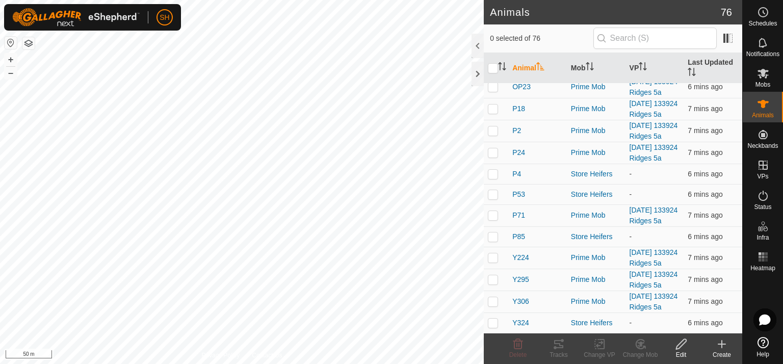
click at [727, 342] on icon at bounding box center [722, 344] width 12 height 12
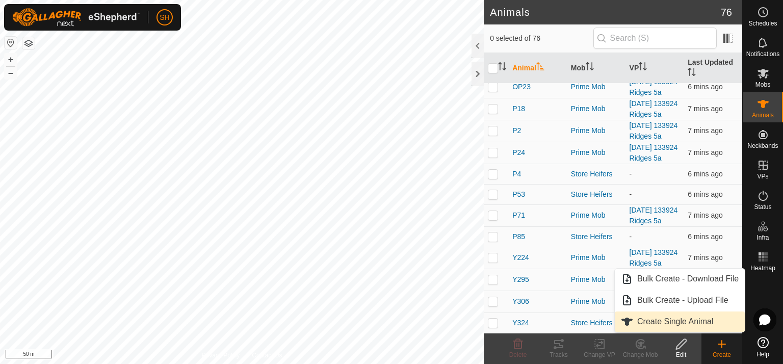
click at [673, 323] on link "Create Single Animal" at bounding box center [680, 322] width 130 height 20
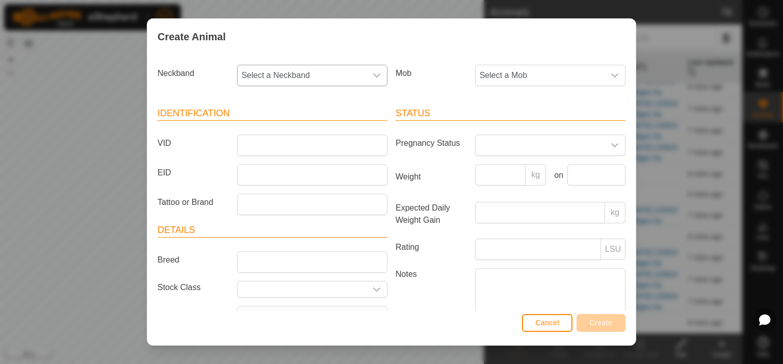
click at [373, 72] on icon "dropdown trigger" at bounding box center [377, 75] width 8 height 8
type input "338"
click at [278, 125] on li "3389143613" at bounding box center [311, 128] width 147 height 20
click at [611, 71] on icon "dropdown trigger" at bounding box center [615, 75] width 8 height 8
click at [520, 192] on li "Store Heifers" at bounding box center [549, 192] width 147 height 20
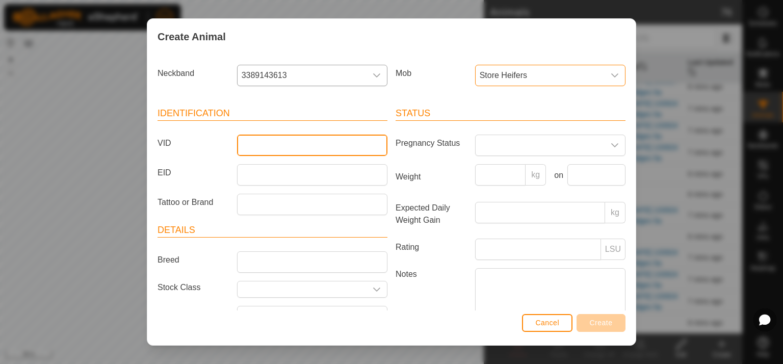
click at [251, 142] on input "VID" at bounding box center [312, 145] width 150 height 21
type input "Y147"
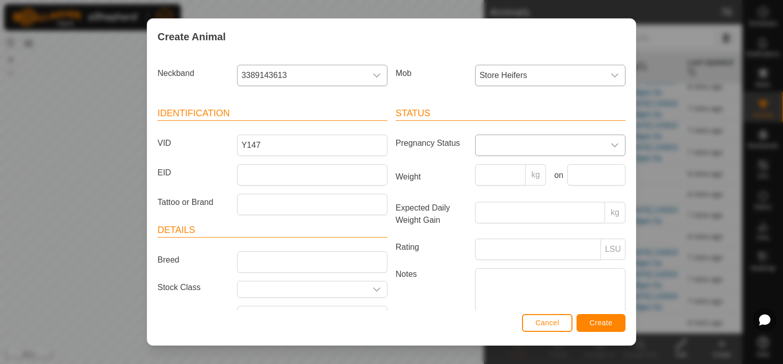
click at [611, 143] on icon "dropdown trigger" at bounding box center [615, 145] width 8 height 8
click at [517, 169] on li "Empty" at bounding box center [549, 168] width 147 height 20
click at [483, 170] on input "Weight" at bounding box center [500, 174] width 51 height 21
type input "487"
click at [574, 174] on input "text" at bounding box center [596, 174] width 58 height 21
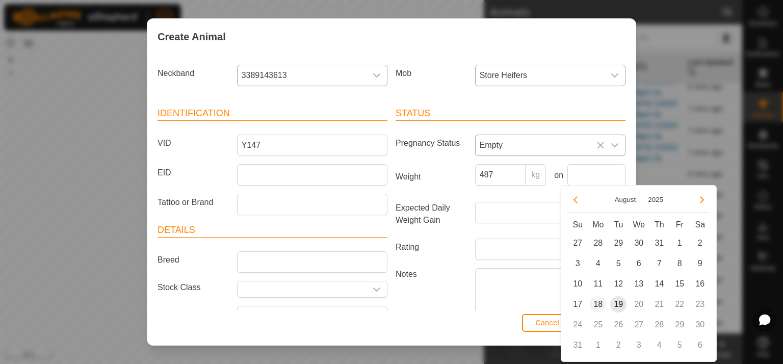
click at [602, 300] on span "18" at bounding box center [598, 304] width 16 height 16
type input "[DATE]"
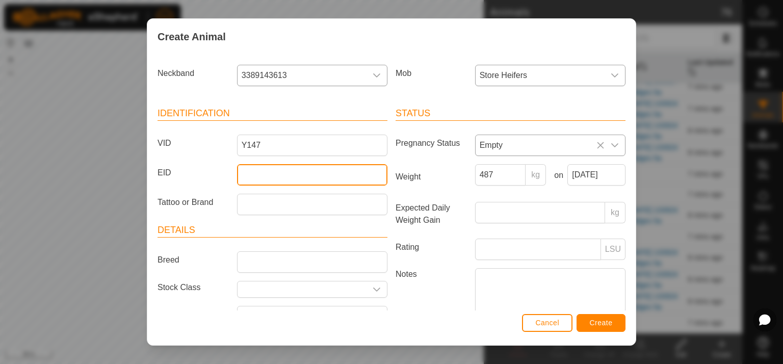
click at [245, 170] on input "EID" at bounding box center [312, 174] width 150 height 21
type input "982123809661062"
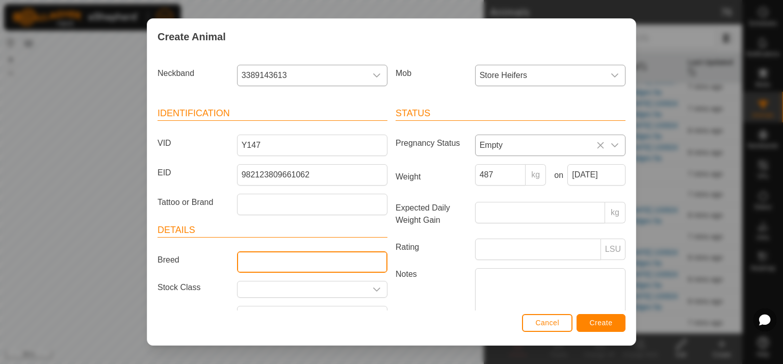
click at [251, 265] on input "Breed" at bounding box center [312, 261] width 150 height 21
type input "angus"
click at [252, 287] on input "text" at bounding box center [302, 289] width 129 height 16
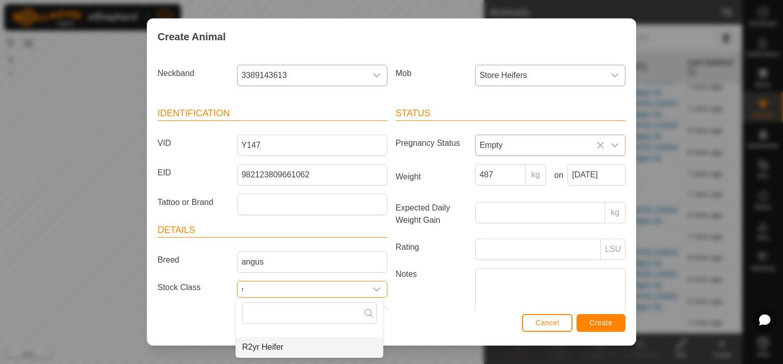
click at [274, 351] on li "R2yr Heifer" at bounding box center [309, 347] width 147 height 20
type input "R2yr Heifer"
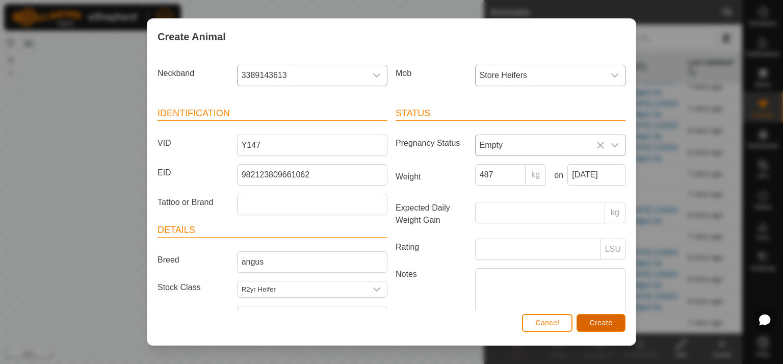
click at [615, 321] on button "Create" at bounding box center [601, 323] width 49 height 18
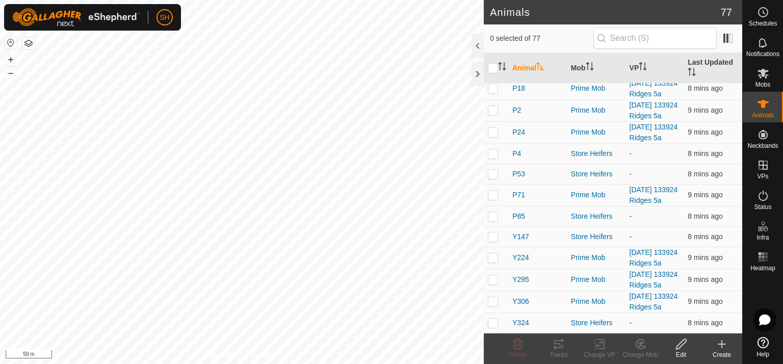
click at [724, 351] on div "Create" at bounding box center [722, 354] width 41 height 9
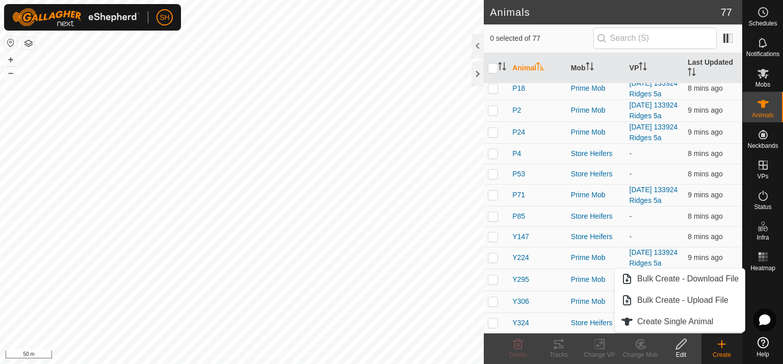
click at [724, 345] on icon at bounding box center [722, 344] width 12 height 12
click at [683, 319] on link "Create Single Animal" at bounding box center [680, 322] width 130 height 20
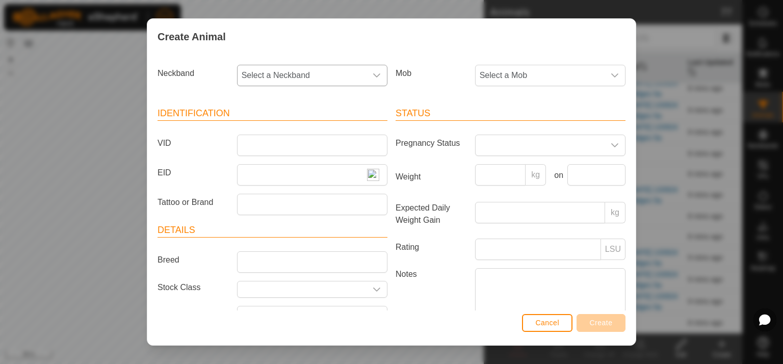
click at [376, 75] on icon "dropdown trigger" at bounding box center [377, 75] width 8 height 8
type input "329"
click at [611, 74] on icon "dropdown trigger" at bounding box center [614, 75] width 7 height 4
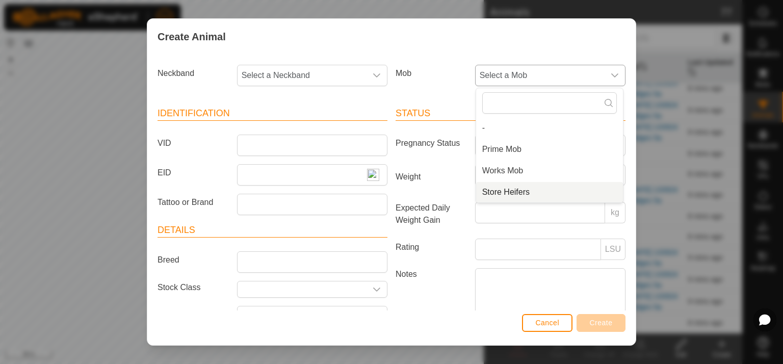
click at [519, 190] on li "Store Heifers" at bounding box center [549, 192] width 147 height 20
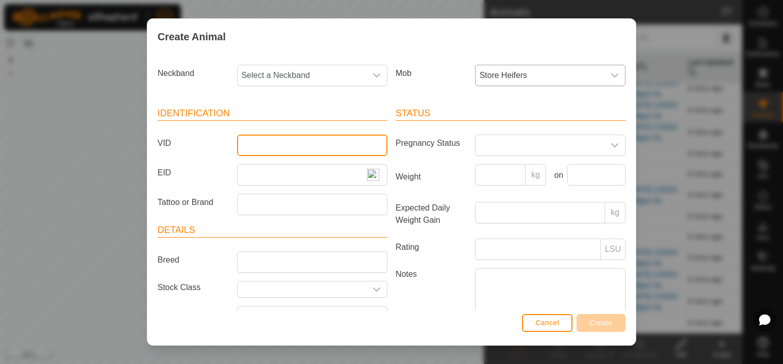
click at [255, 139] on input "VID" at bounding box center [312, 145] width 150 height 21
type input "BOJB"
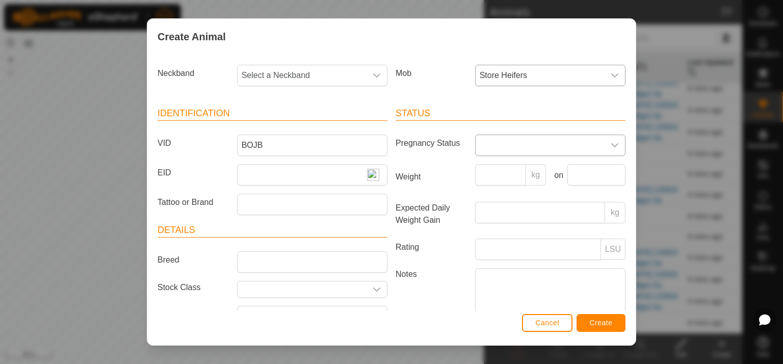
click at [611, 146] on icon "dropdown trigger" at bounding box center [615, 145] width 8 height 8
click at [511, 167] on li "Empty" at bounding box center [549, 168] width 147 height 20
click at [492, 176] on input "Weight" at bounding box center [500, 174] width 51 height 21
type input "544"
click at [587, 174] on input "text" at bounding box center [596, 174] width 58 height 21
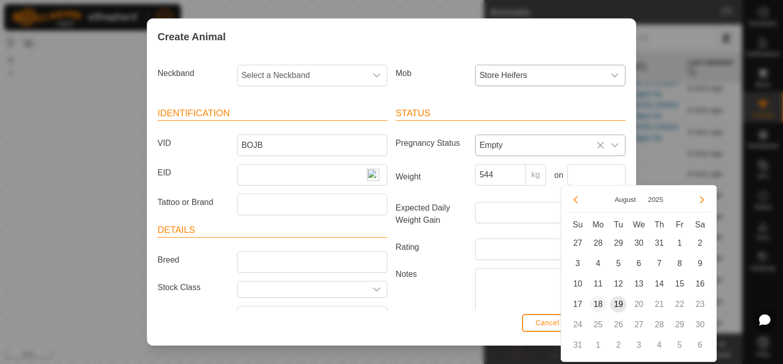
click at [601, 302] on span "18" at bounding box center [598, 304] width 16 height 16
type input "[DATE]"
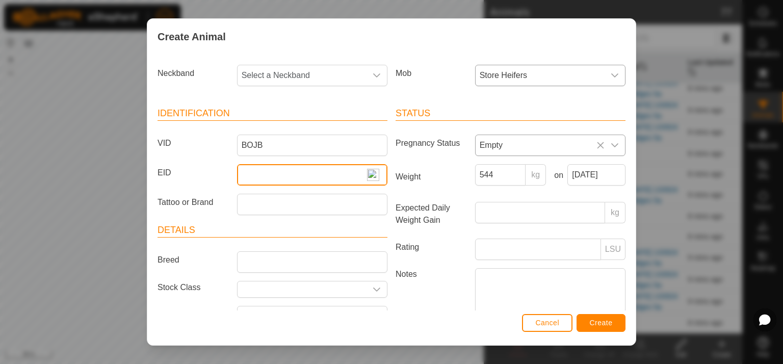
click at [249, 176] on input "EID" at bounding box center [312, 174] width 150 height 21
type input "982123814661575"
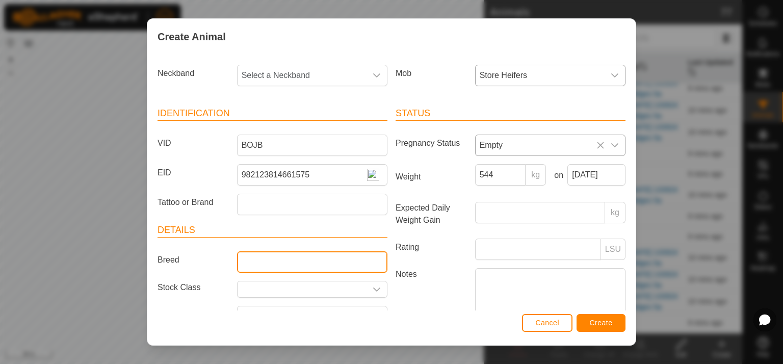
click at [249, 258] on input "Breed" at bounding box center [312, 261] width 150 height 21
type input "angus"
click at [247, 290] on input "text" at bounding box center [302, 289] width 129 height 16
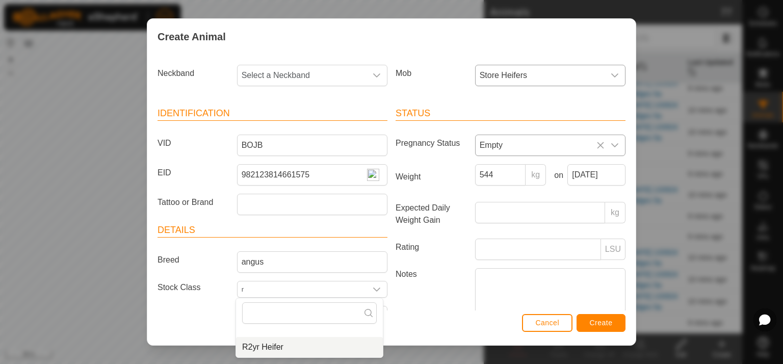
click at [271, 348] on li "R2yr Heifer" at bounding box center [309, 347] width 147 height 20
type input "R2yr Heifer"
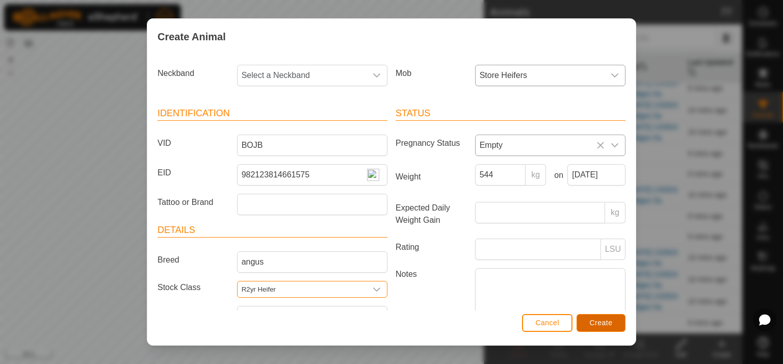
click at [601, 323] on span "Create" at bounding box center [601, 323] width 23 height 8
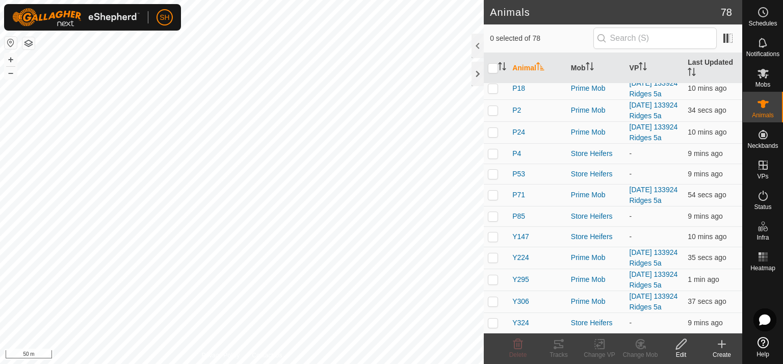
click at [717, 346] on icon at bounding box center [722, 344] width 12 height 12
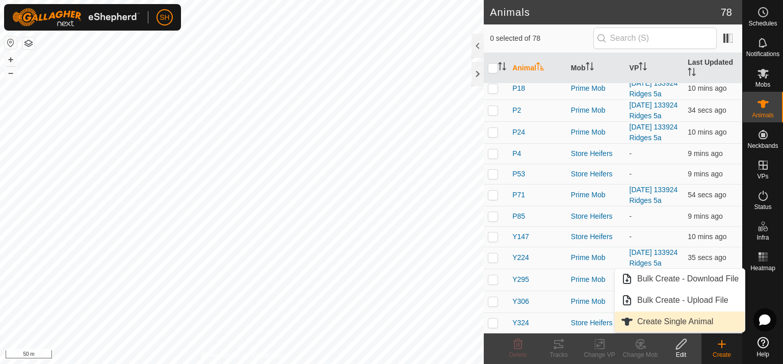
click at [682, 325] on link "Create Single Animal" at bounding box center [680, 322] width 130 height 20
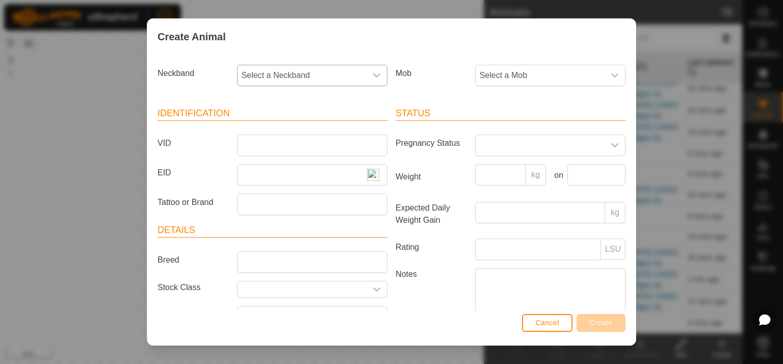
click at [375, 75] on icon "dropdown trigger" at bounding box center [377, 75] width 8 height 8
type input "023"
click at [276, 131] on li "0238685441" at bounding box center [311, 128] width 147 height 20
click at [611, 73] on icon "dropdown trigger" at bounding box center [615, 75] width 8 height 8
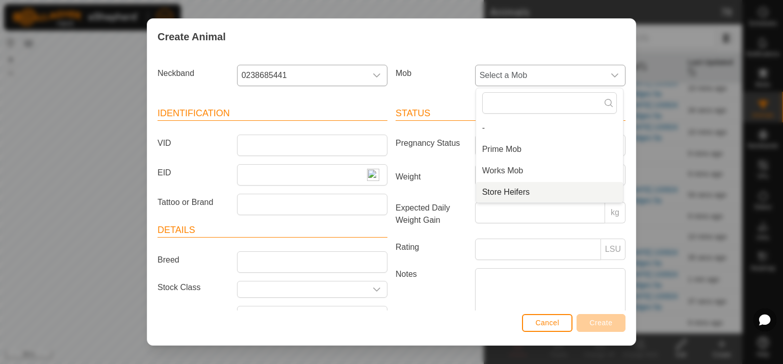
click at [519, 192] on li "Store Heifers" at bounding box center [549, 192] width 147 height 20
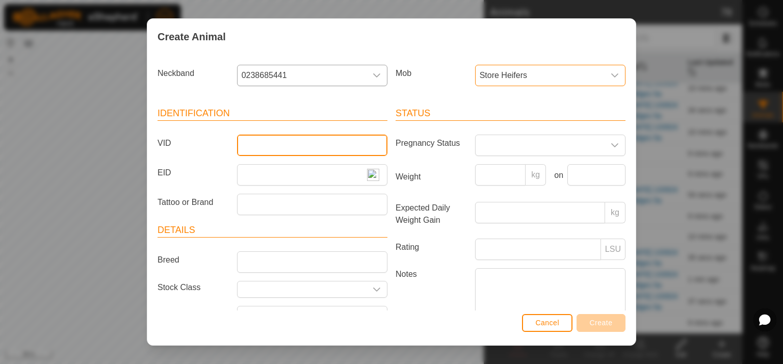
click at [246, 142] on input "VID" at bounding box center [312, 145] width 150 height 21
type input "B67"
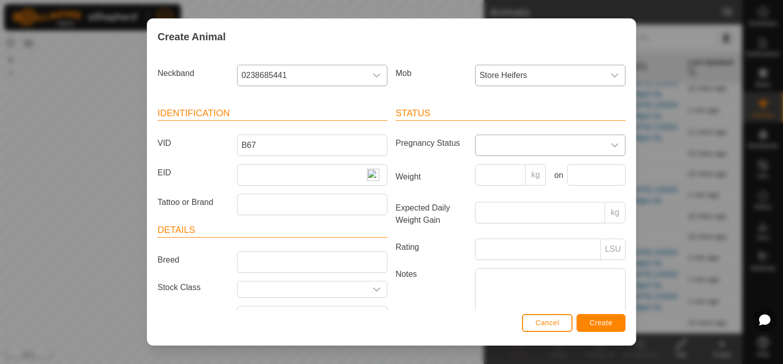
click at [611, 141] on icon "dropdown trigger" at bounding box center [615, 145] width 8 height 8
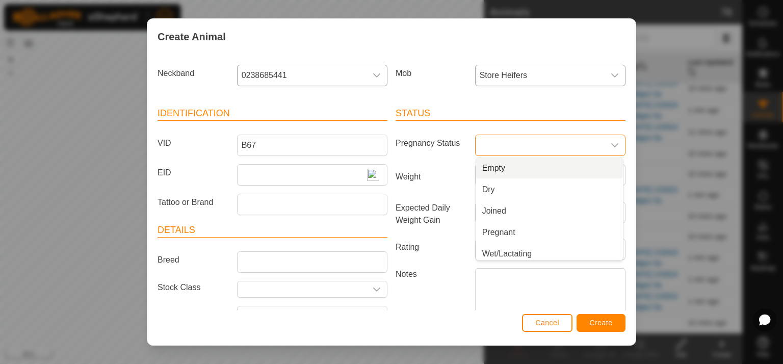
click at [507, 166] on li "Empty" at bounding box center [549, 168] width 147 height 20
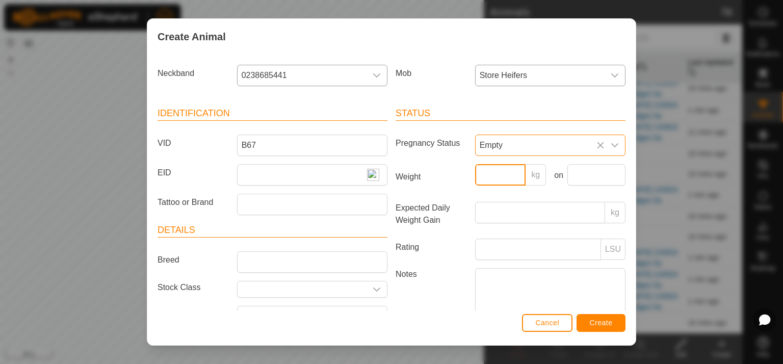
click at [477, 176] on input "Weight" at bounding box center [500, 174] width 51 height 21
type input "540"
click at [574, 178] on input "text" at bounding box center [596, 174] width 58 height 21
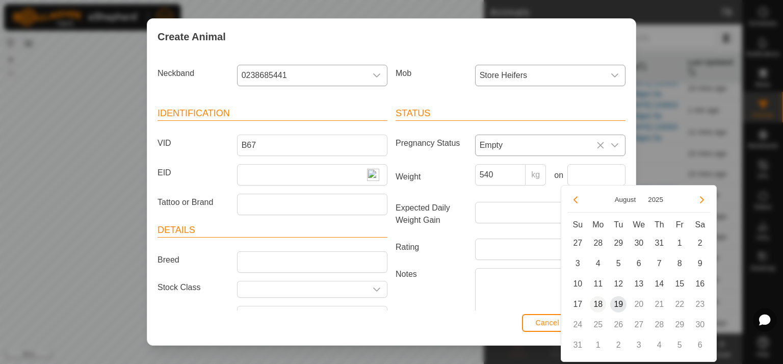
click at [600, 304] on span "18" at bounding box center [598, 304] width 16 height 16
type input "[DATE]"
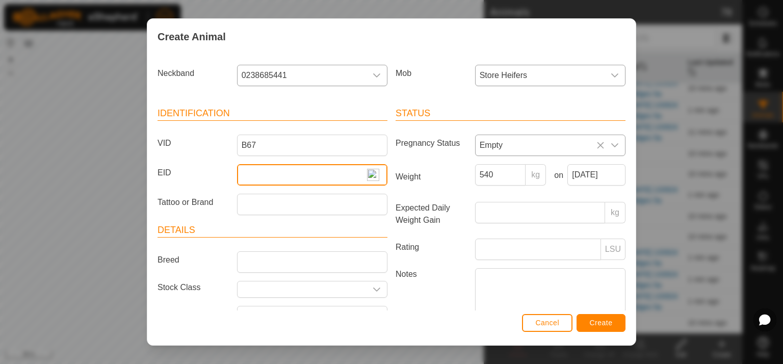
click at [249, 176] on input "EID" at bounding box center [312, 174] width 150 height 21
type input "982123815657600"
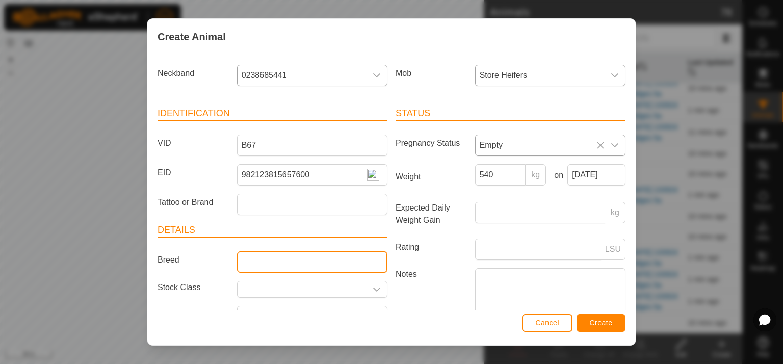
click at [263, 257] on input "Breed" at bounding box center [312, 261] width 150 height 21
type input "angus"
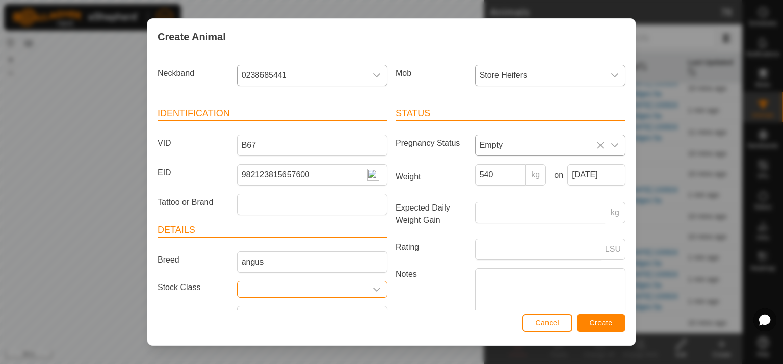
click at [260, 284] on input "text" at bounding box center [302, 289] width 129 height 16
click at [277, 345] on li "R2yr Heifer" at bounding box center [309, 347] width 147 height 20
type input "R2yr Heifer"
click at [602, 324] on span "Create" at bounding box center [601, 323] width 23 height 8
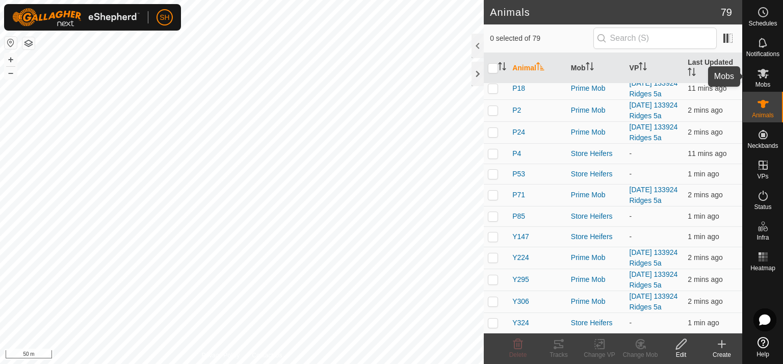
click at [769, 74] on icon at bounding box center [763, 73] width 12 height 12
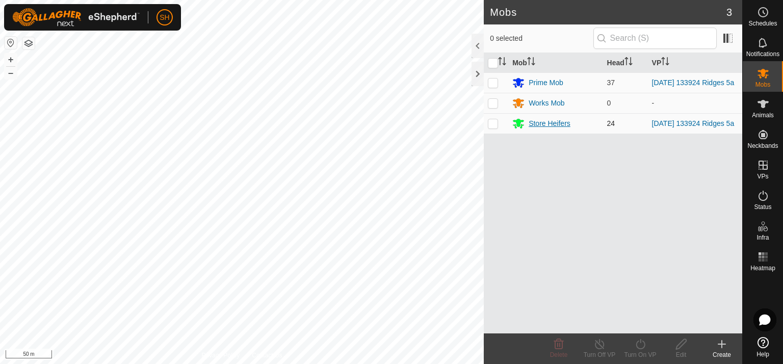
click at [547, 127] on div "Store Heifers" at bounding box center [550, 123] width 42 height 11
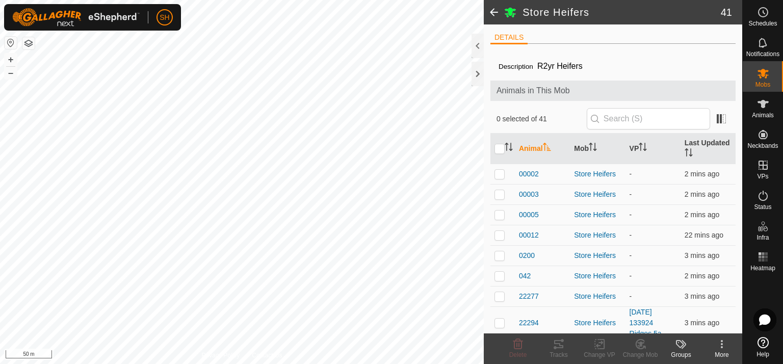
click at [495, 10] on span at bounding box center [494, 12] width 20 height 24
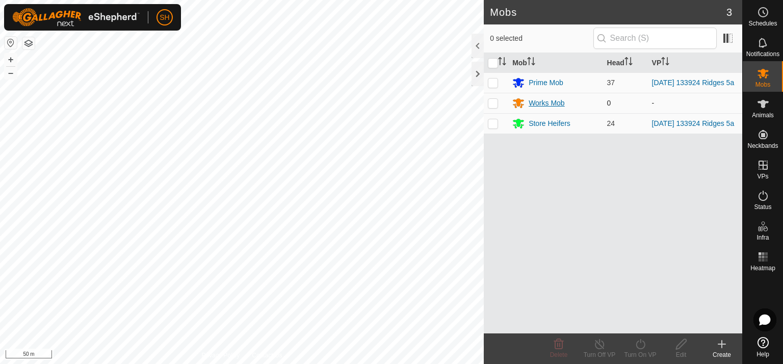
click at [548, 105] on div "Works Mob" at bounding box center [547, 103] width 36 height 11
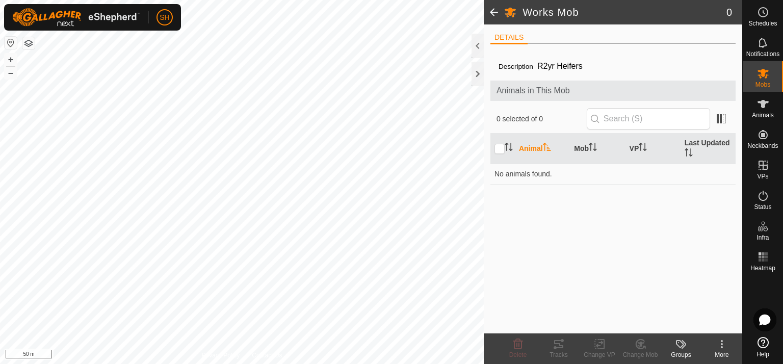
click at [494, 10] on span at bounding box center [494, 12] width 20 height 24
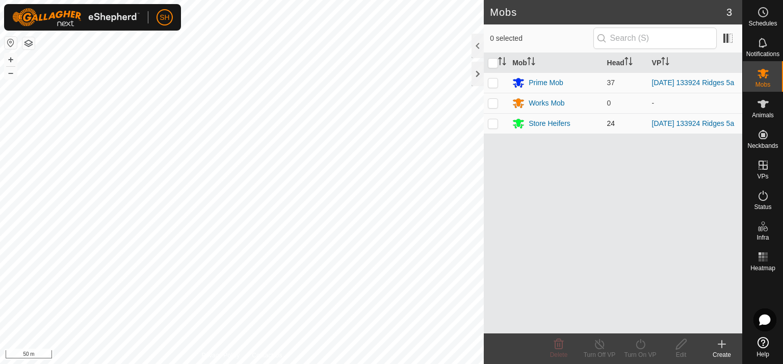
click at [495, 125] on p-checkbox at bounding box center [493, 123] width 10 height 8
checkbox input "true"
click at [639, 341] on icon at bounding box center [640, 344] width 13 height 12
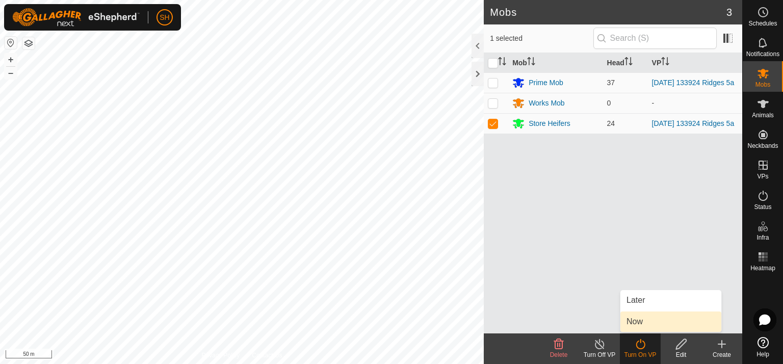
click at [652, 325] on link "Now" at bounding box center [670, 322] width 101 height 20
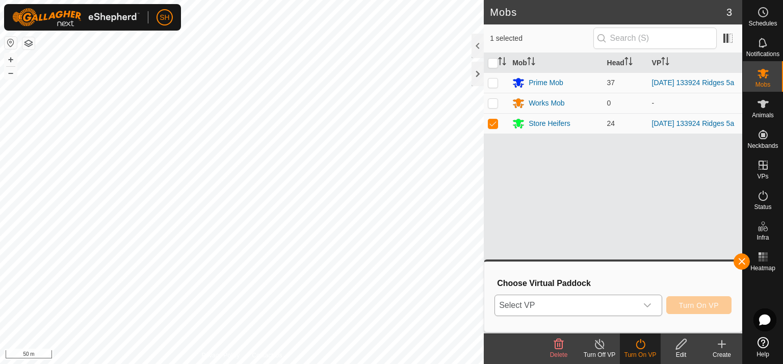
click at [646, 305] on icon "dropdown trigger" at bounding box center [647, 305] width 8 height 8
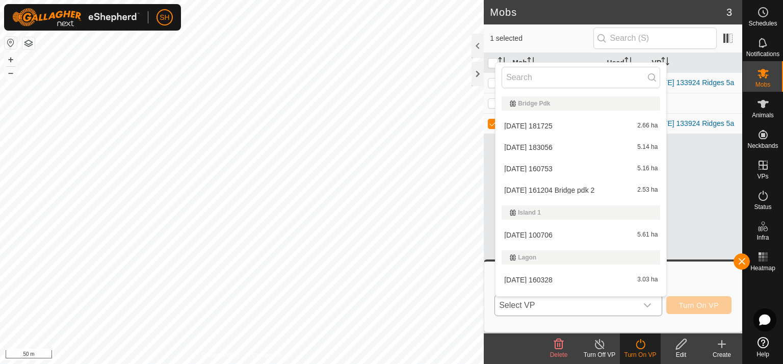
scroll to position [15, 0]
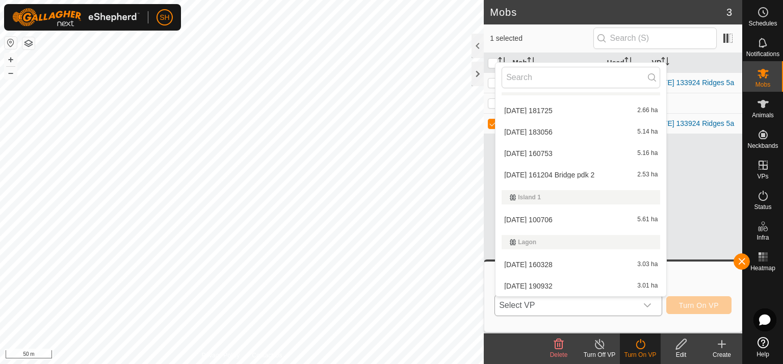
click at [575, 170] on li "[DATE] 161204 Bridge pdk 2 2.53 ha" at bounding box center [581, 175] width 171 height 20
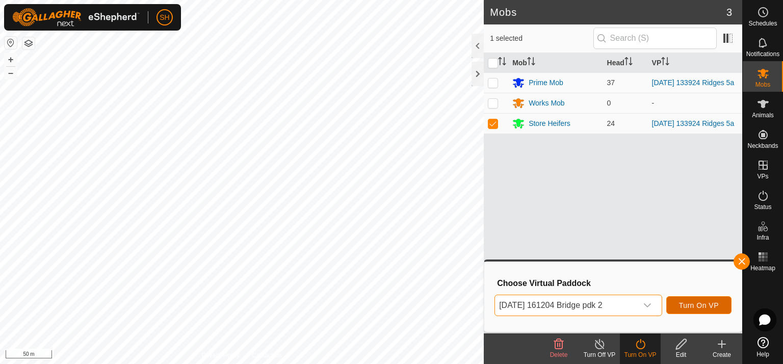
click at [702, 305] on span "Turn On VP" at bounding box center [699, 305] width 40 height 8
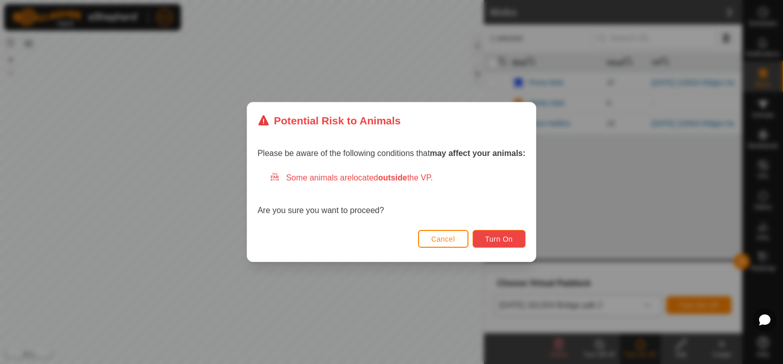
click at [502, 237] on span "Turn On" at bounding box center [499, 239] width 28 height 8
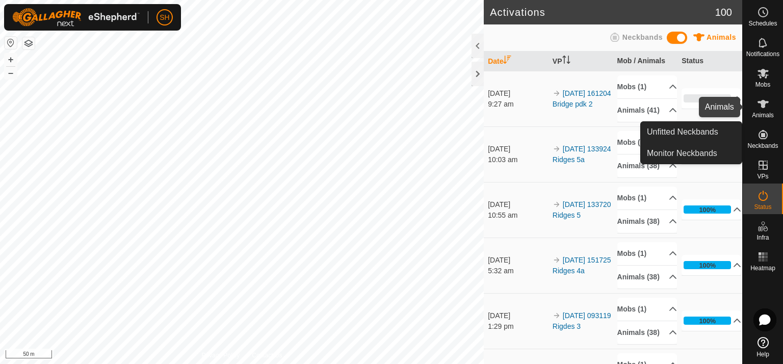
click at [763, 105] on icon at bounding box center [763, 104] width 11 height 8
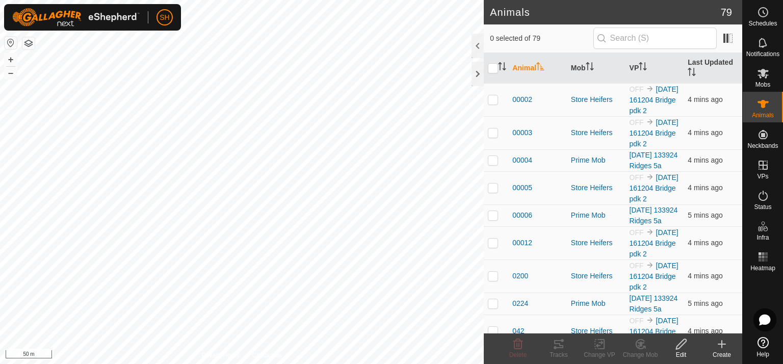
click at [723, 344] on icon at bounding box center [721, 344] width 7 height 0
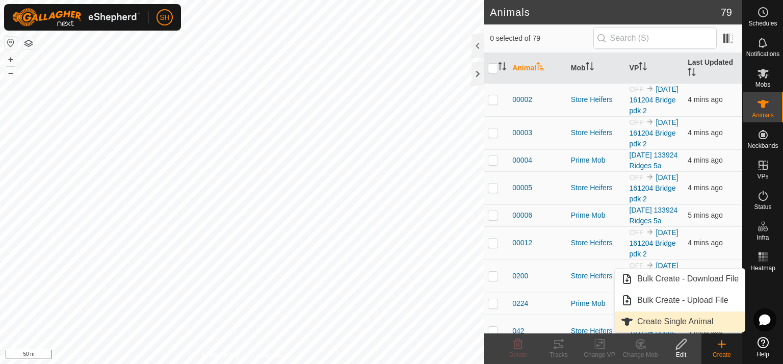
click at [670, 321] on link "Create Single Animal" at bounding box center [680, 322] width 130 height 20
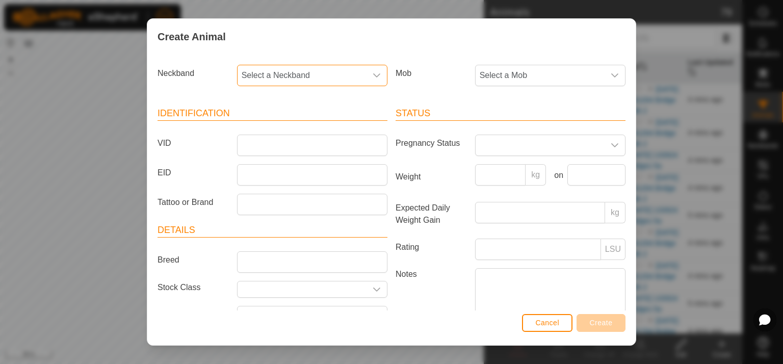
click at [282, 68] on span "Select a Neckband" at bounding box center [302, 75] width 129 height 20
type input "1"
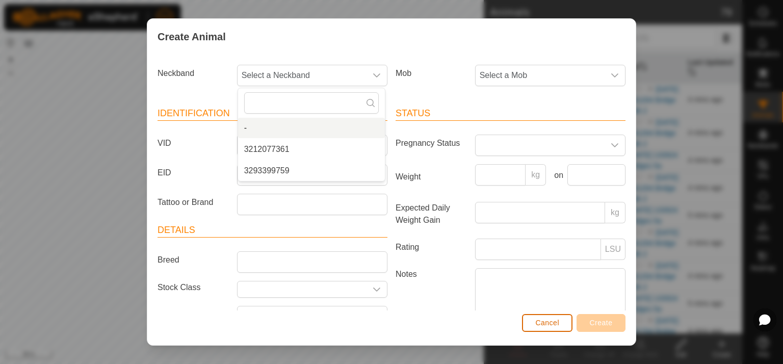
click at [553, 321] on span "Cancel" at bounding box center [547, 323] width 24 height 8
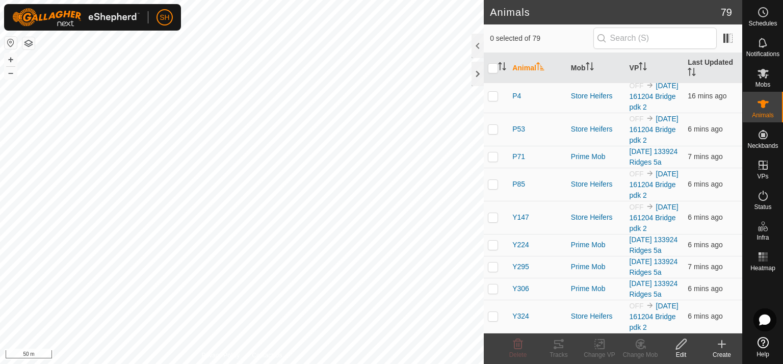
scroll to position [2345, 0]
click at [495, 125] on p-checkbox at bounding box center [493, 129] width 10 height 8
checkbox input "true"
click at [472, 41] on div at bounding box center [478, 46] width 12 height 24
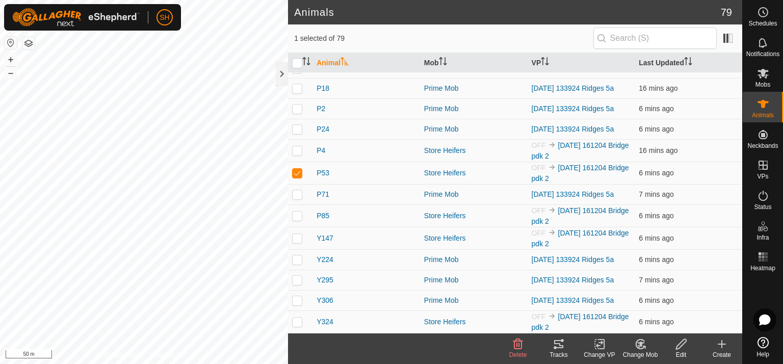
scroll to position [1436, 0]
click at [437, 172] on div "Store Heifers" at bounding box center [473, 173] width 99 height 11
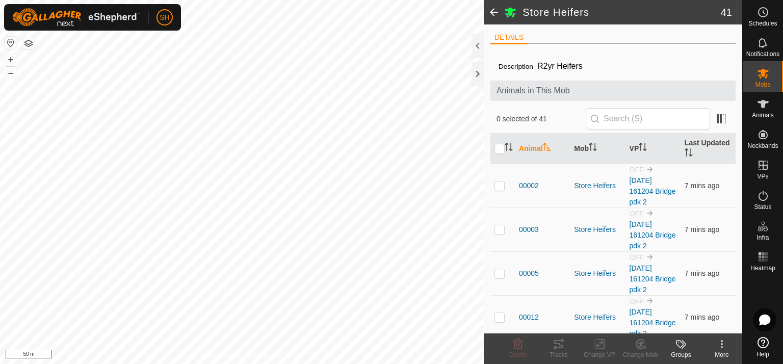
click at [496, 10] on span at bounding box center [494, 12] width 20 height 24
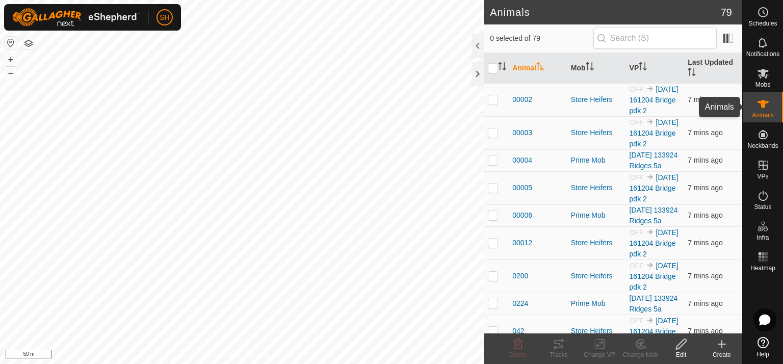
click at [769, 102] on icon at bounding box center [763, 104] width 12 height 12
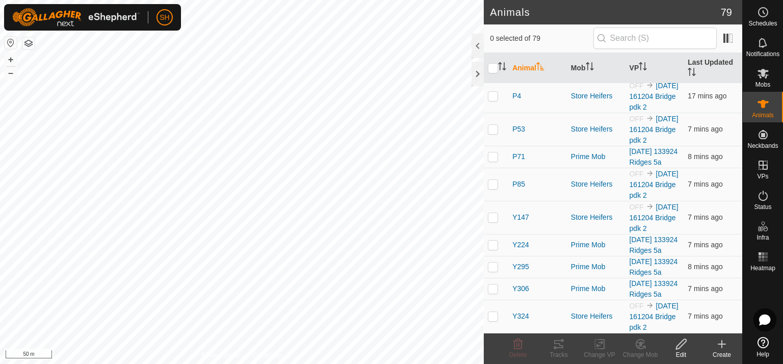
scroll to position [2297, 0]
click at [496, 133] on p-checkbox at bounding box center [493, 129] width 10 height 8
checkbox input "true"
click at [518, 135] on span "P53" at bounding box center [518, 129] width 13 height 11
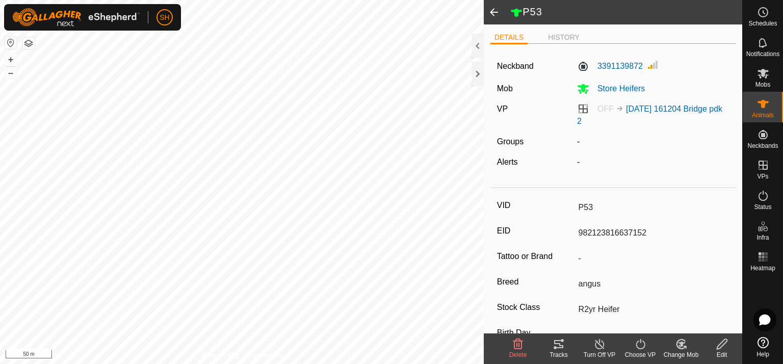
click at [497, 9] on span at bounding box center [494, 12] width 20 height 24
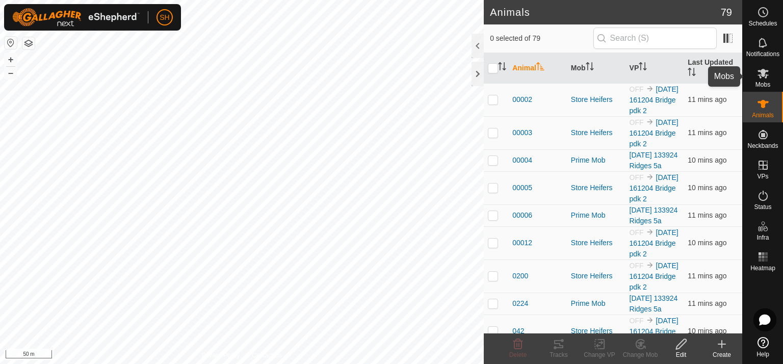
click at [767, 74] on icon at bounding box center [763, 73] width 12 height 12
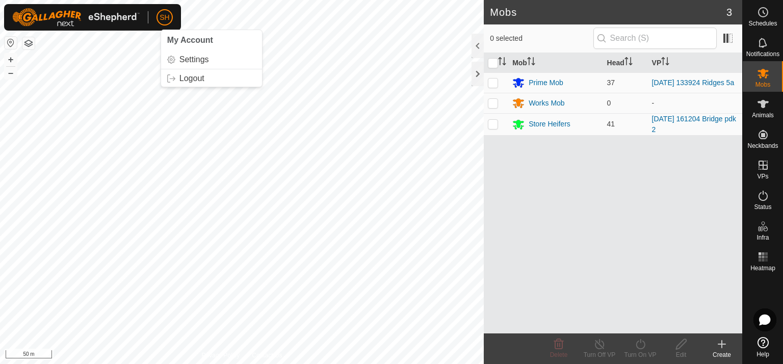
click at [162, 17] on span "SH" at bounding box center [165, 17] width 10 height 11
click at [186, 79] on link "Logout" at bounding box center [211, 78] width 101 height 16
